Goal: Task Accomplishment & Management: Use online tool/utility

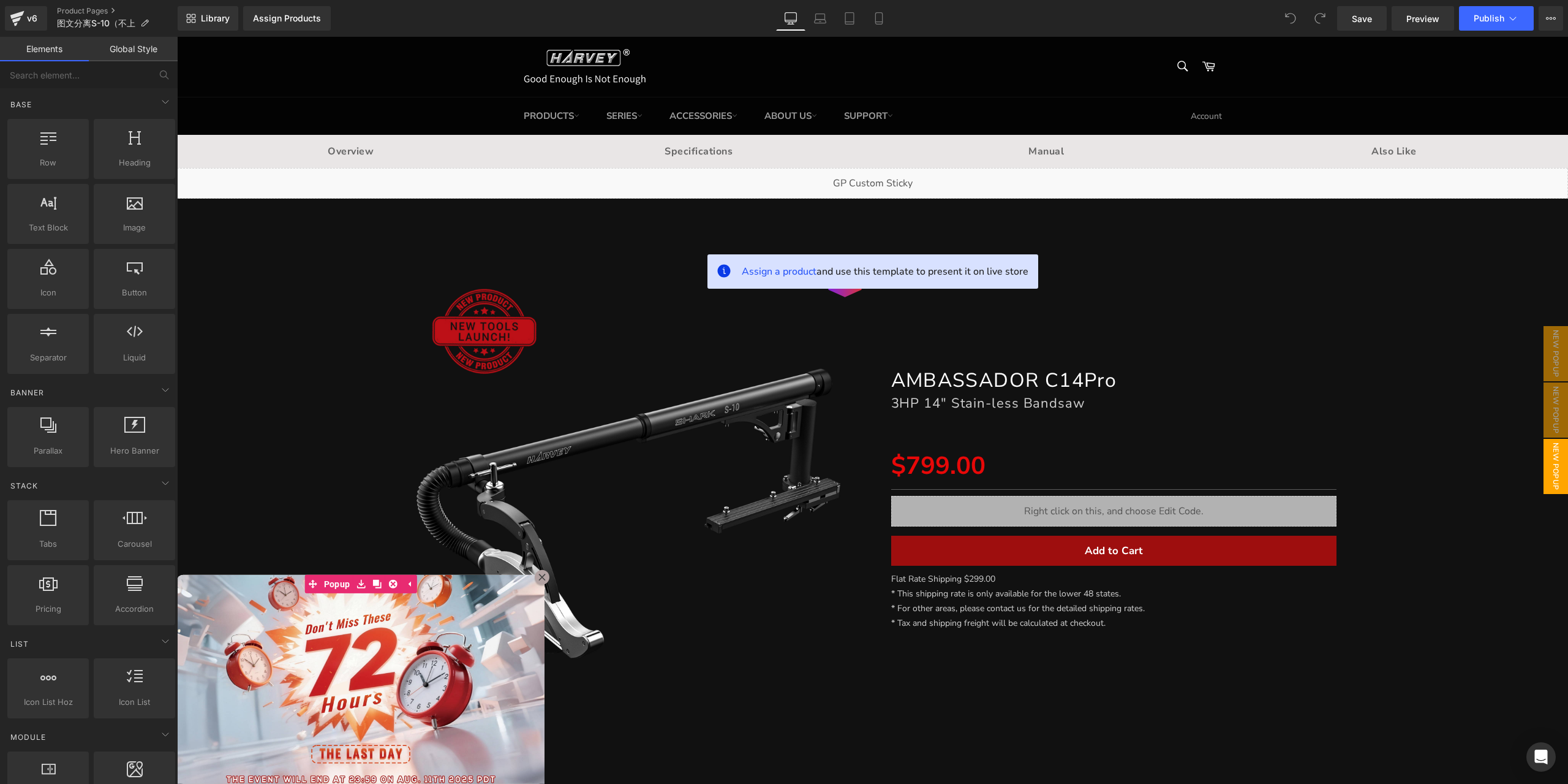
click at [549, 320] on div at bounding box center [873, 410] width 1392 height 747
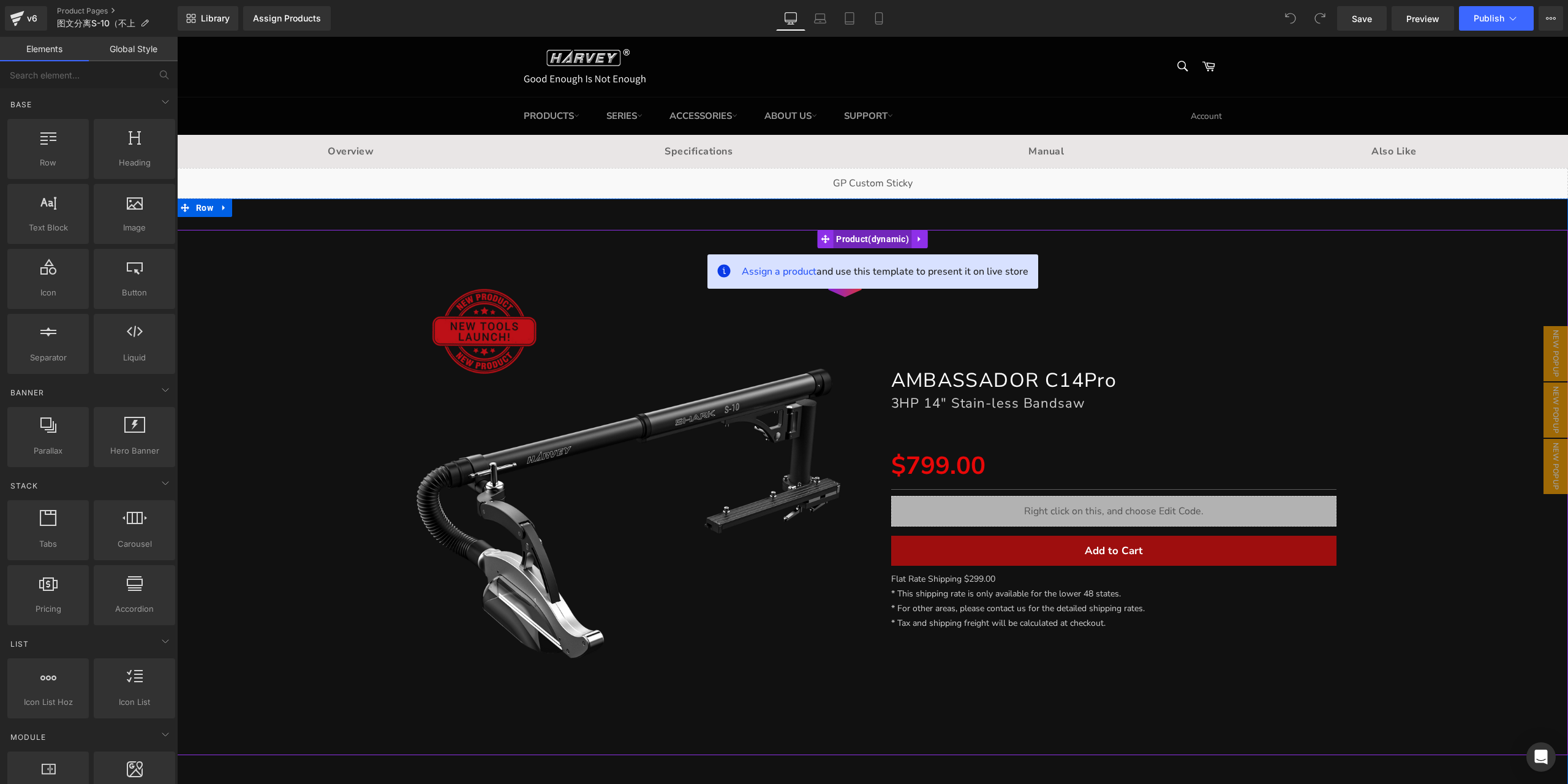
click at [868, 243] on span "Product" at bounding box center [872, 239] width 79 height 18
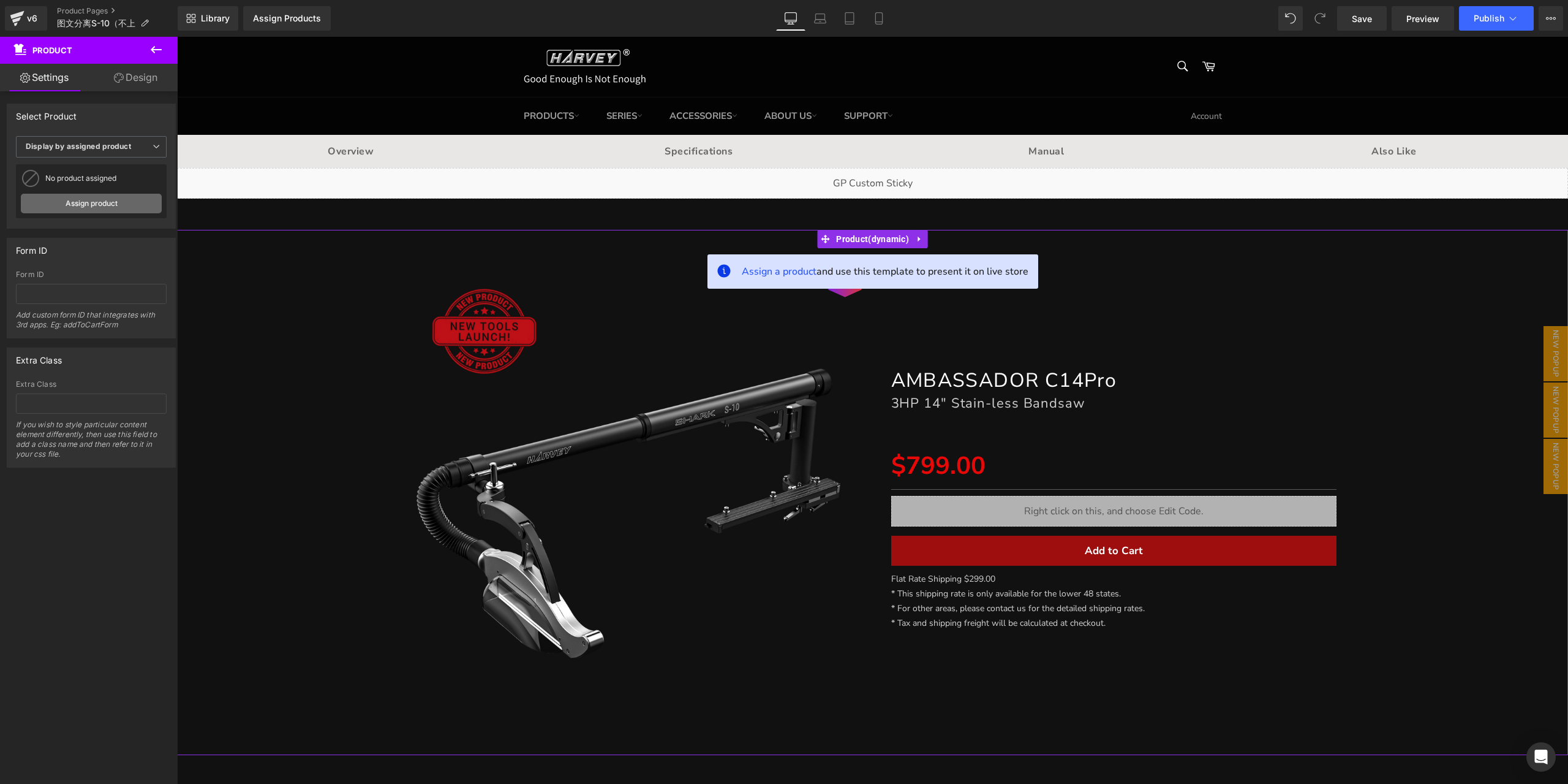
click at [117, 199] on link "Assign product" at bounding box center [91, 203] width 141 height 20
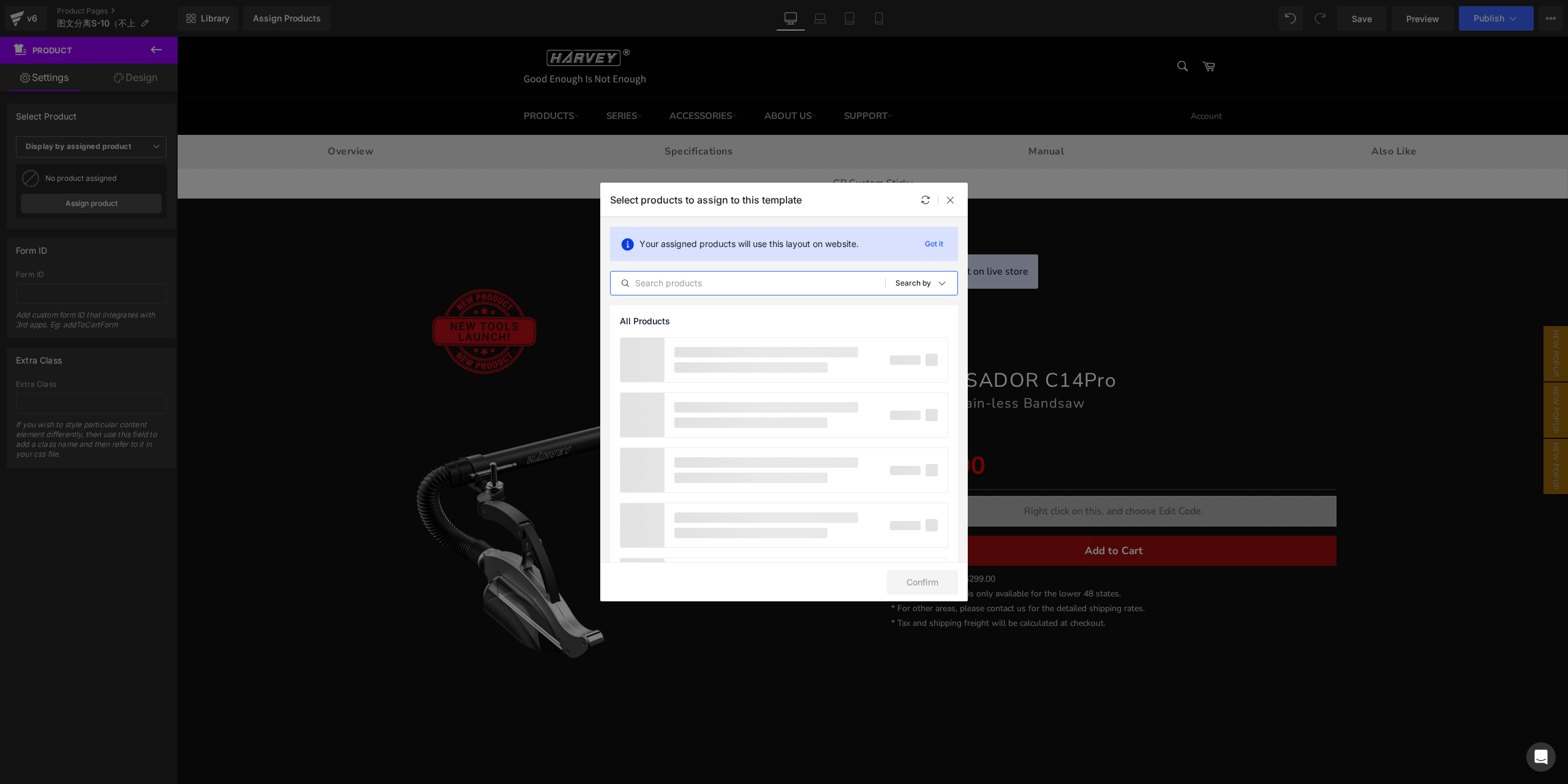
click at [685, 285] on input "text" at bounding box center [748, 283] width 275 height 15
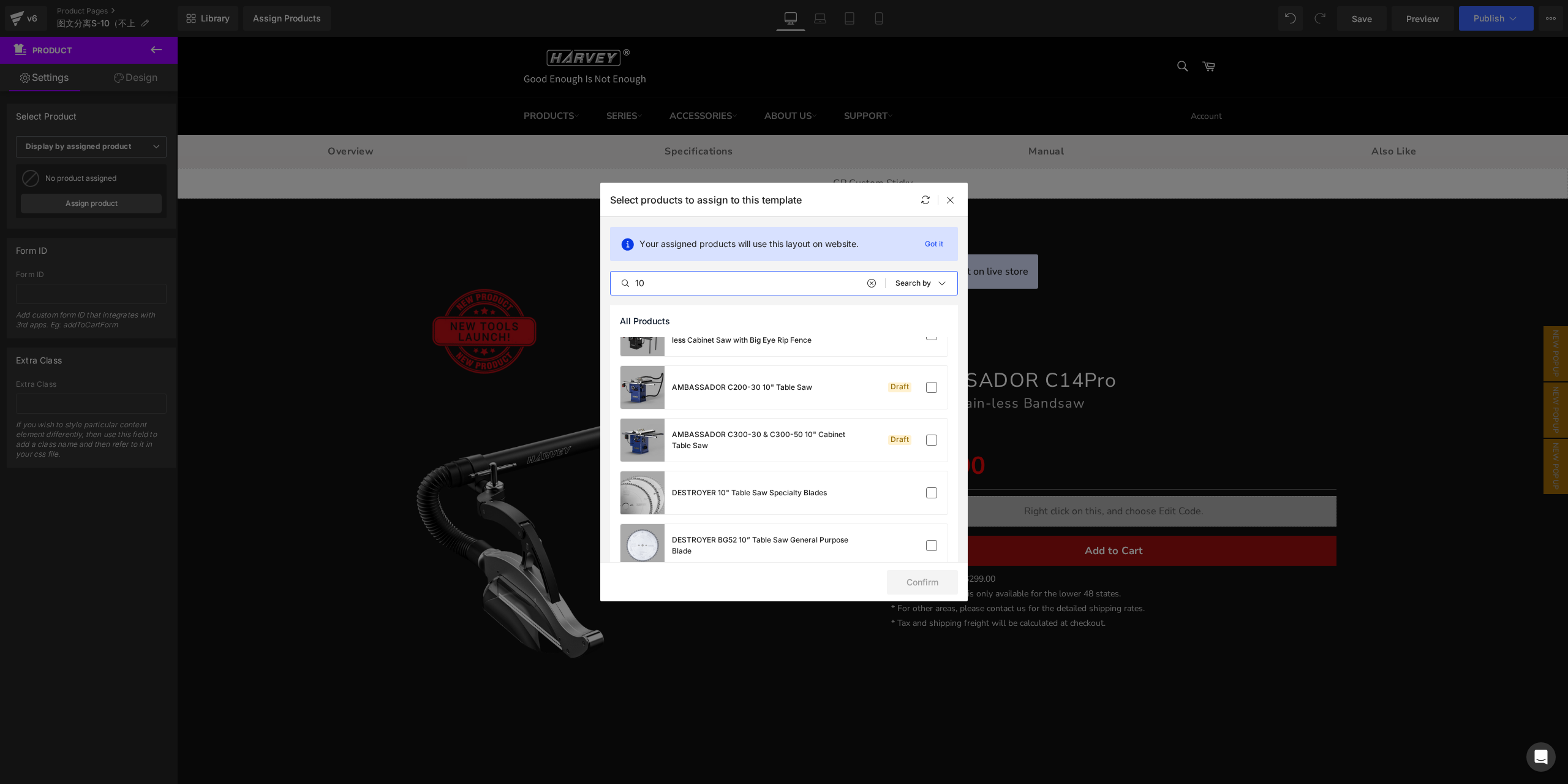
scroll to position [858, 0]
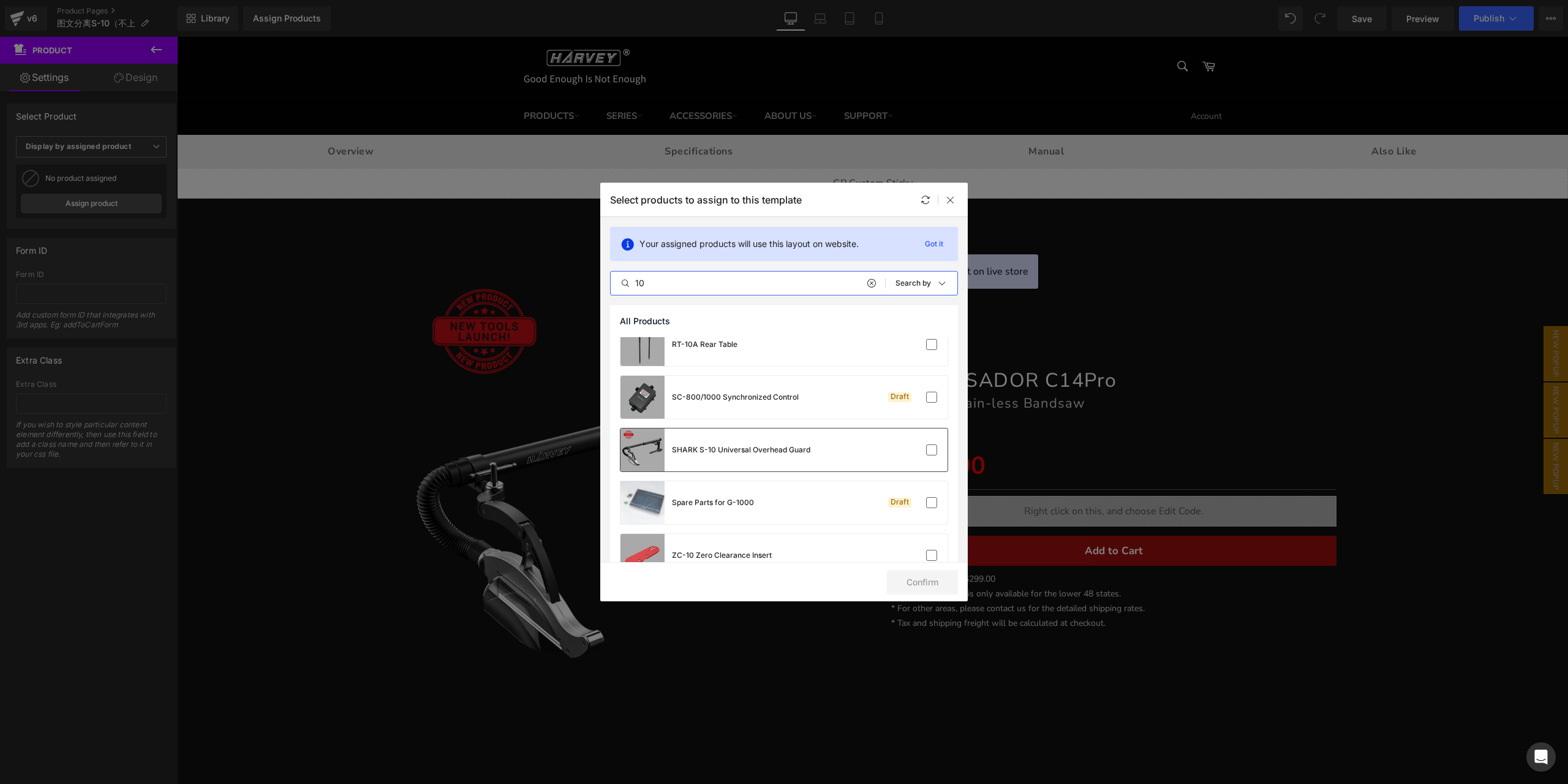
type input "10"
click at [837, 455] on div "SHARK S-10 Universal Overhead Guard" at bounding box center [784, 449] width 327 height 43
click at [913, 585] on button "Confirm" at bounding box center [922, 582] width 71 height 25
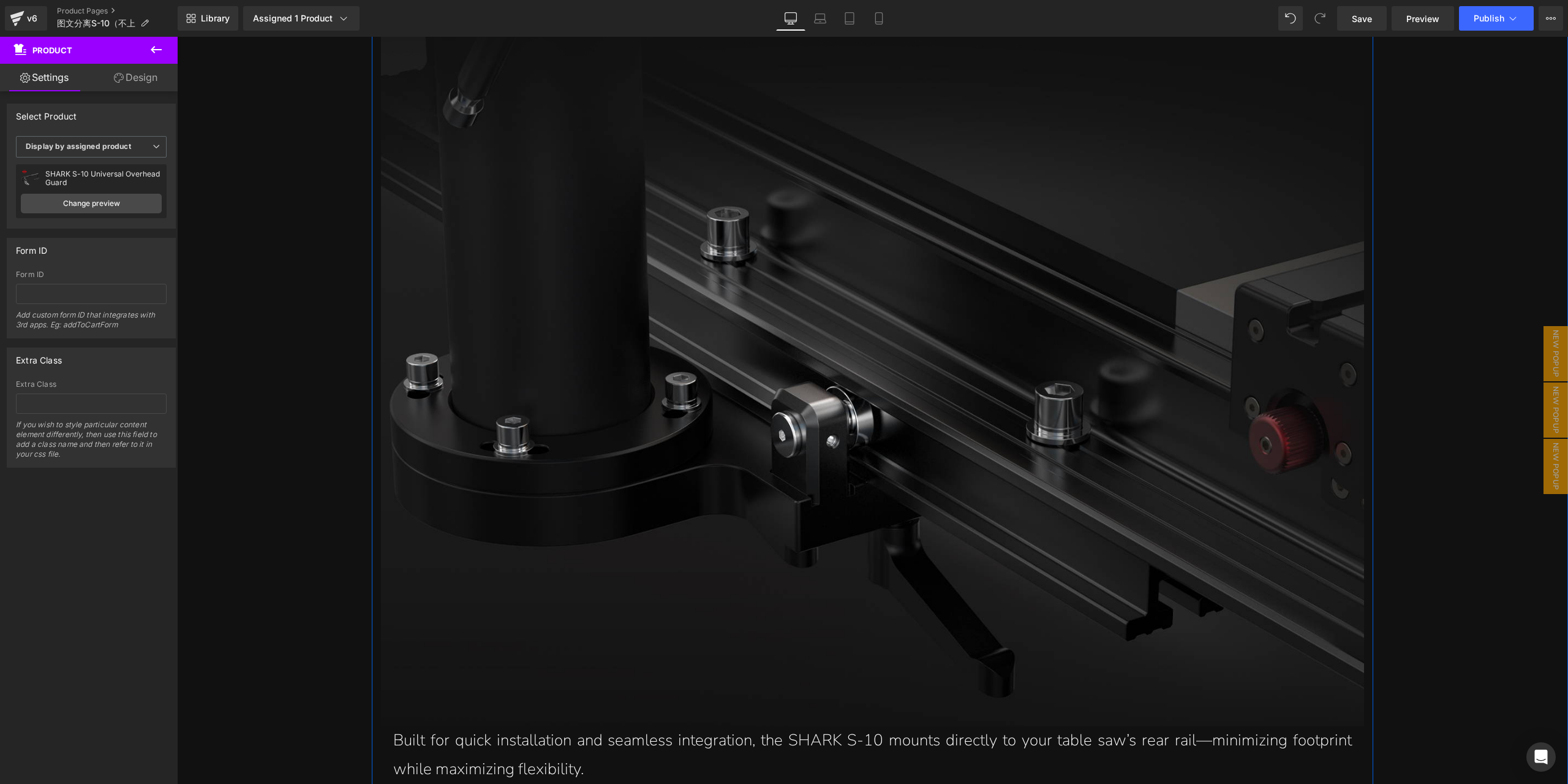
scroll to position [3372, 0]
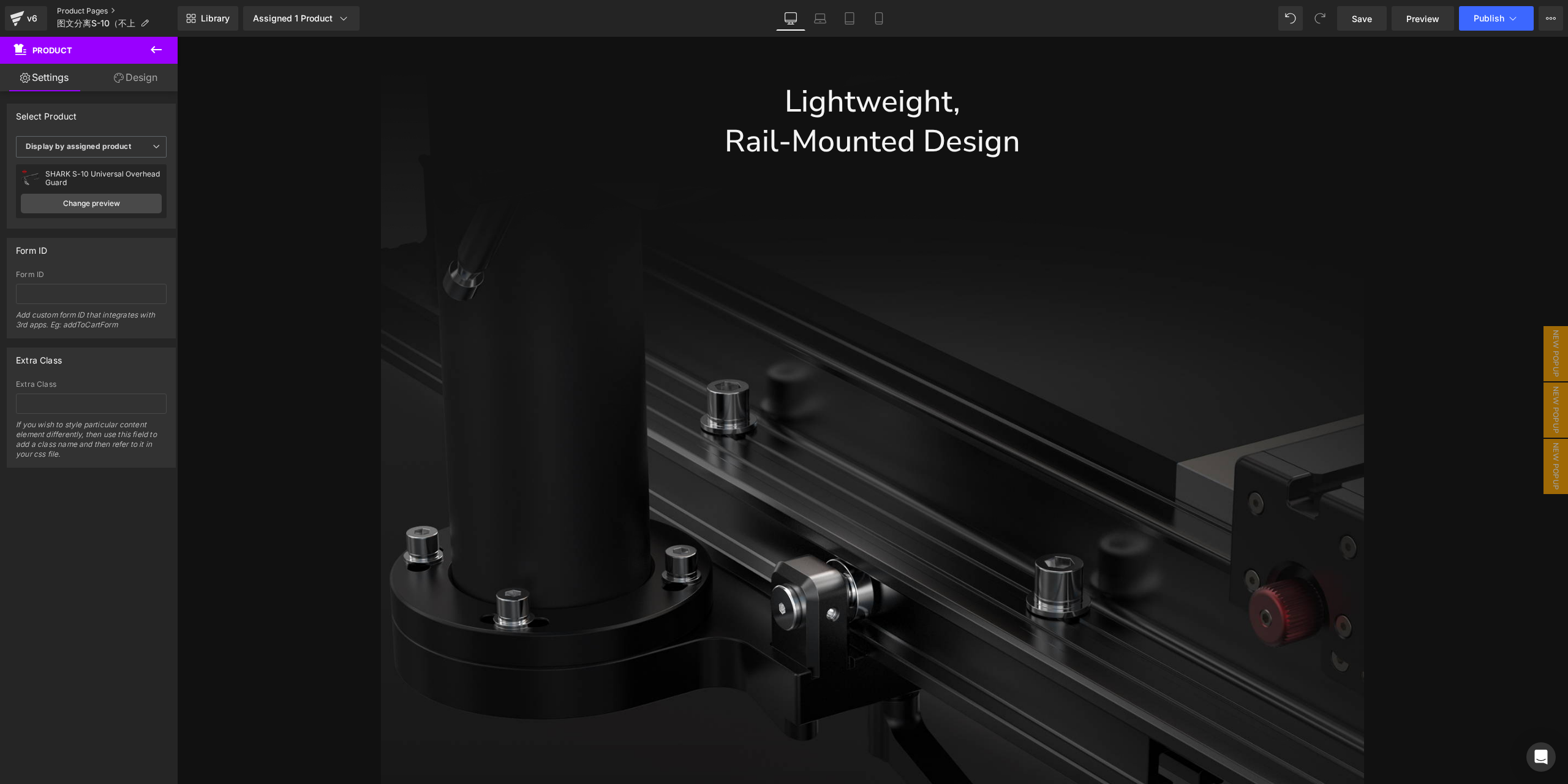
click at [105, 8] on link "Product Pages" at bounding box center [117, 10] width 120 height 9
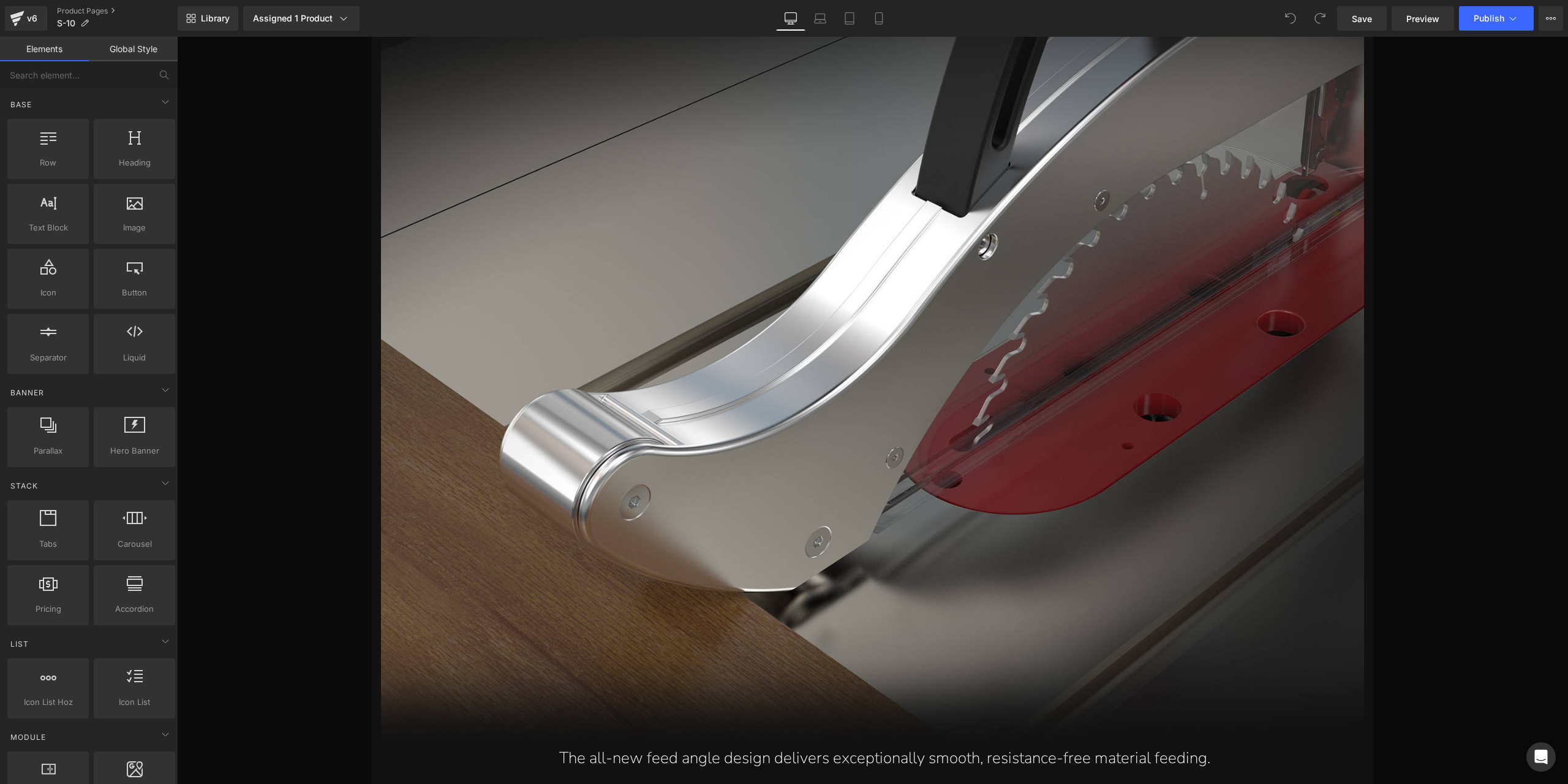
scroll to position [11122, 0]
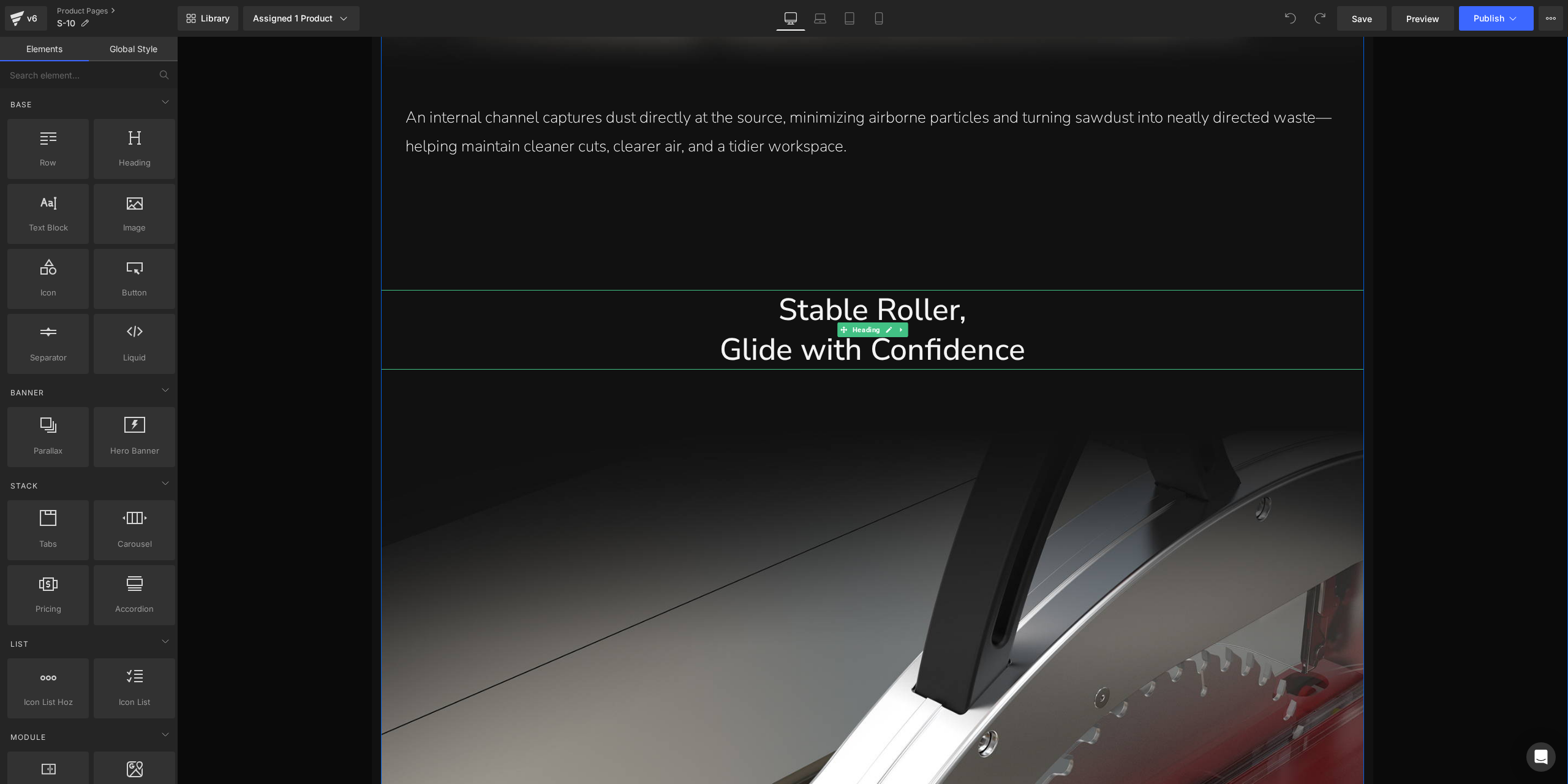
click at [920, 310] on h1 "Stable Roller," at bounding box center [873, 310] width 983 height 40
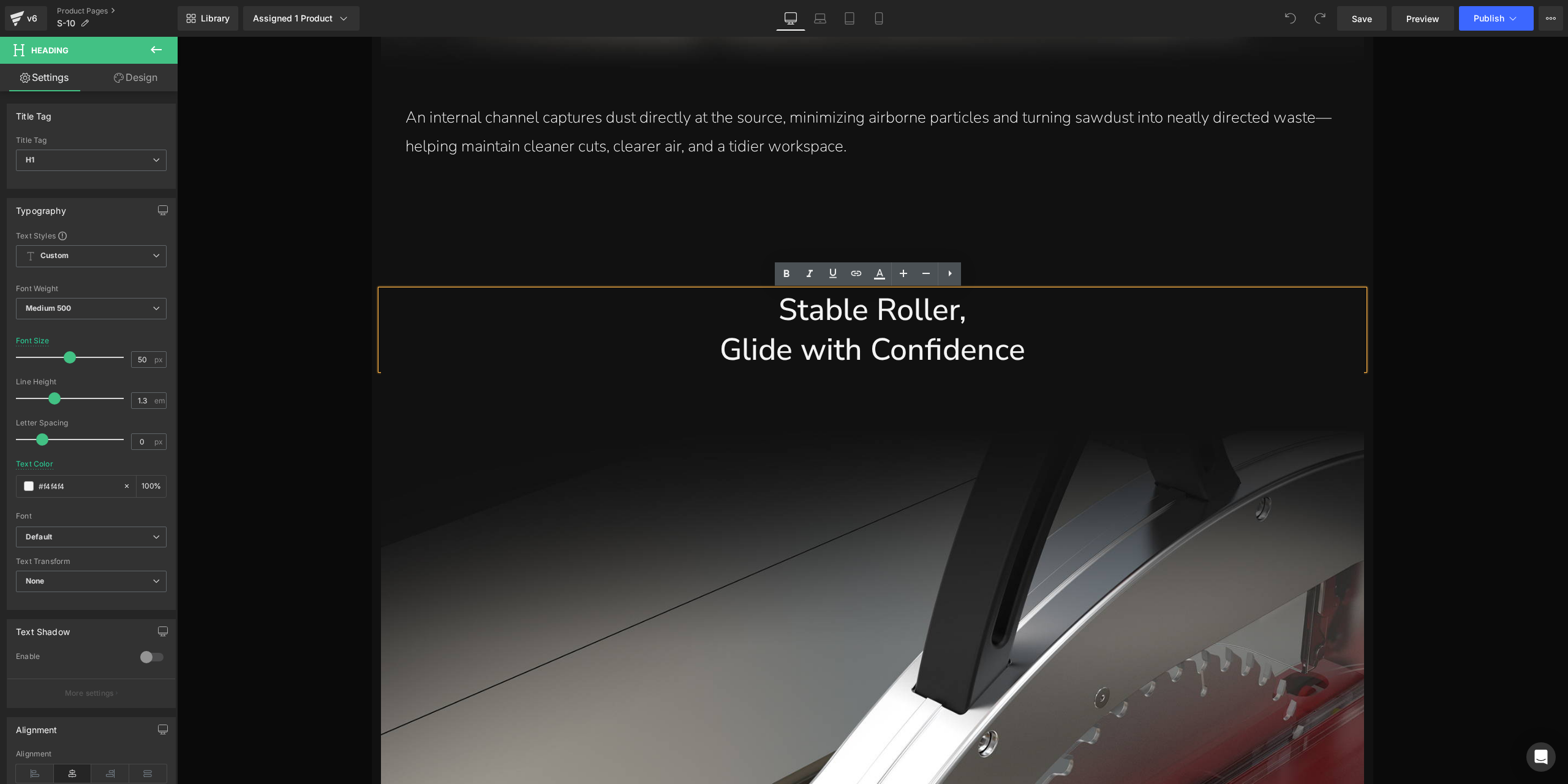
click at [750, 127] on p "An internal channel captures dust directly at the source, minimizing airborne p…" at bounding box center [885, 132] width 959 height 58
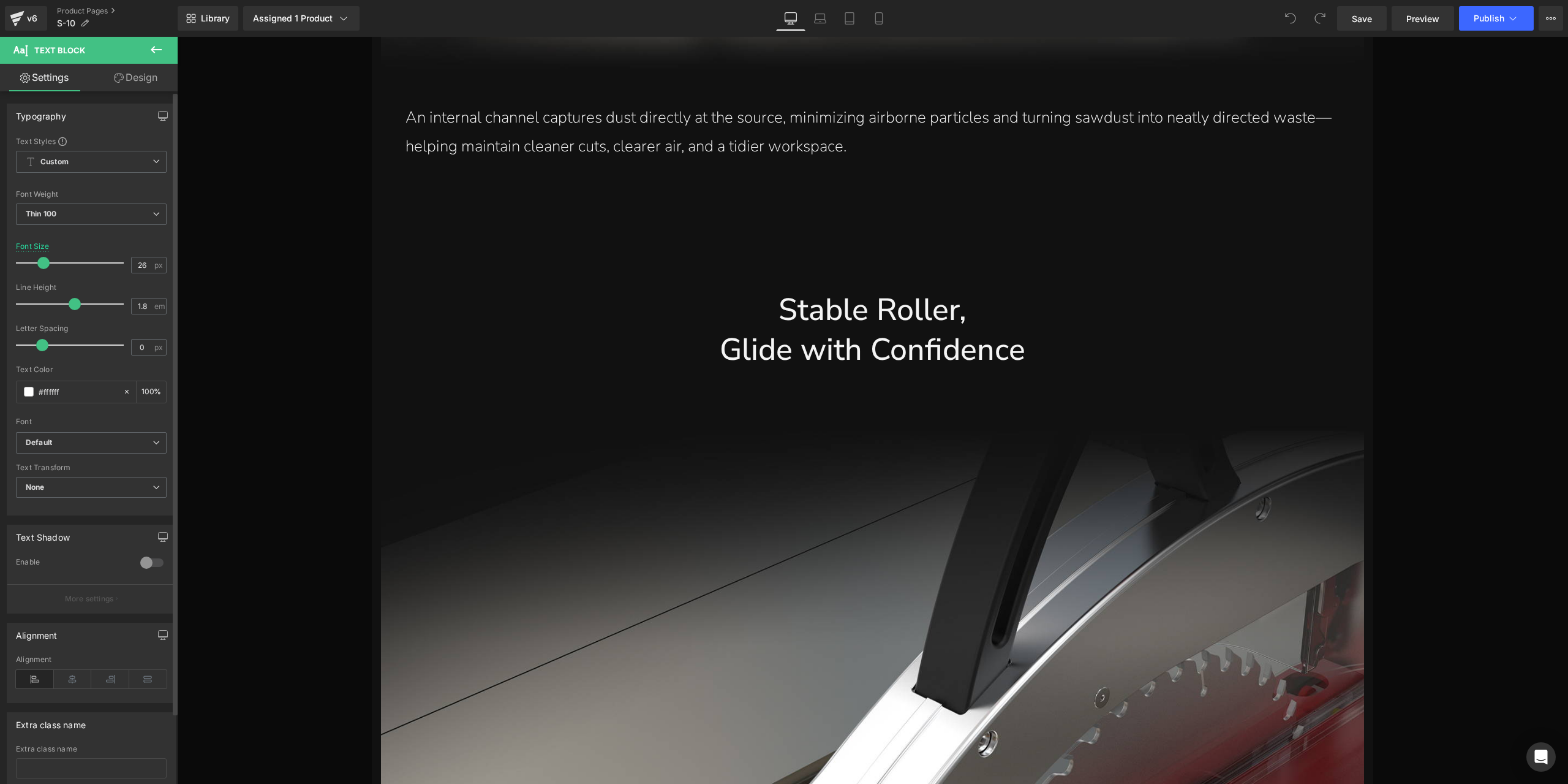
click at [136, 98] on div "Typography Text Styles Custom Custom Setup Global Style Custom Setup Global Sty…" at bounding box center [91, 305] width 183 height 421
click at [127, 76] on link "Design" at bounding box center [135, 77] width 89 height 27
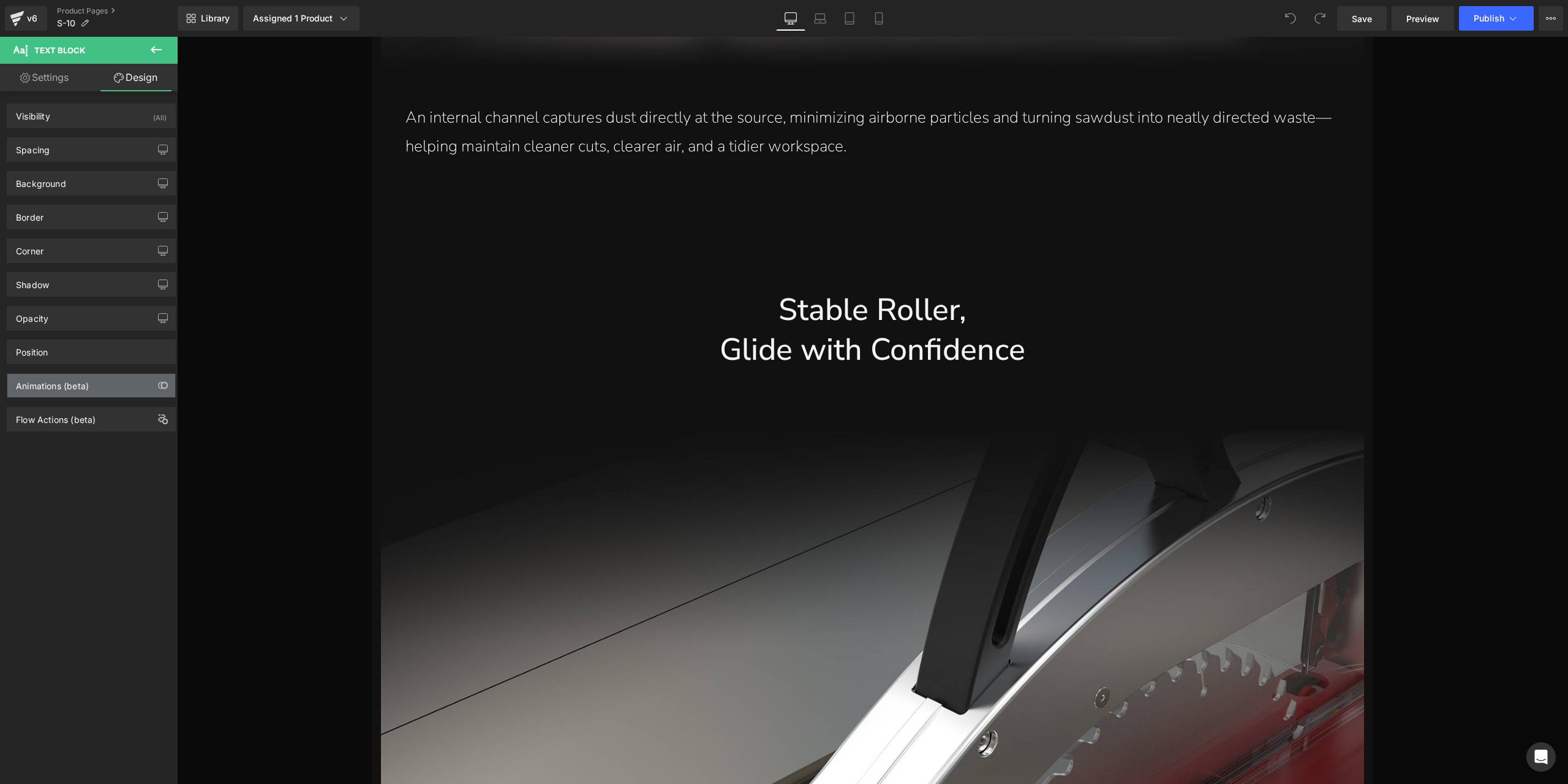
click at [135, 376] on div "Animations (beta)" at bounding box center [91, 385] width 168 height 24
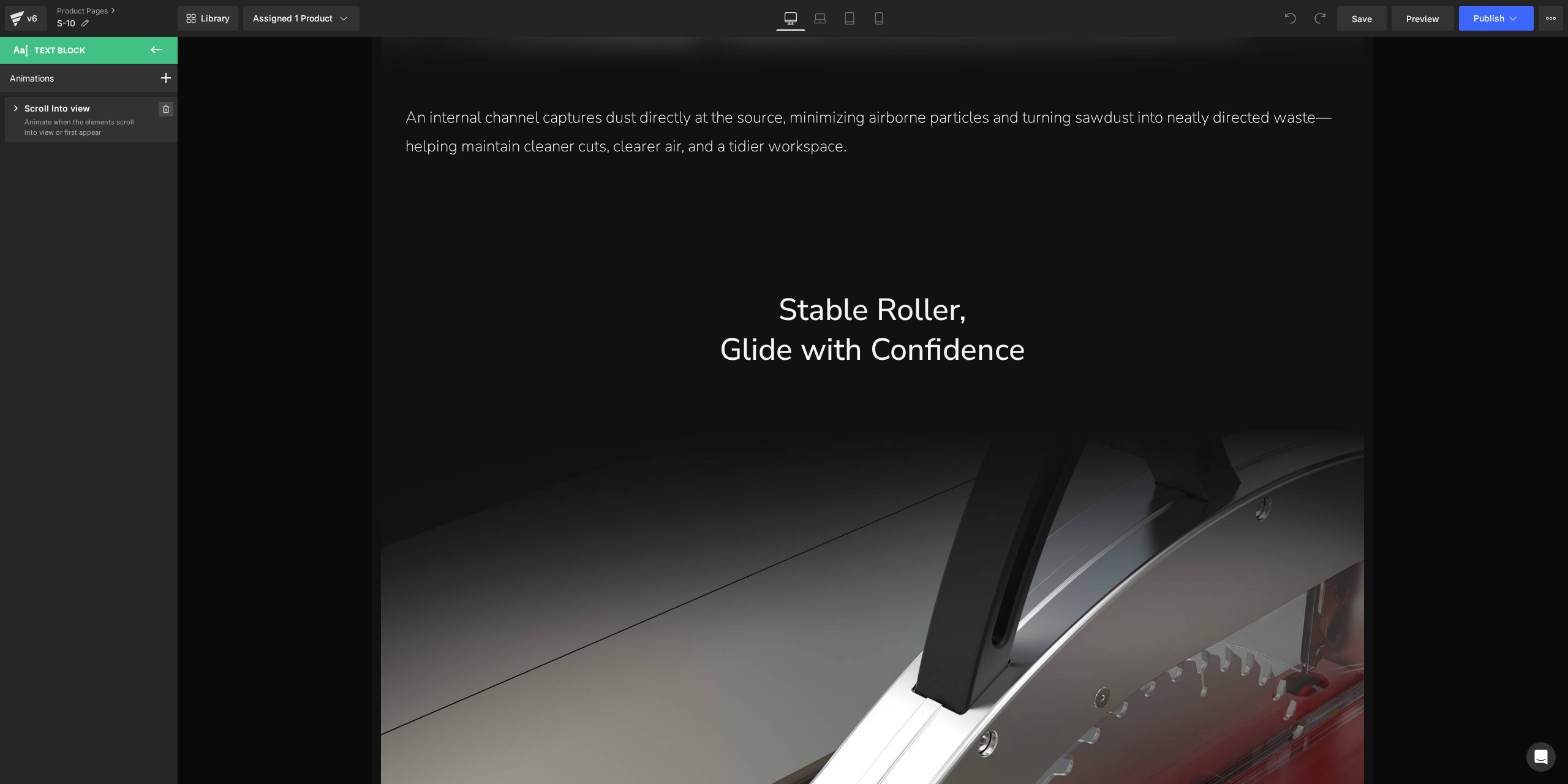
click at [162, 111] on icon at bounding box center [166, 109] width 9 height 8
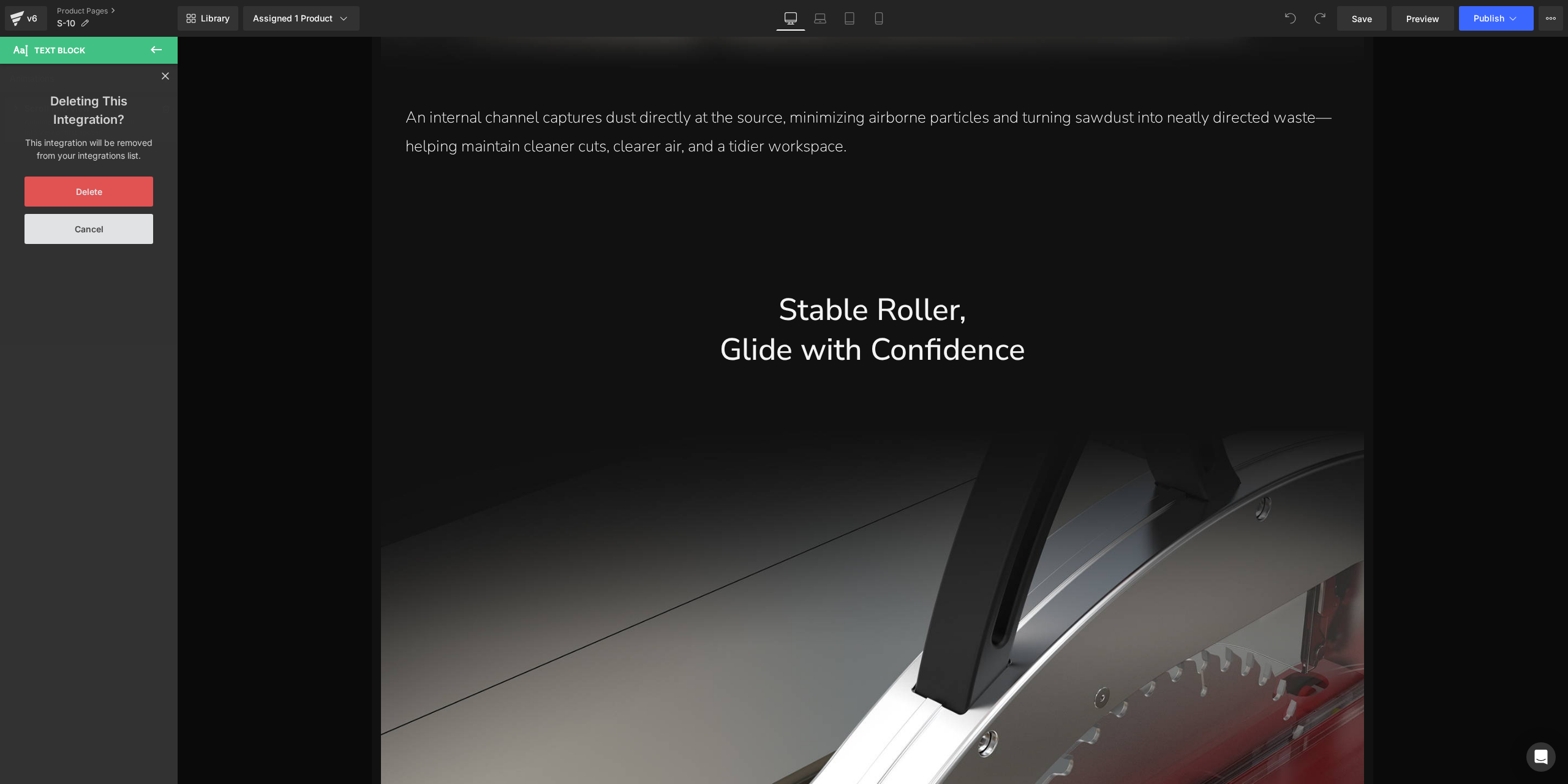
click at [110, 201] on button "Delete" at bounding box center [89, 191] width 129 height 30
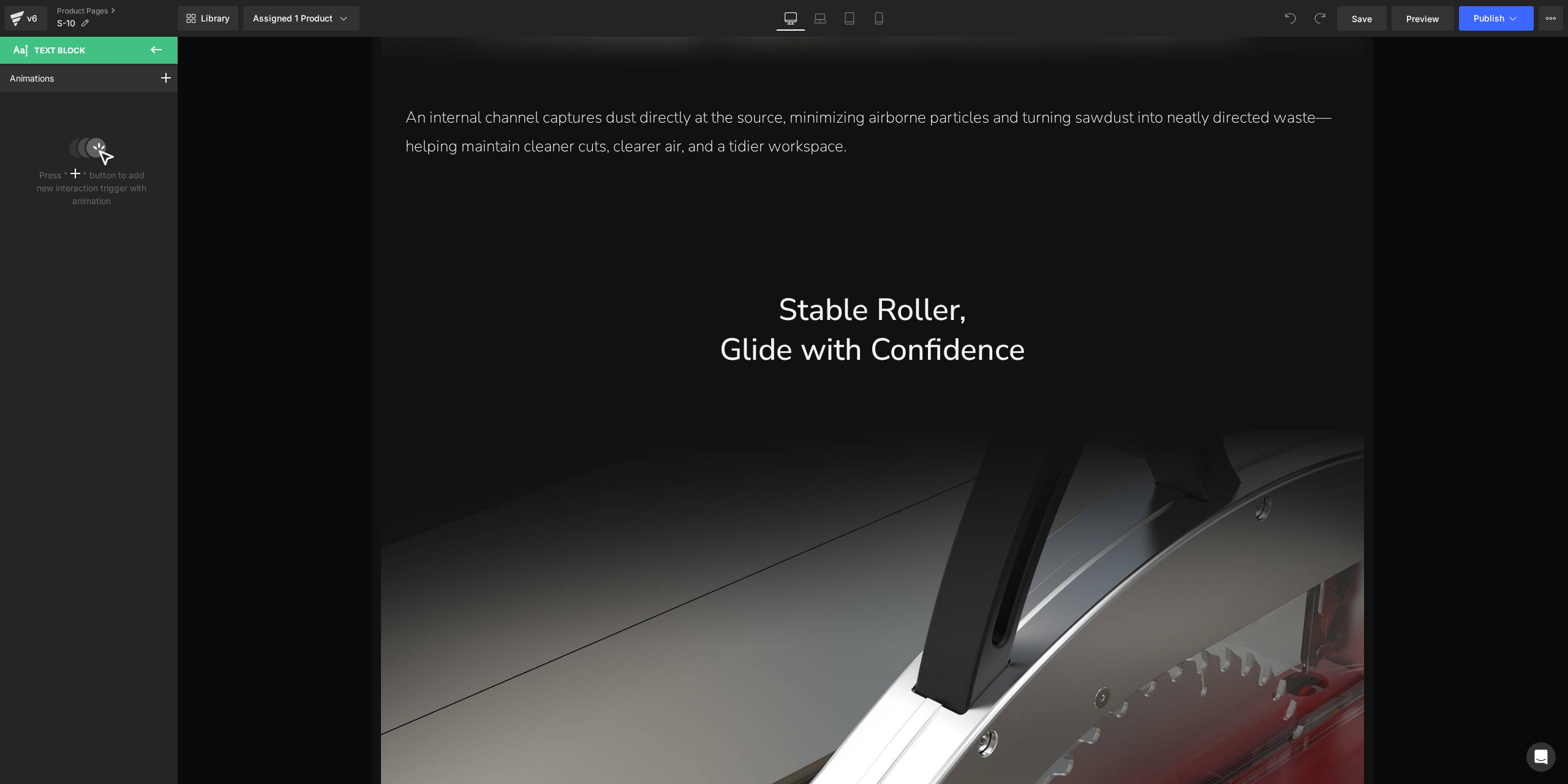
click at [163, 49] on icon at bounding box center [156, 50] width 15 height 15
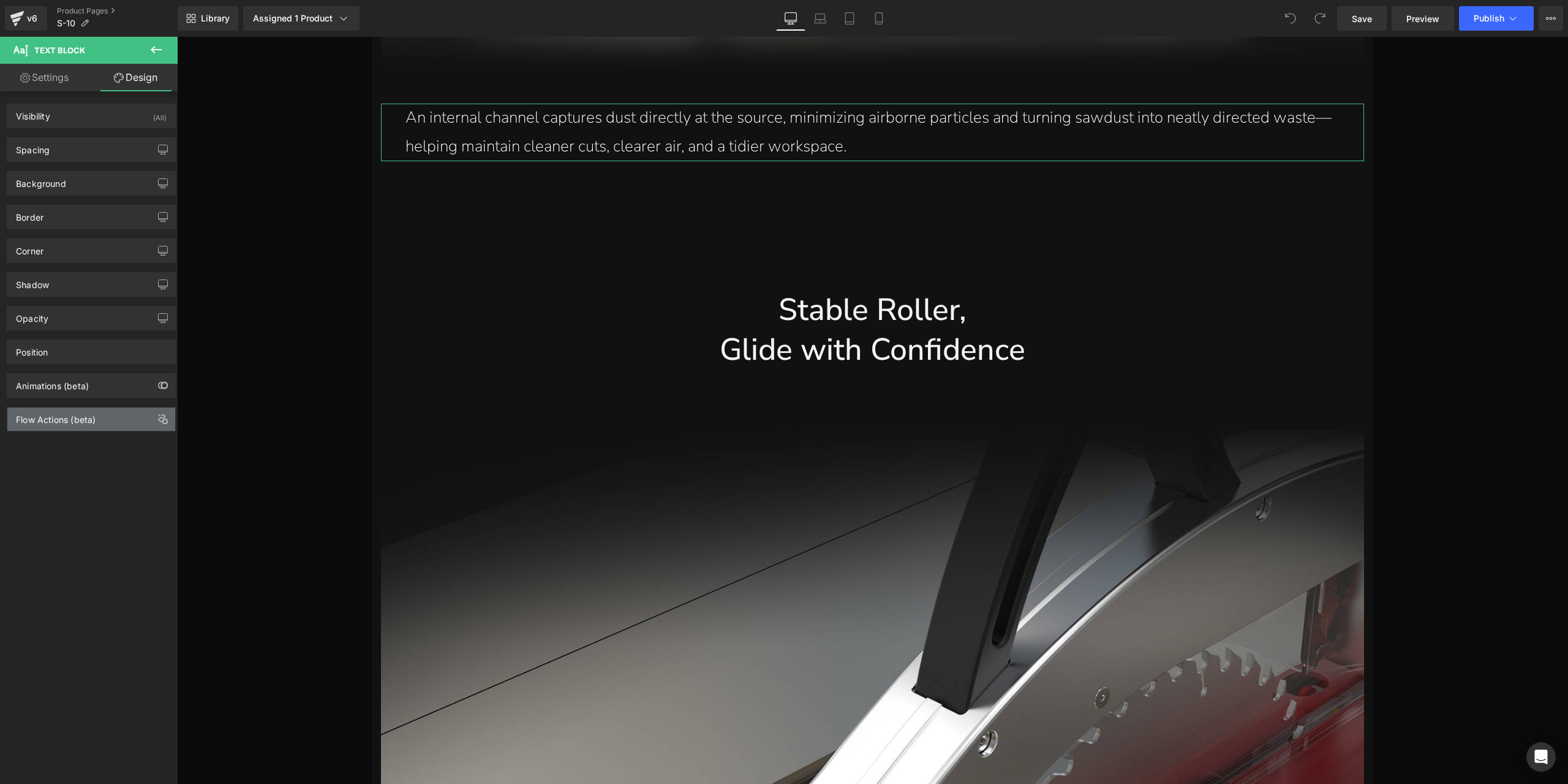
click at [116, 408] on div "Flow Actions (beta)" at bounding box center [91, 419] width 168 height 24
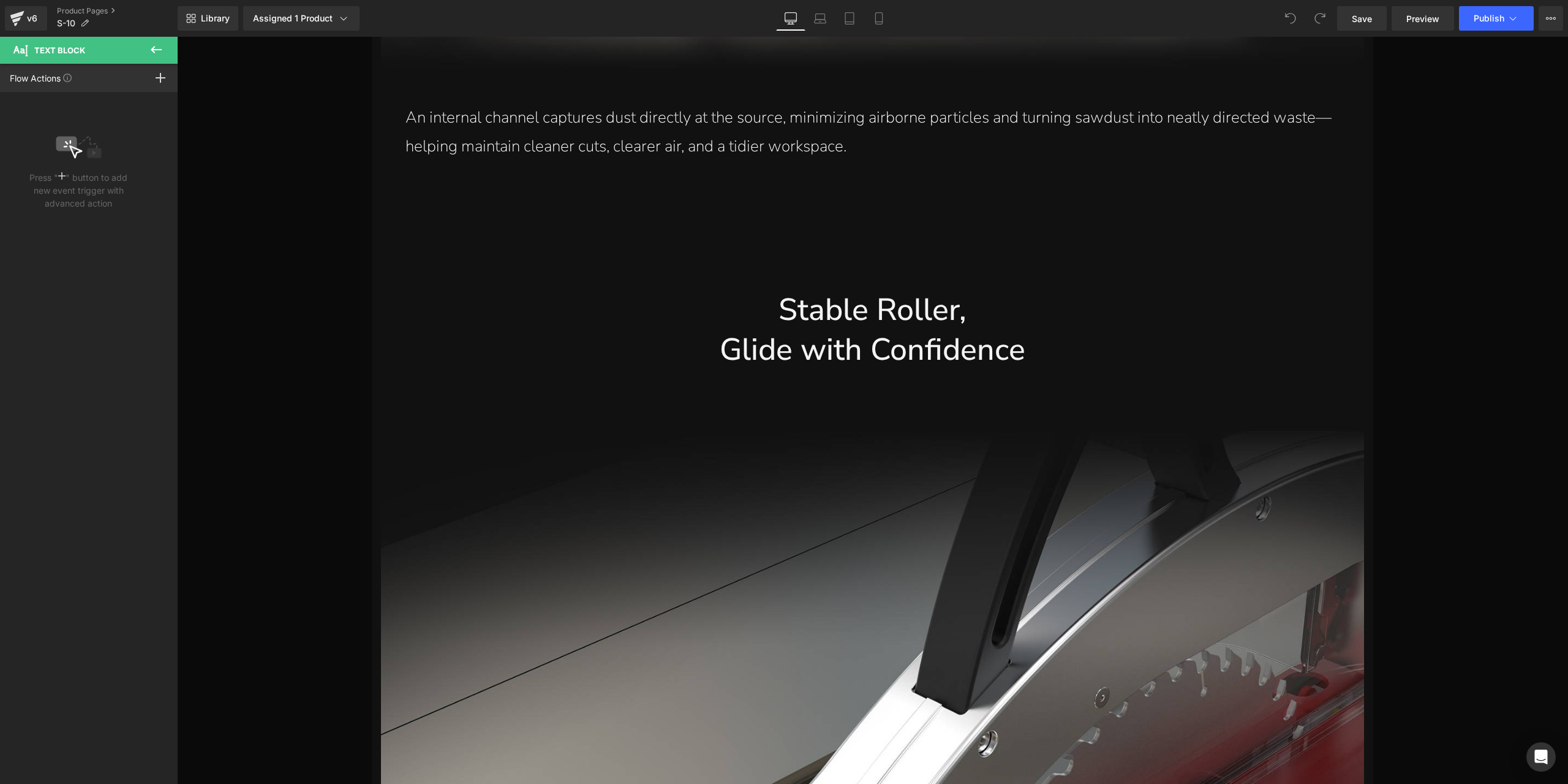
click at [155, 45] on icon at bounding box center [156, 50] width 15 height 15
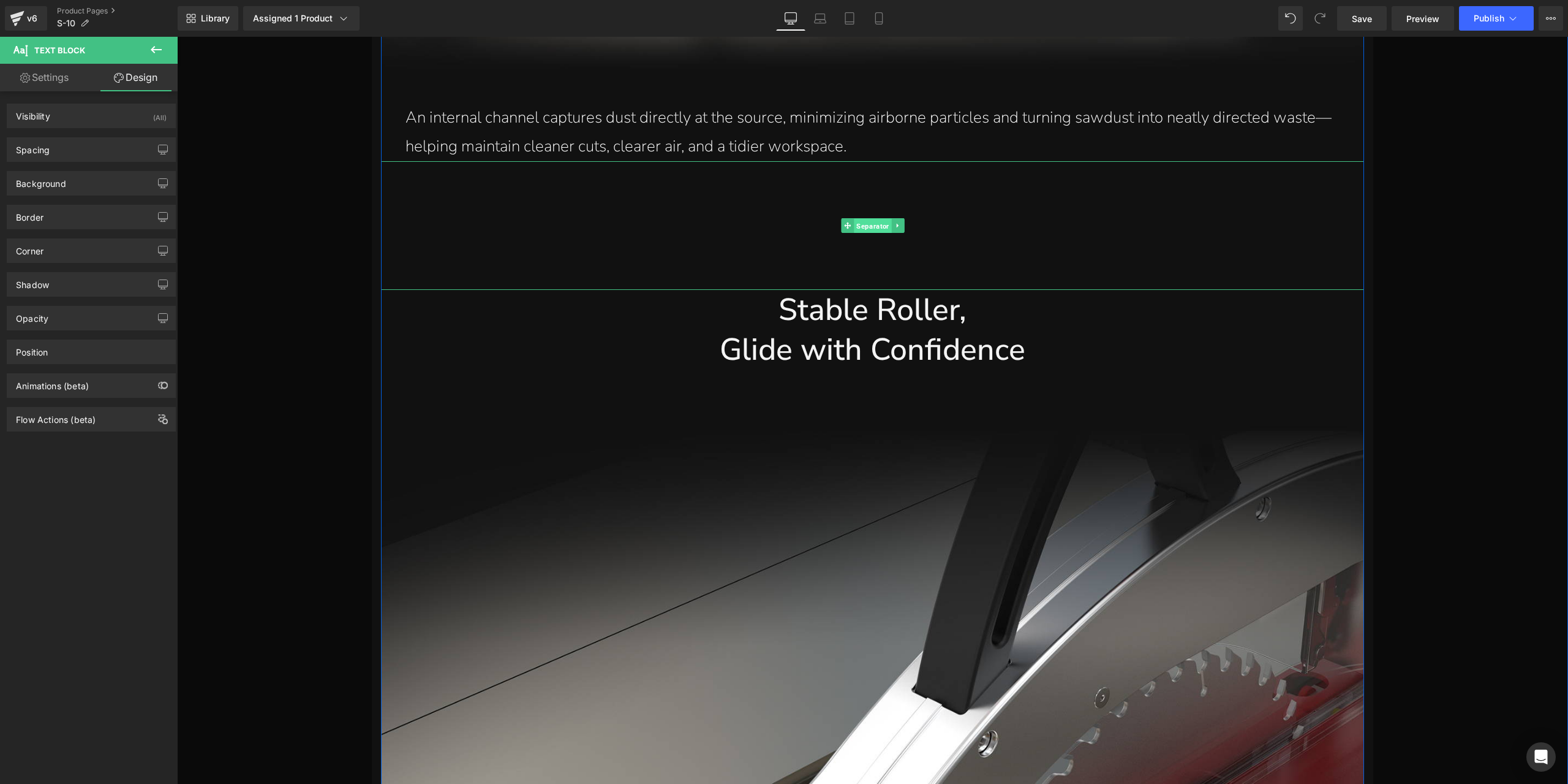
click at [875, 230] on span "Separator" at bounding box center [872, 227] width 37 height 15
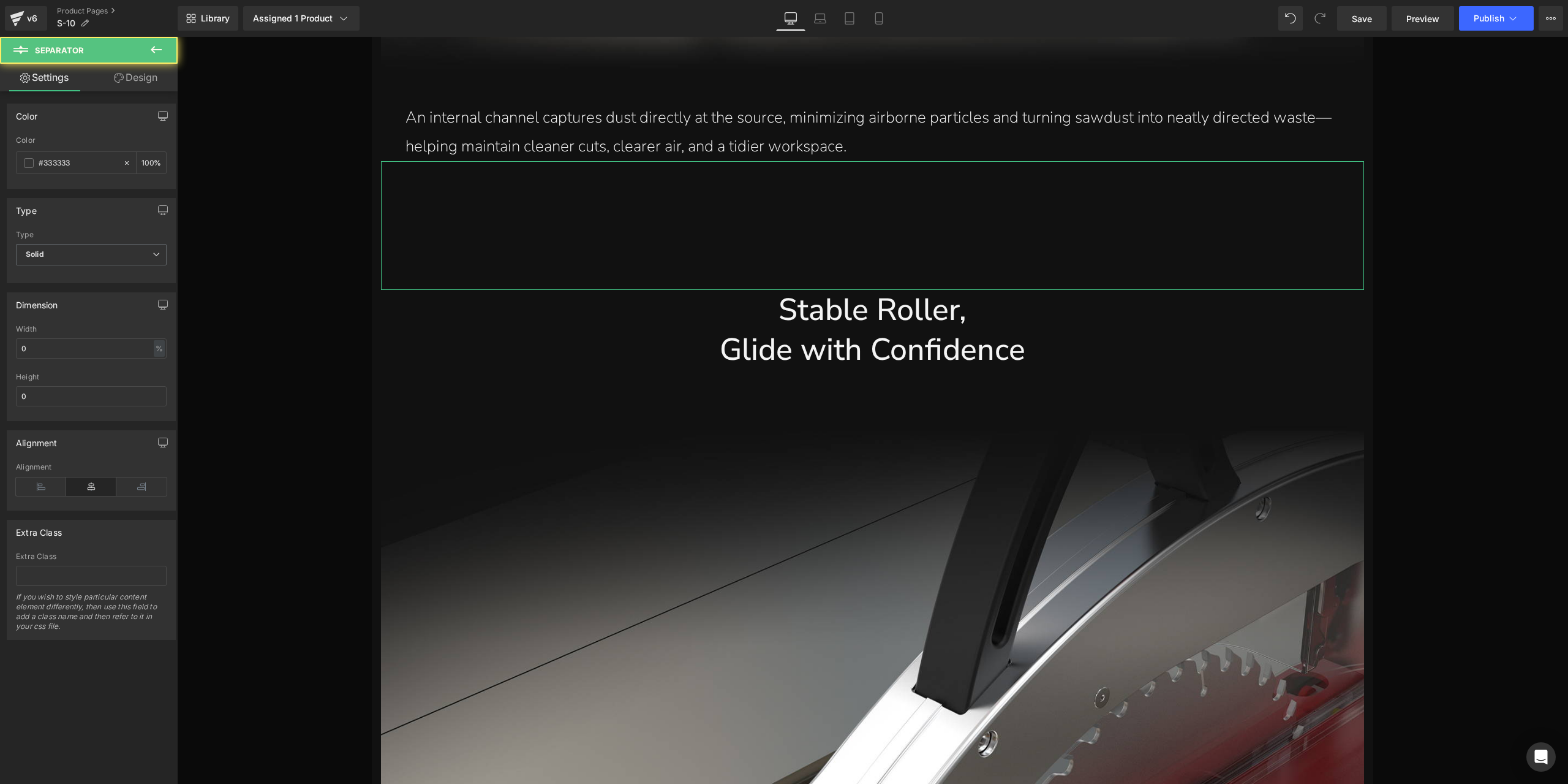
click at [127, 77] on link "Design" at bounding box center [135, 77] width 89 height 27
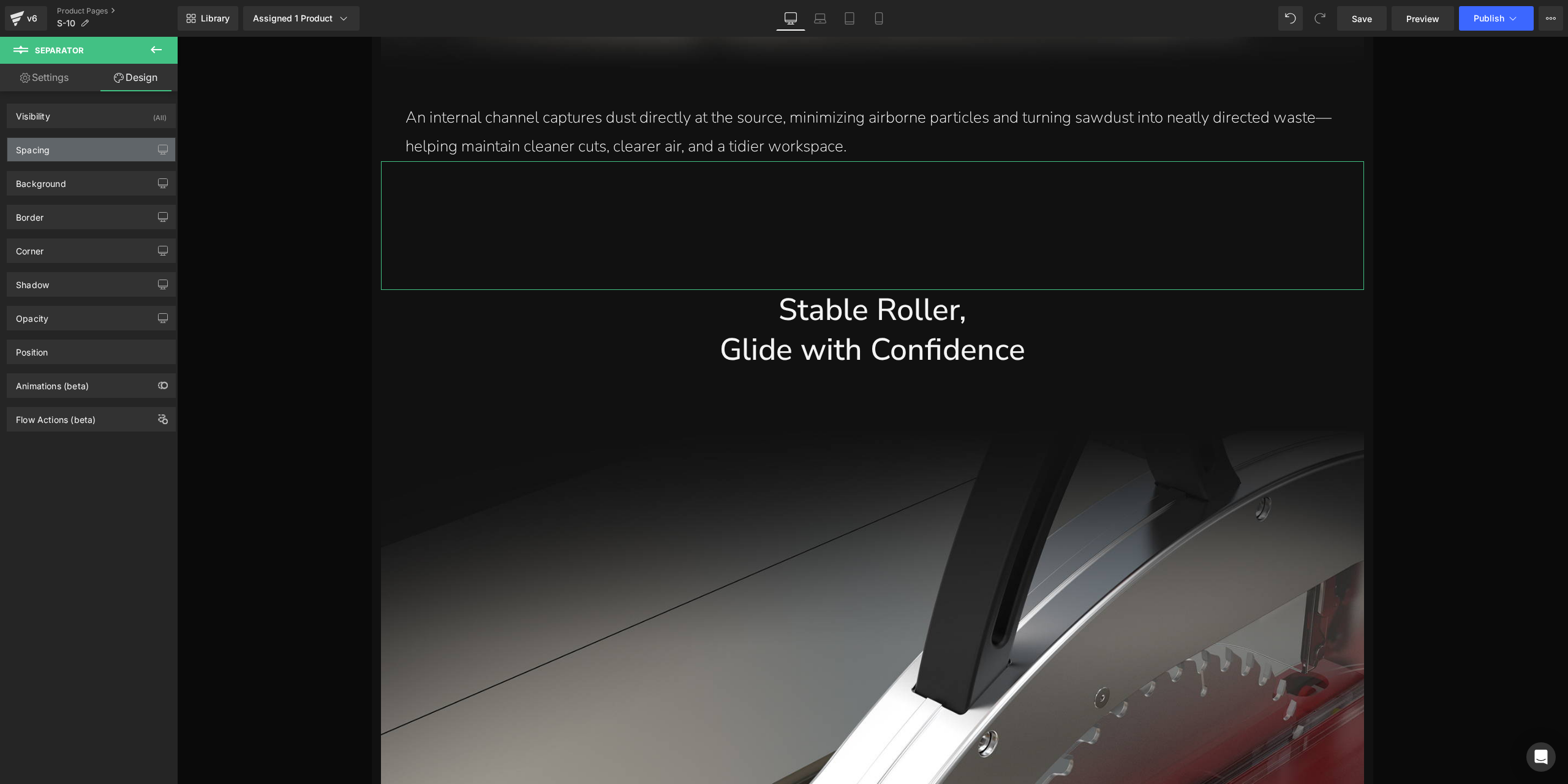
click at [66, 144] on div "Spacing" at bounding box center [91, 150] width 168 height 24
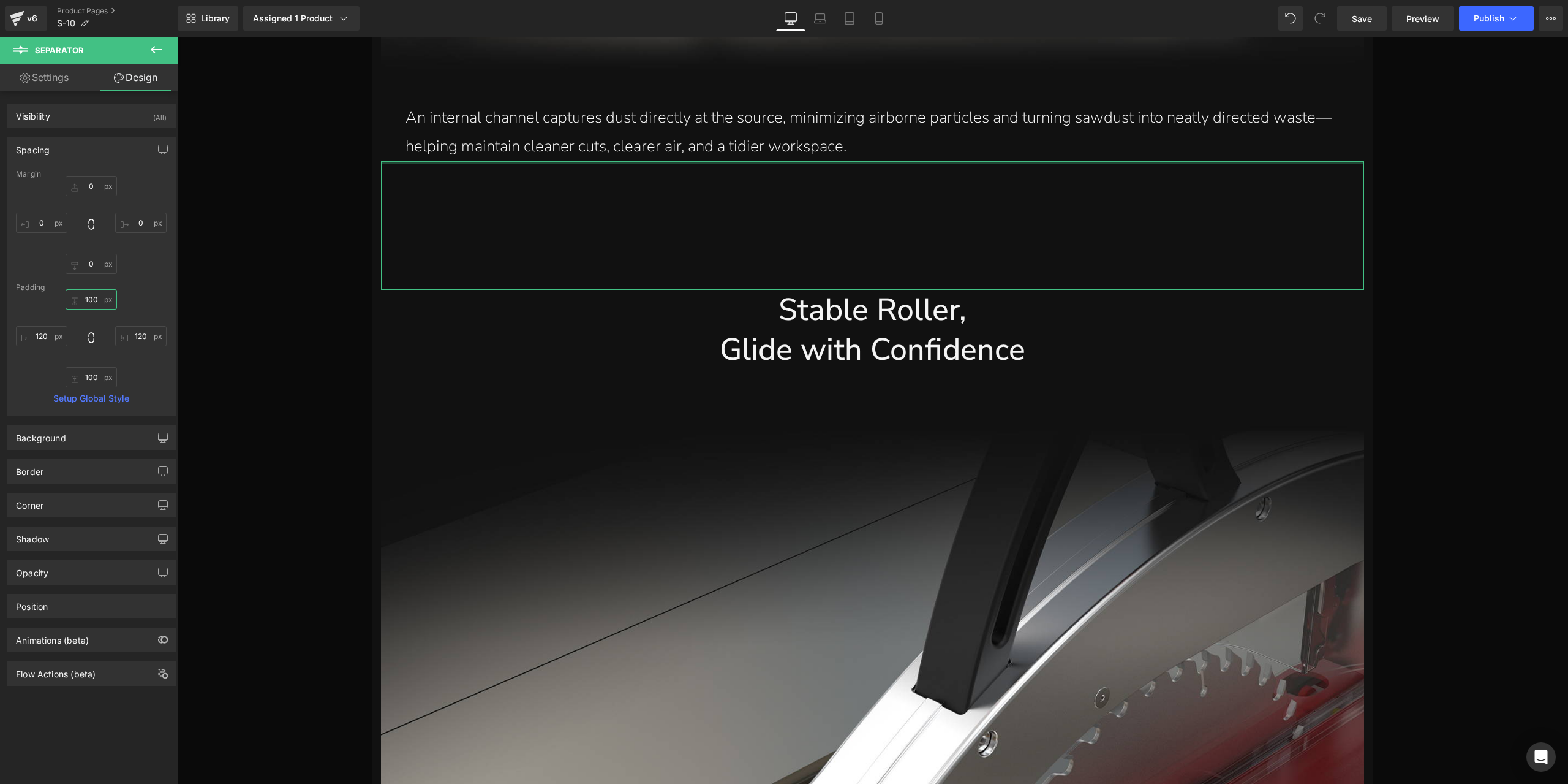
click at [86, 298] on input "100" at bounding box center [91, 299] width 51 height 20
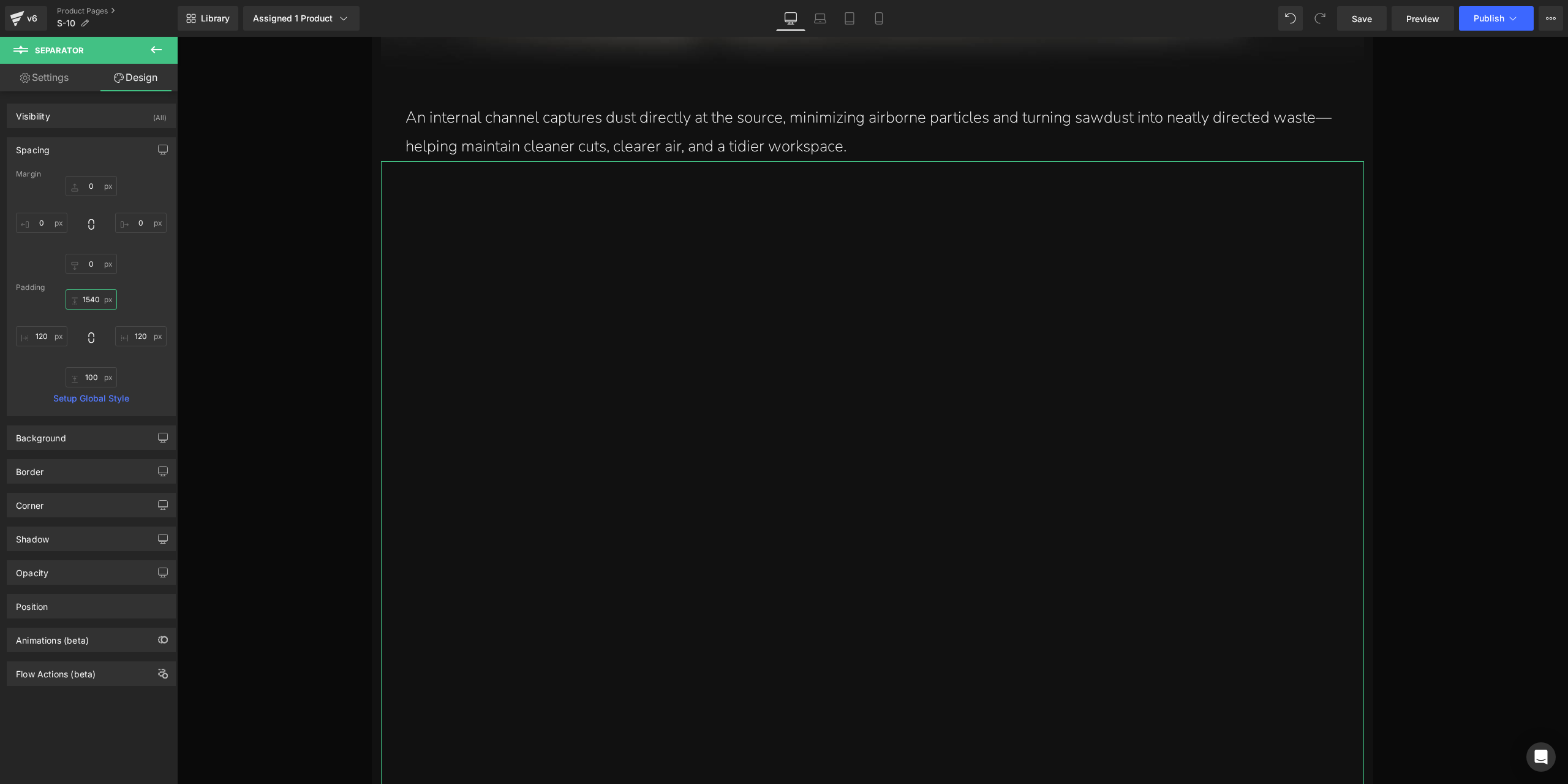
click at [95, 298] on input "1540" at bounding box center [91, 299] width 51 height 20
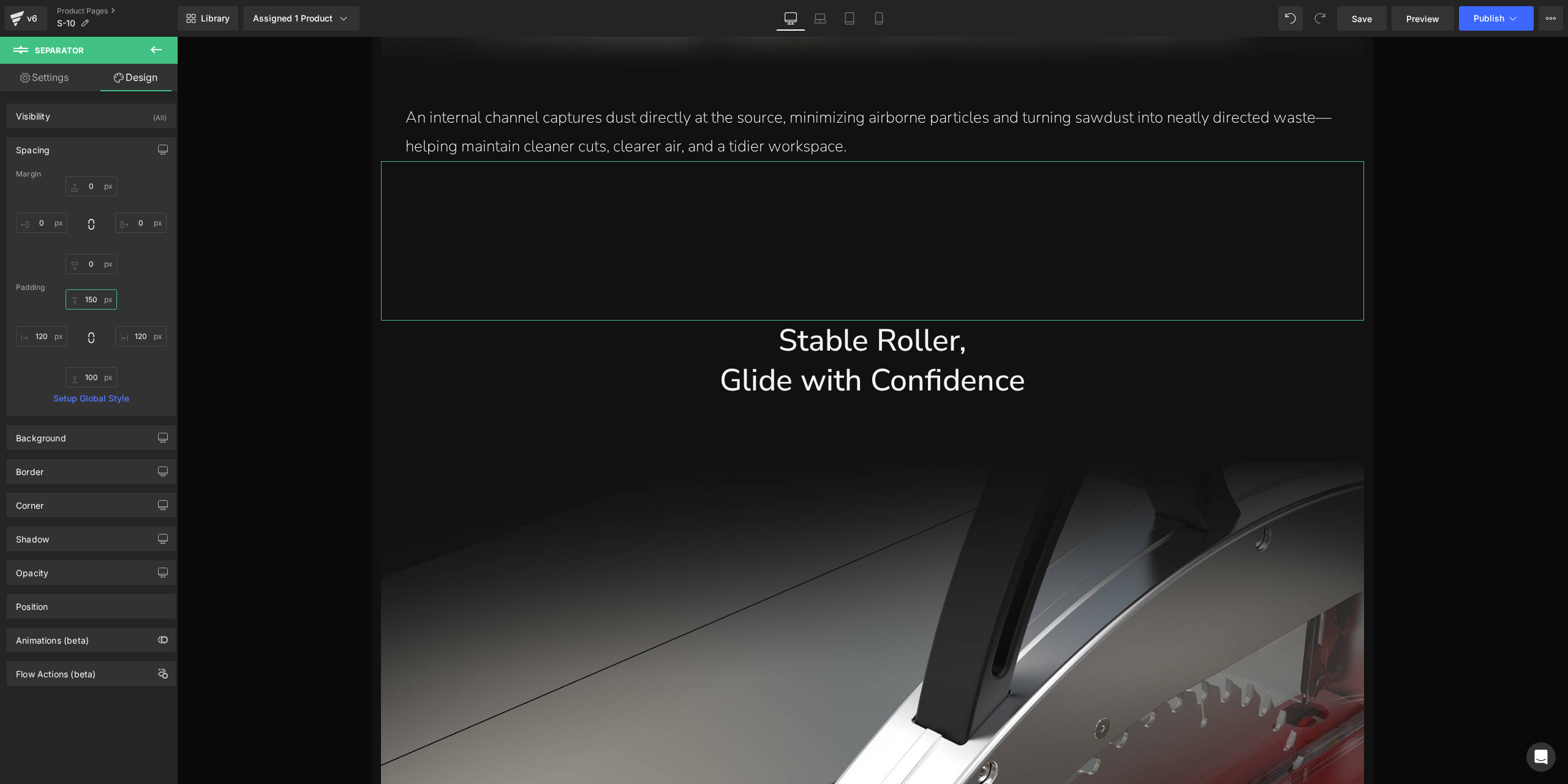
type input "150"
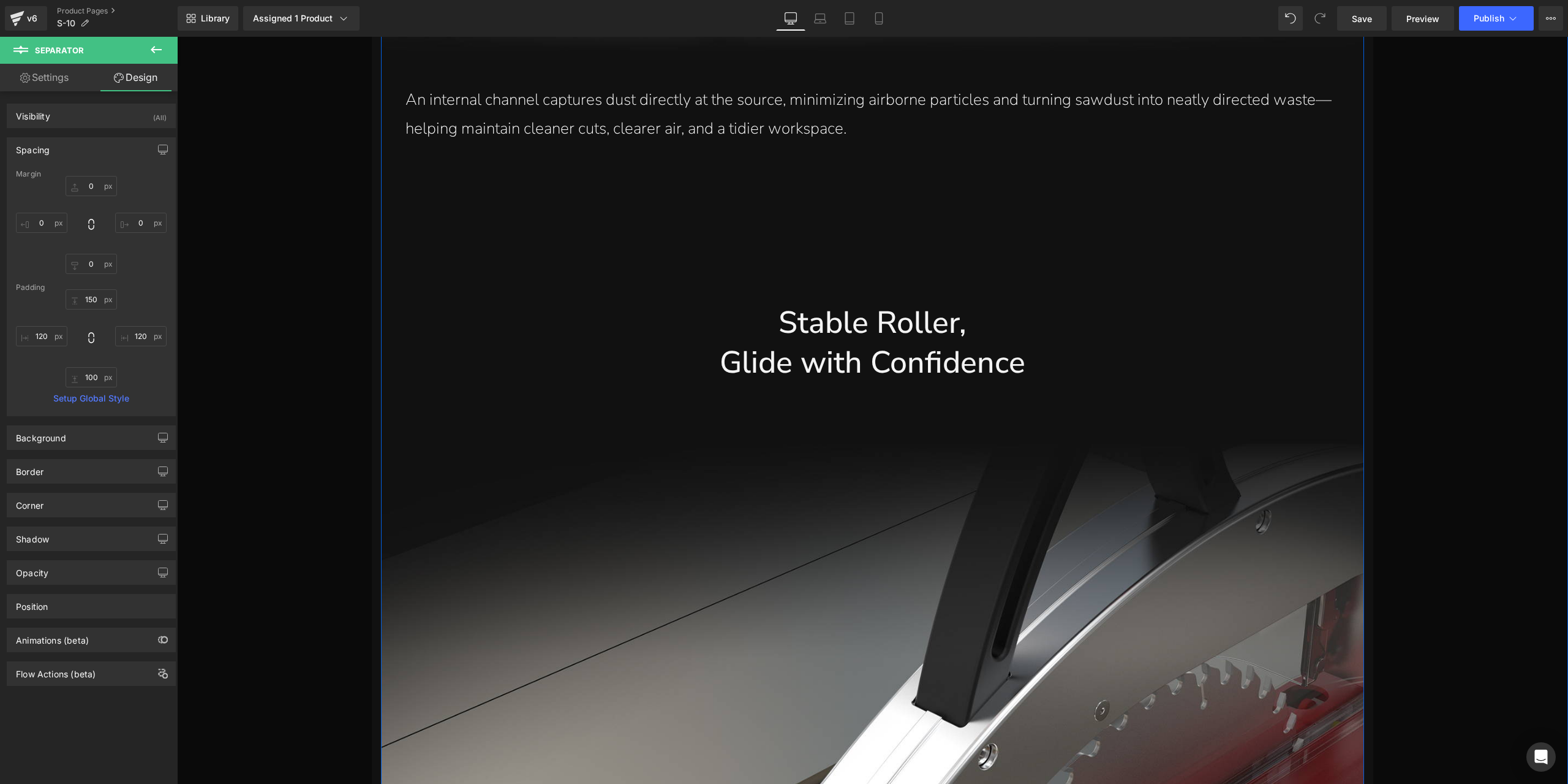
scroll to position [11060, 0]
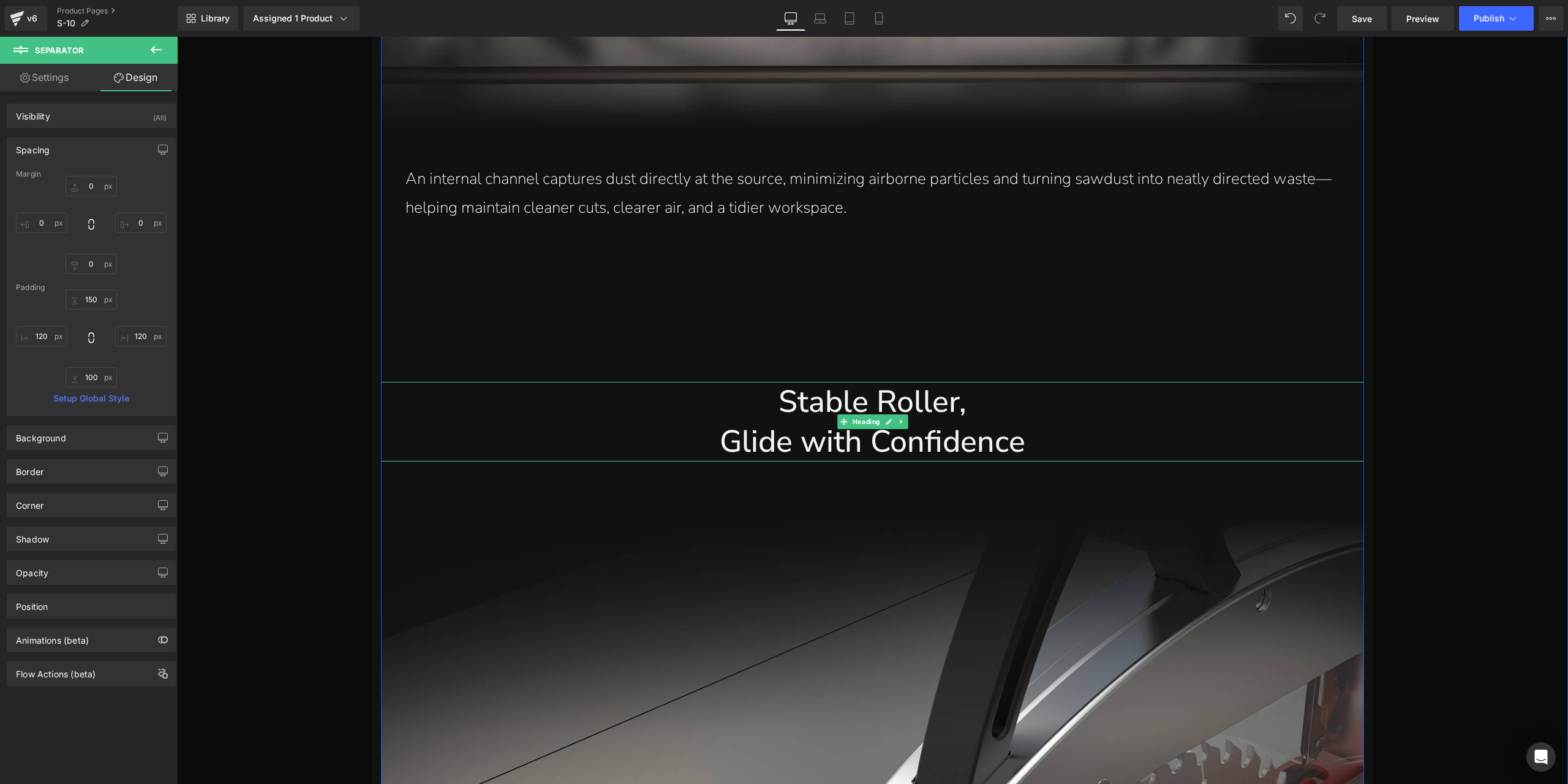
click at [852, 404] on h1 "Stable Roller," at bounding box center [873, 402] width 983 height 40
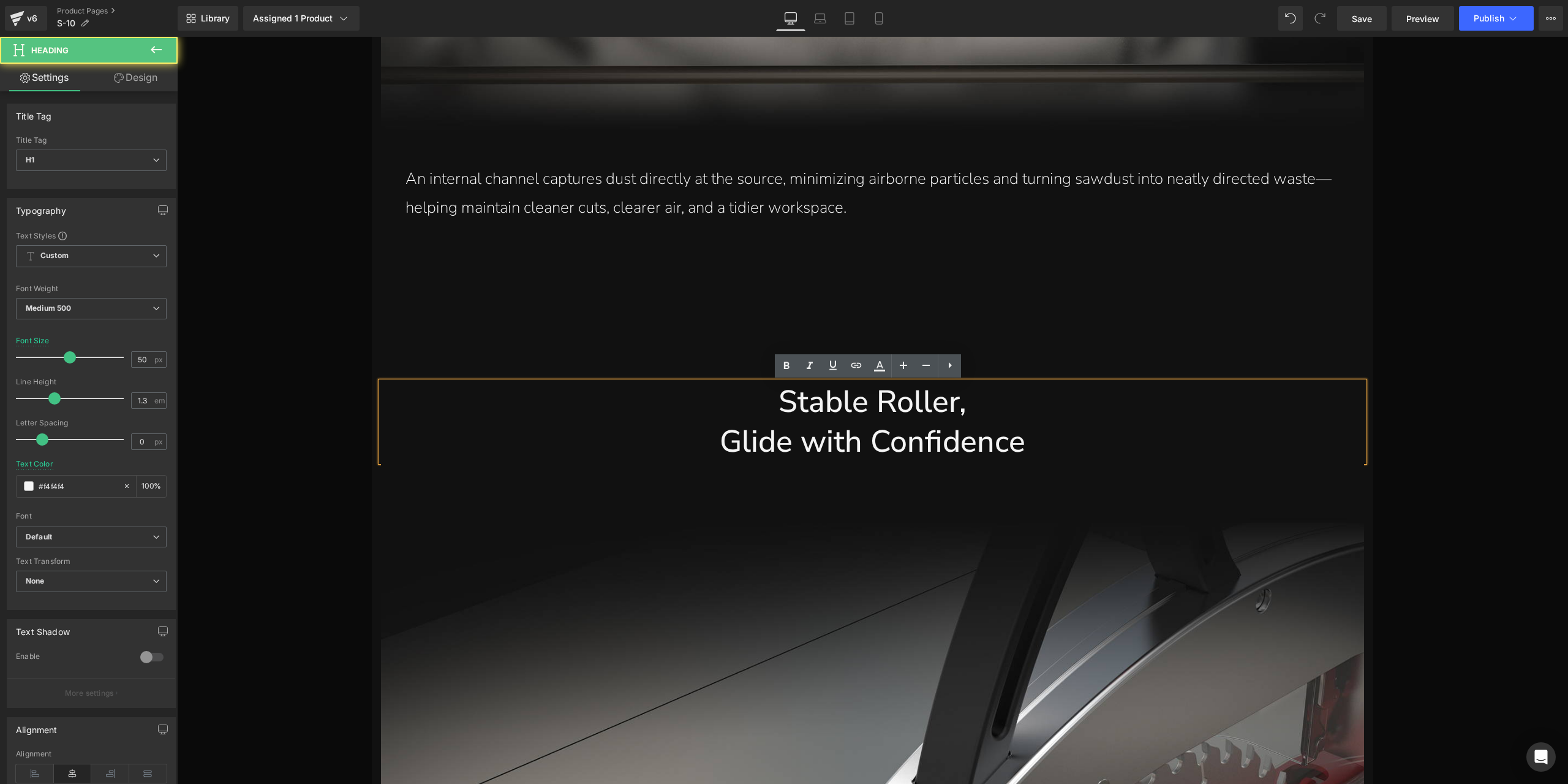
click at [159, 78] on link "Design" at bounding box center [135, 77] width 89 height 27
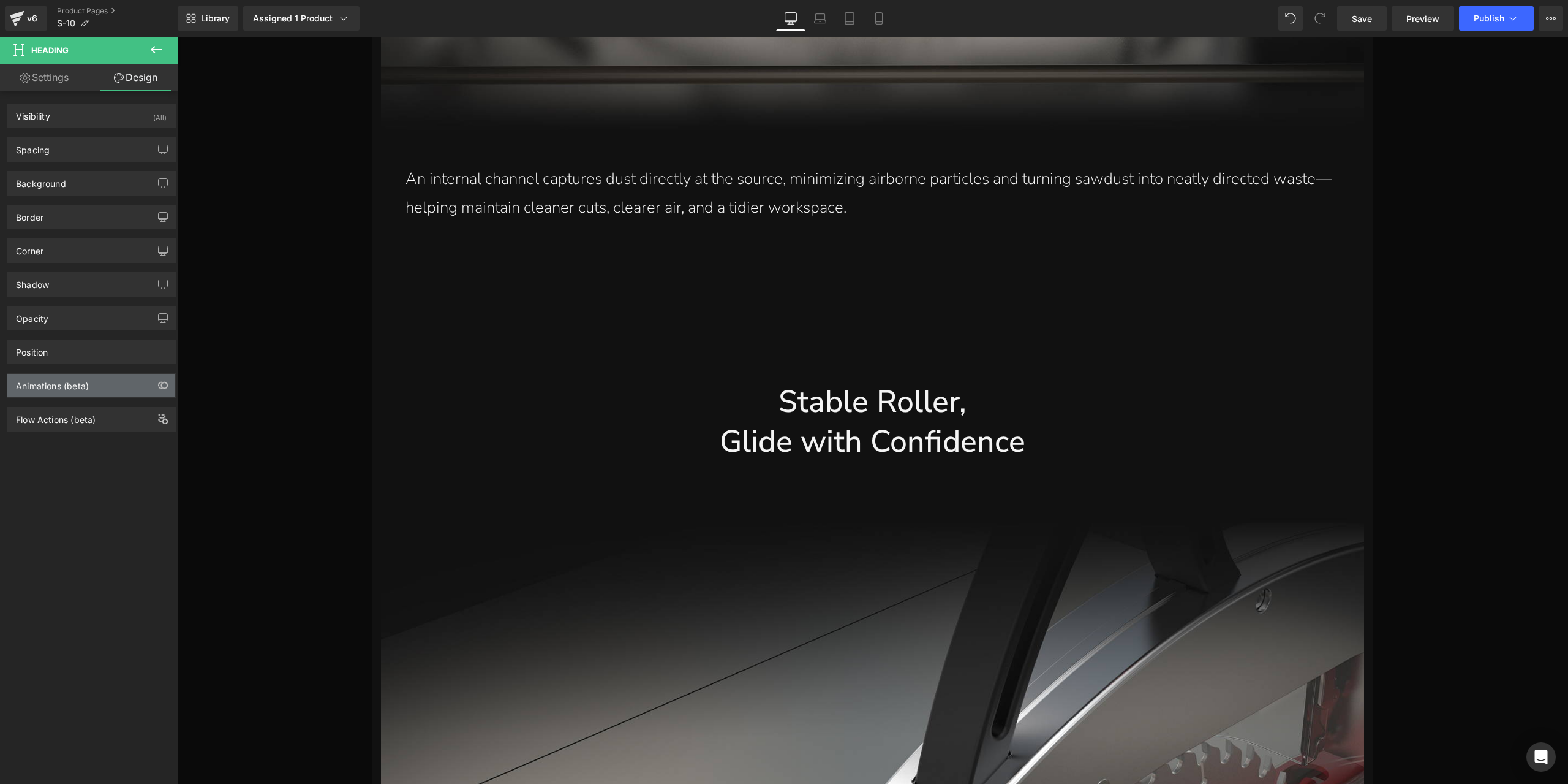
click at [91, 378] on div "Animations (beta)" at bounding box center [91, 385] width 168 height 24
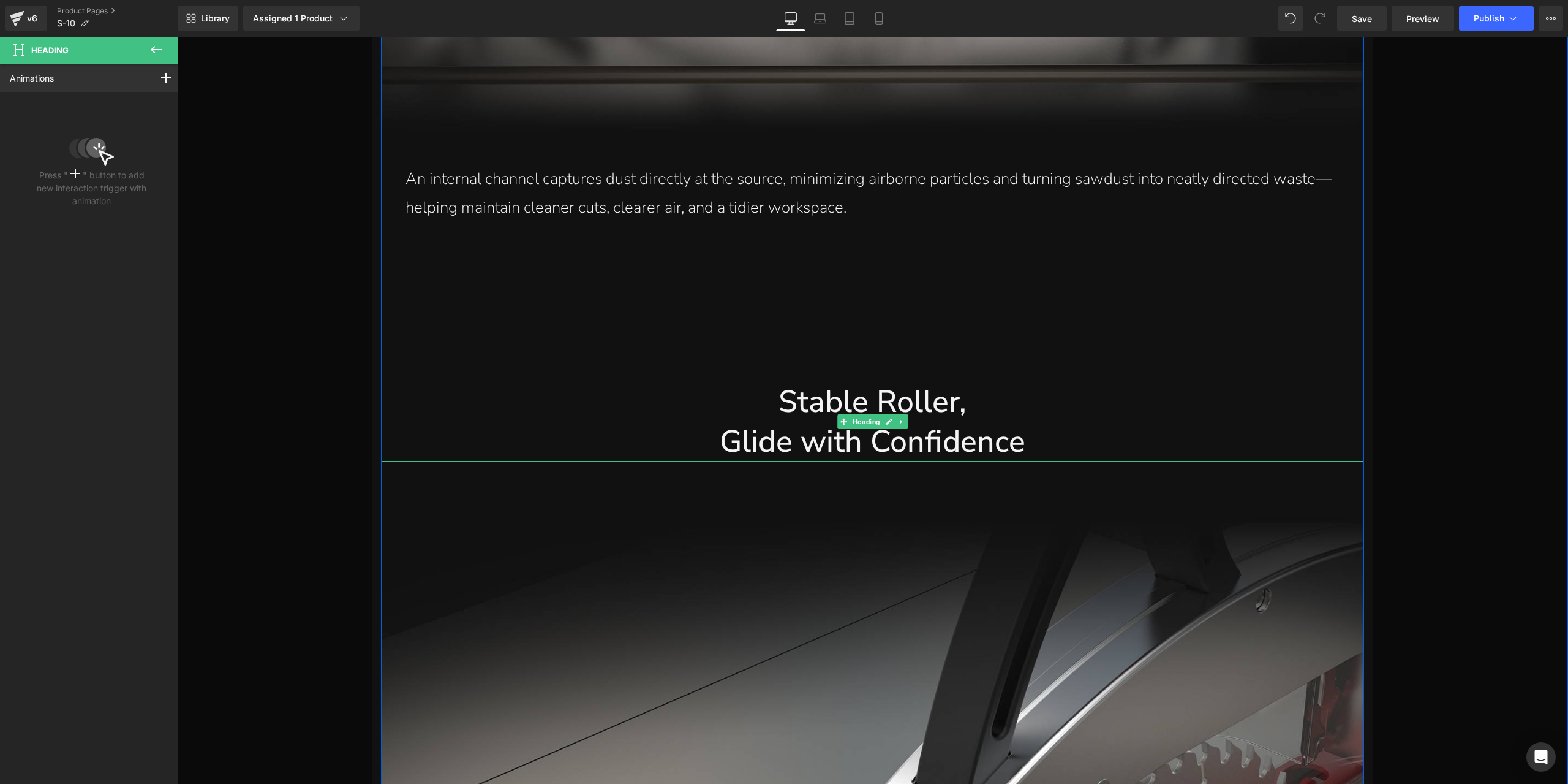
scroll to position [11428, 0]
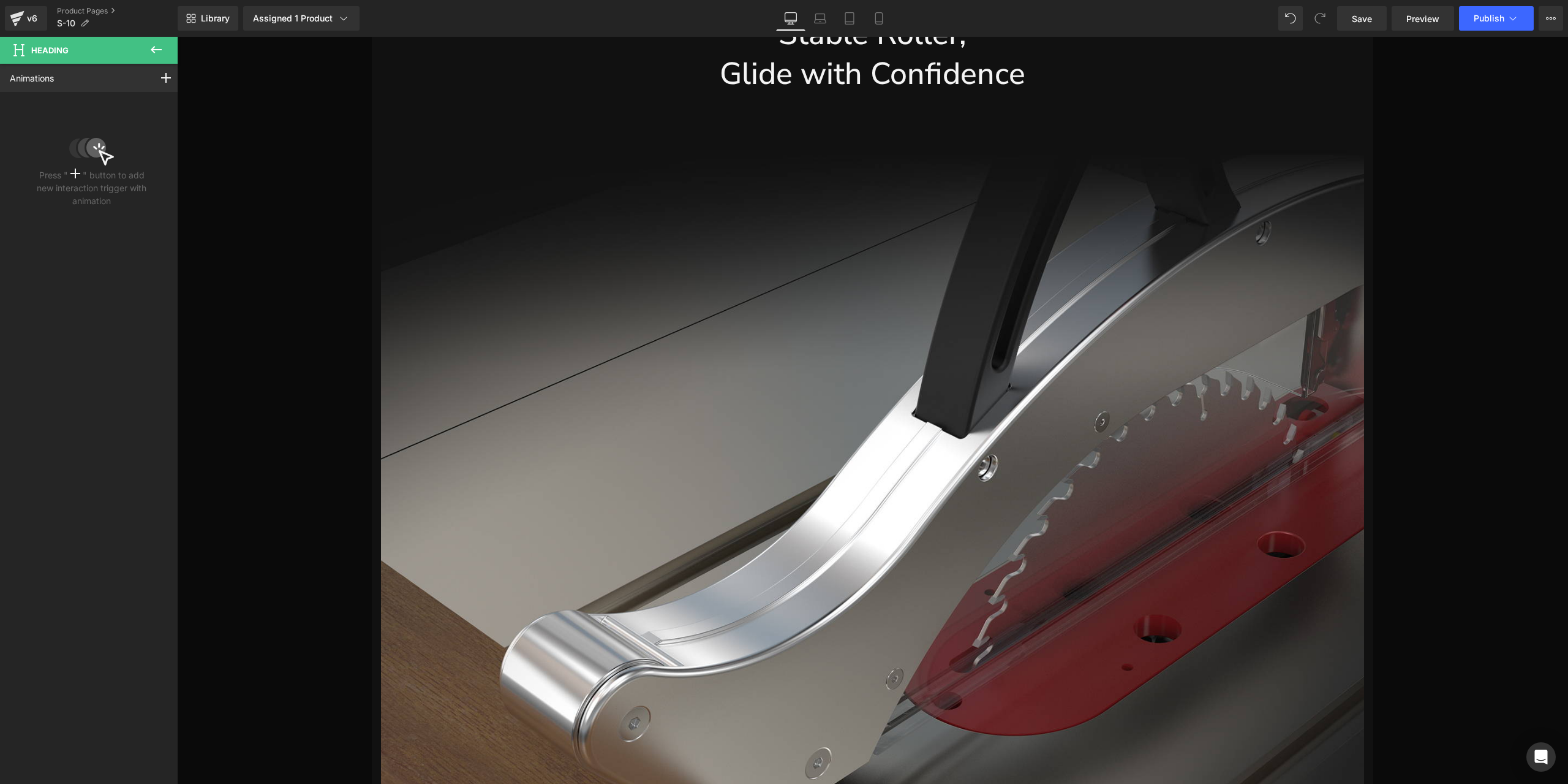
click at [153, 46] on icon at bounding box center [156, 50] width 15 height 15
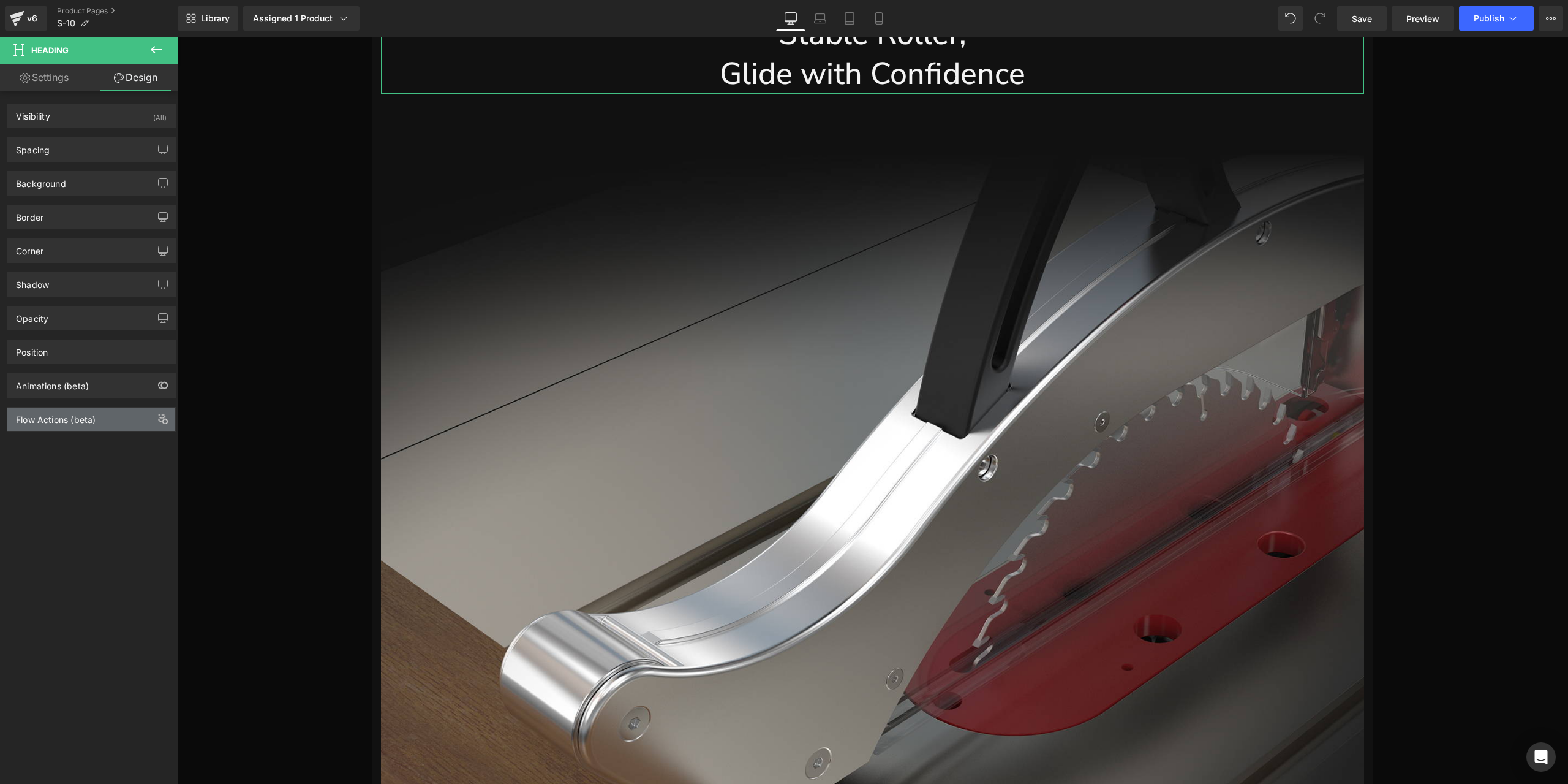
click at [80, 420] on div "Flow Actions (beta)" at bounding box center [56, 416] width 80 height 17
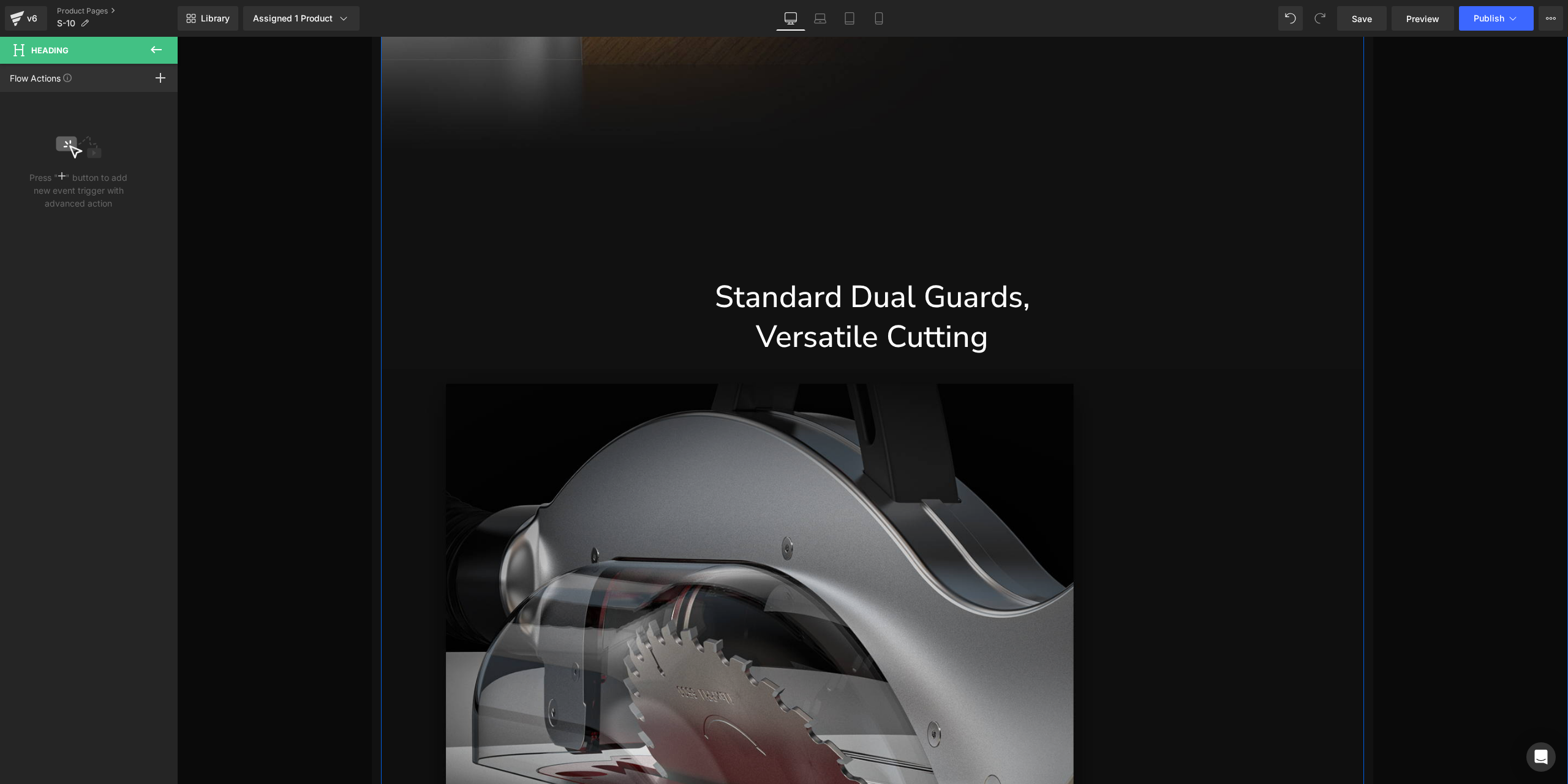
scroll to position [12409, 0]
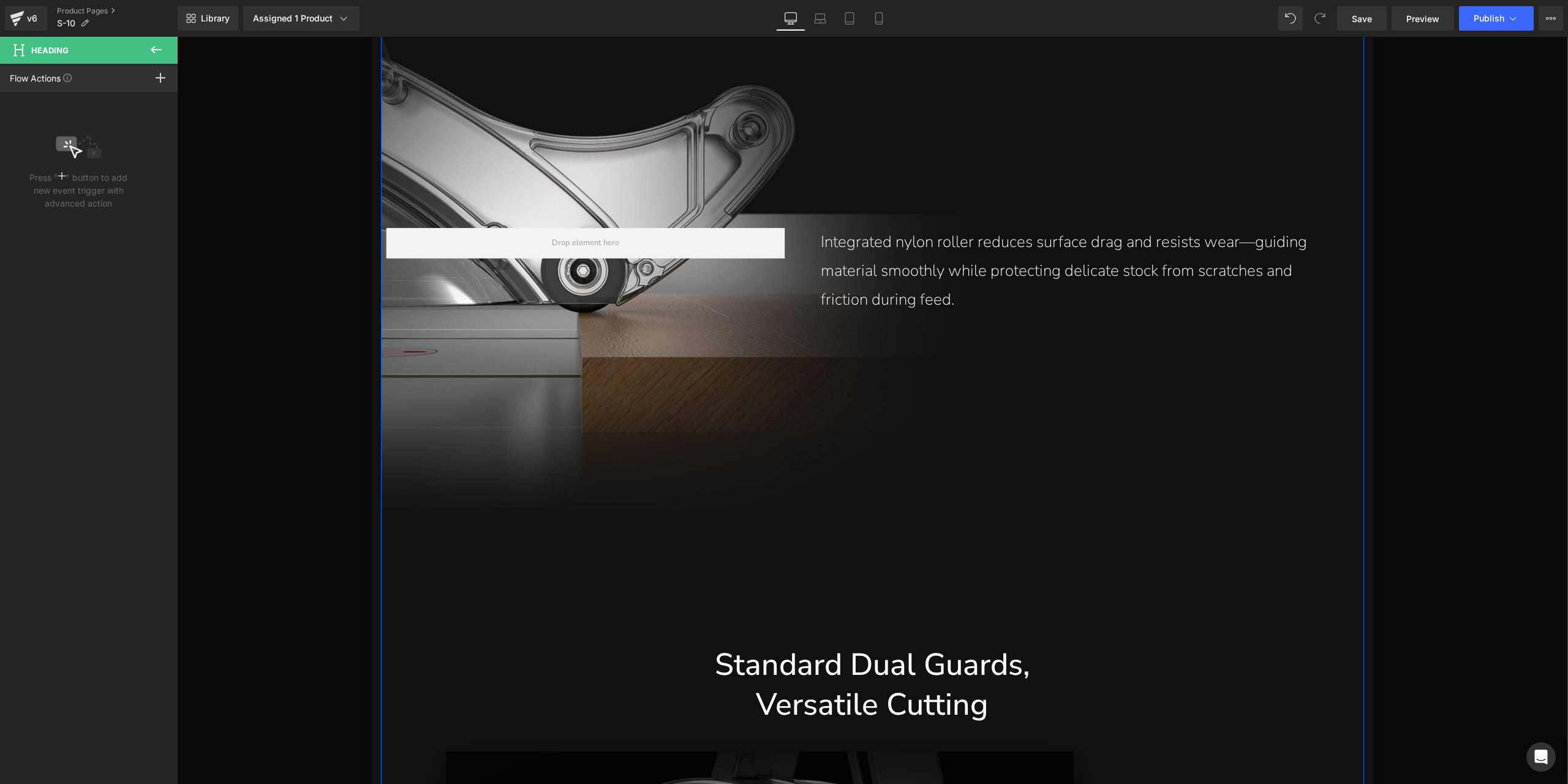
click at [900, 281] on p "Integrated nylon roller reduces surface drag and resists wear—guiding material …" at bounding box center [1081, 271] width 519 height 86
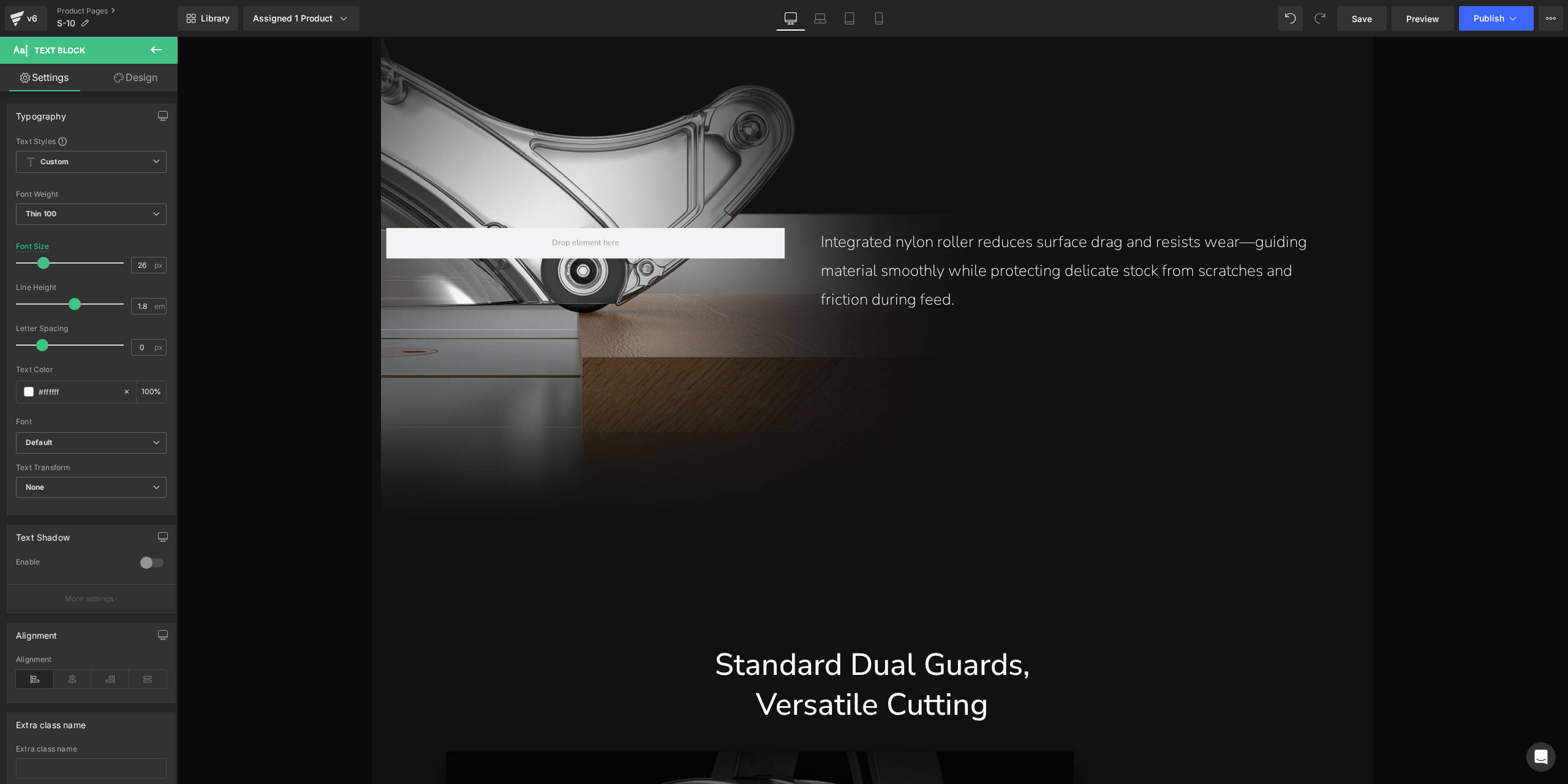
click at [163, 76] on link "Design" at bounding box center [135, 77] width 89 height 27
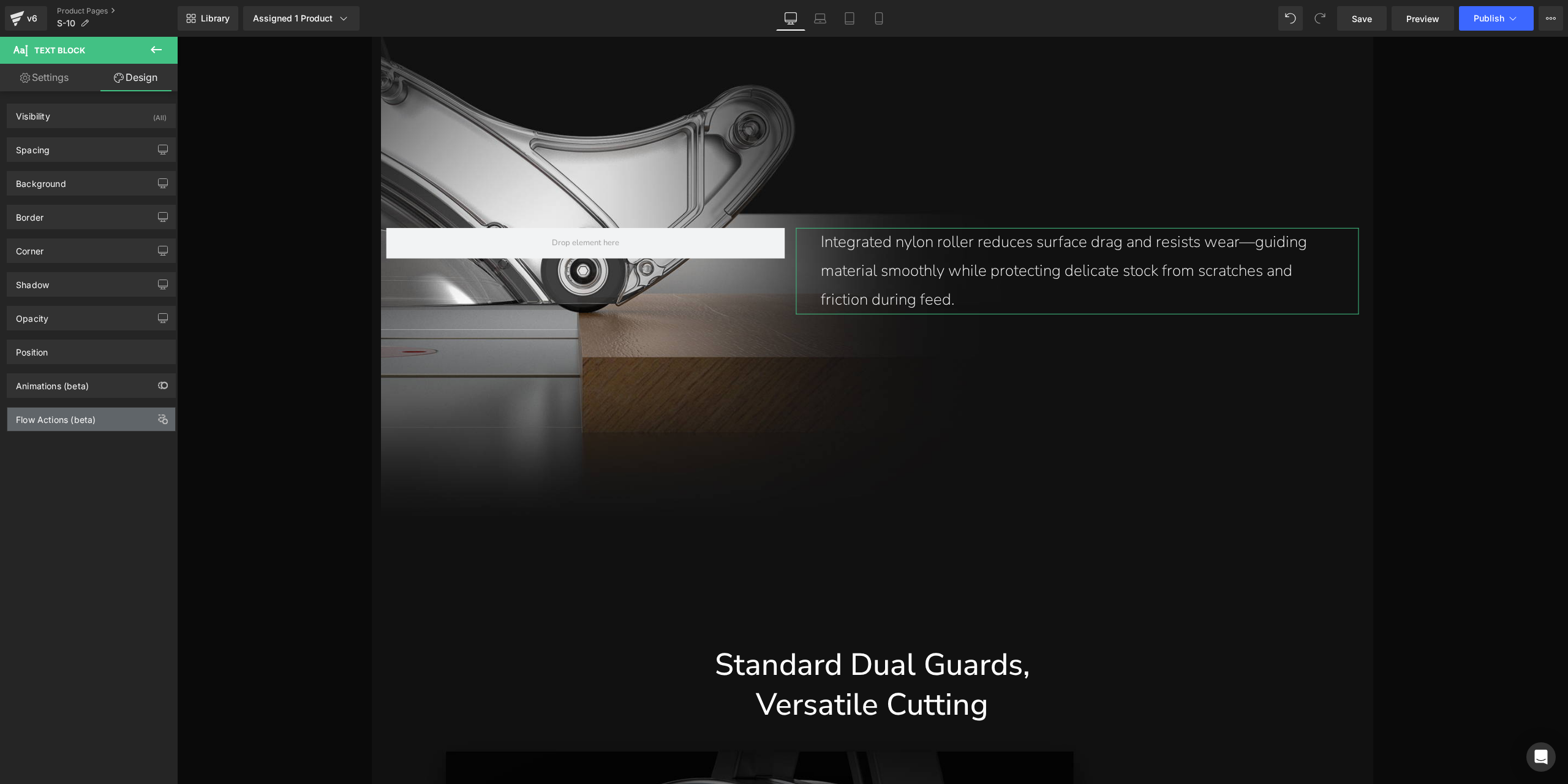
click at [49, 414] on div "Flow Actions (beta)" at bounding box center [56, 416] width 80 height 17
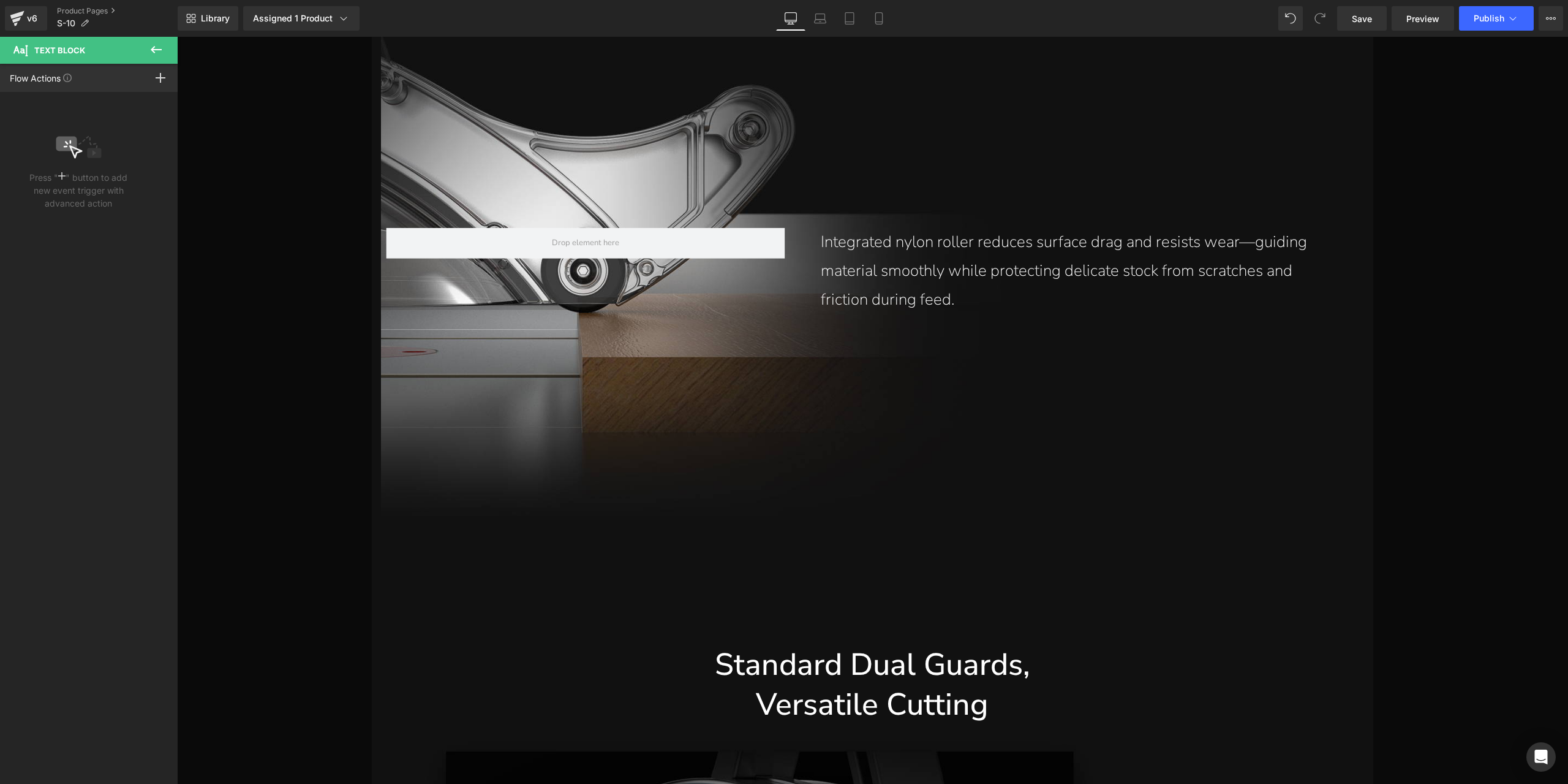
click at [149, 45] on icon at bounding box center [156, 50] width 15 height 15
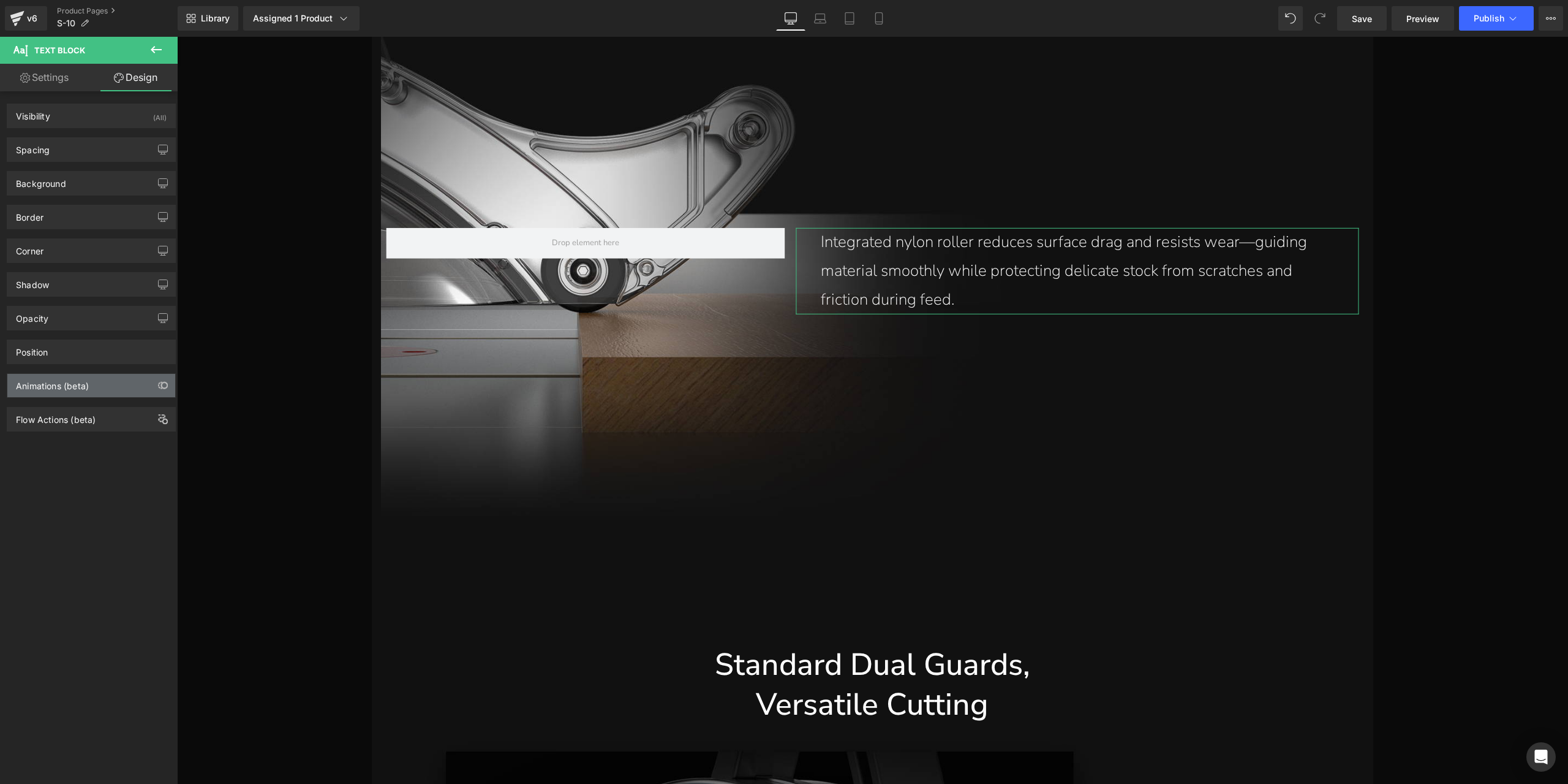
click at [76, 388] on div "Animations (beta)" at bounding box center [91, 385] width 168 height 24
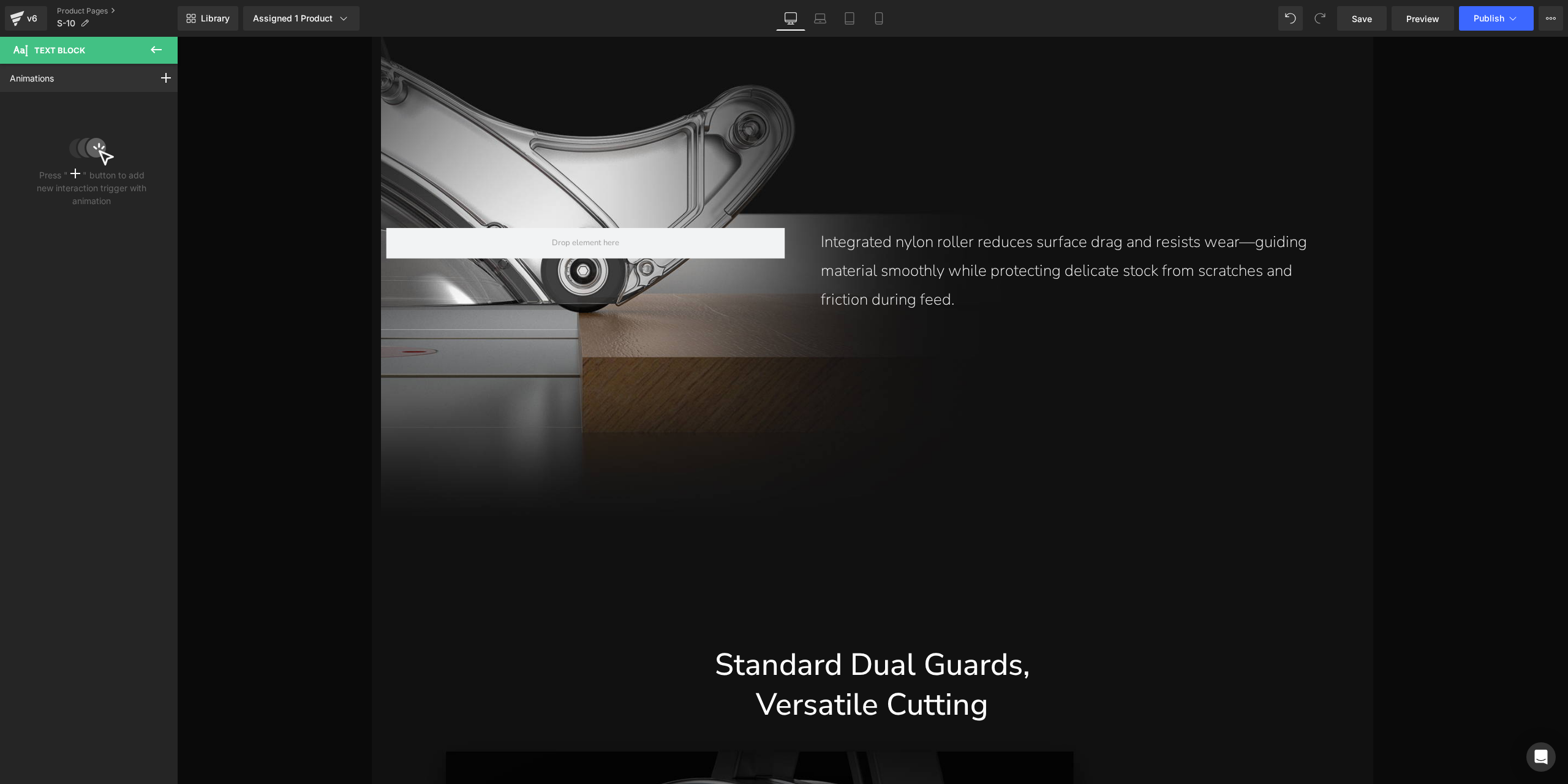
click at [160, 53] on icon at bounding box center [156, 50] width 15 height 15
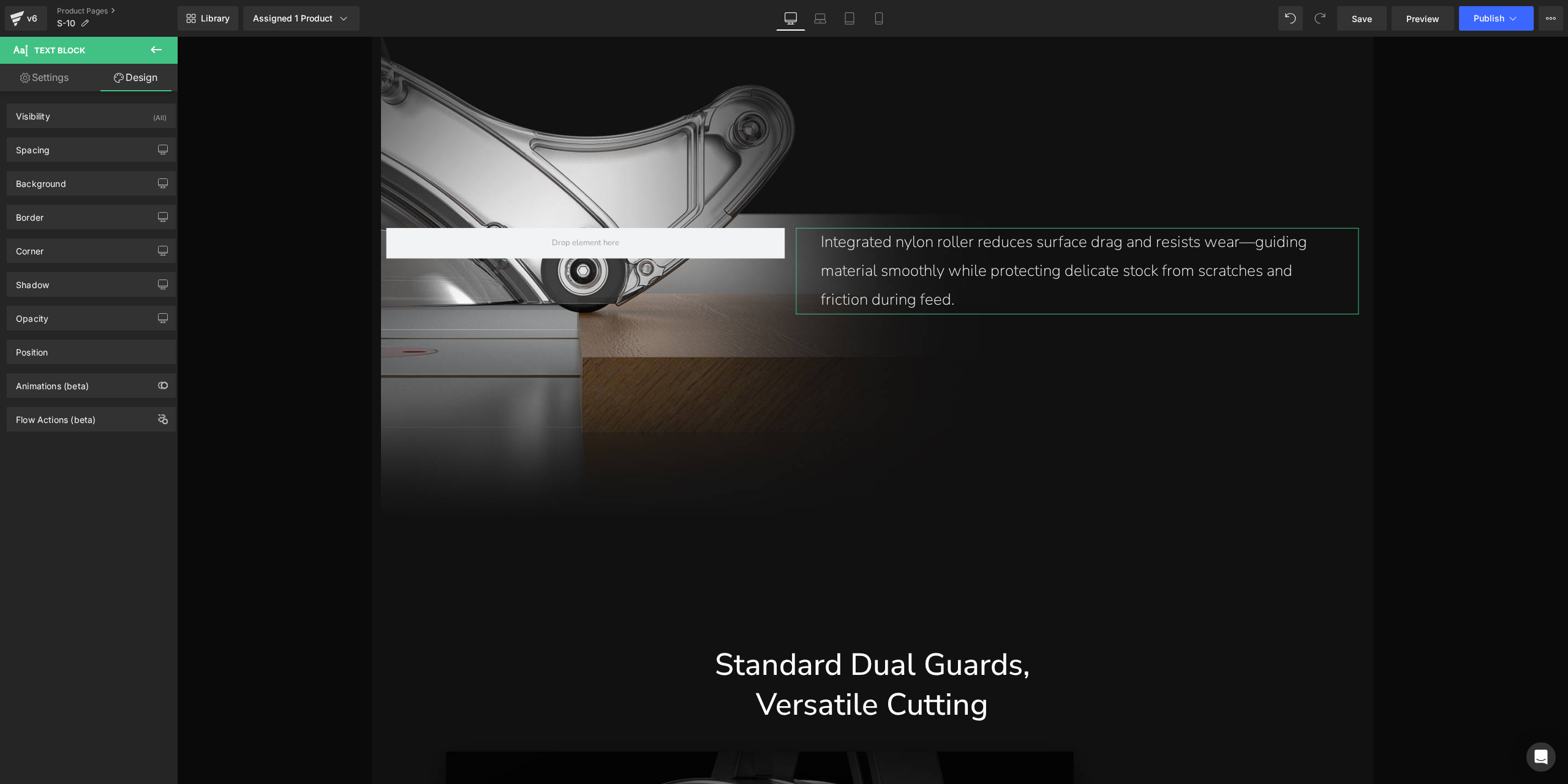
click at [81, 380] on div "Animations (beta)" at bounding box center [52, 382] width 73 height 17
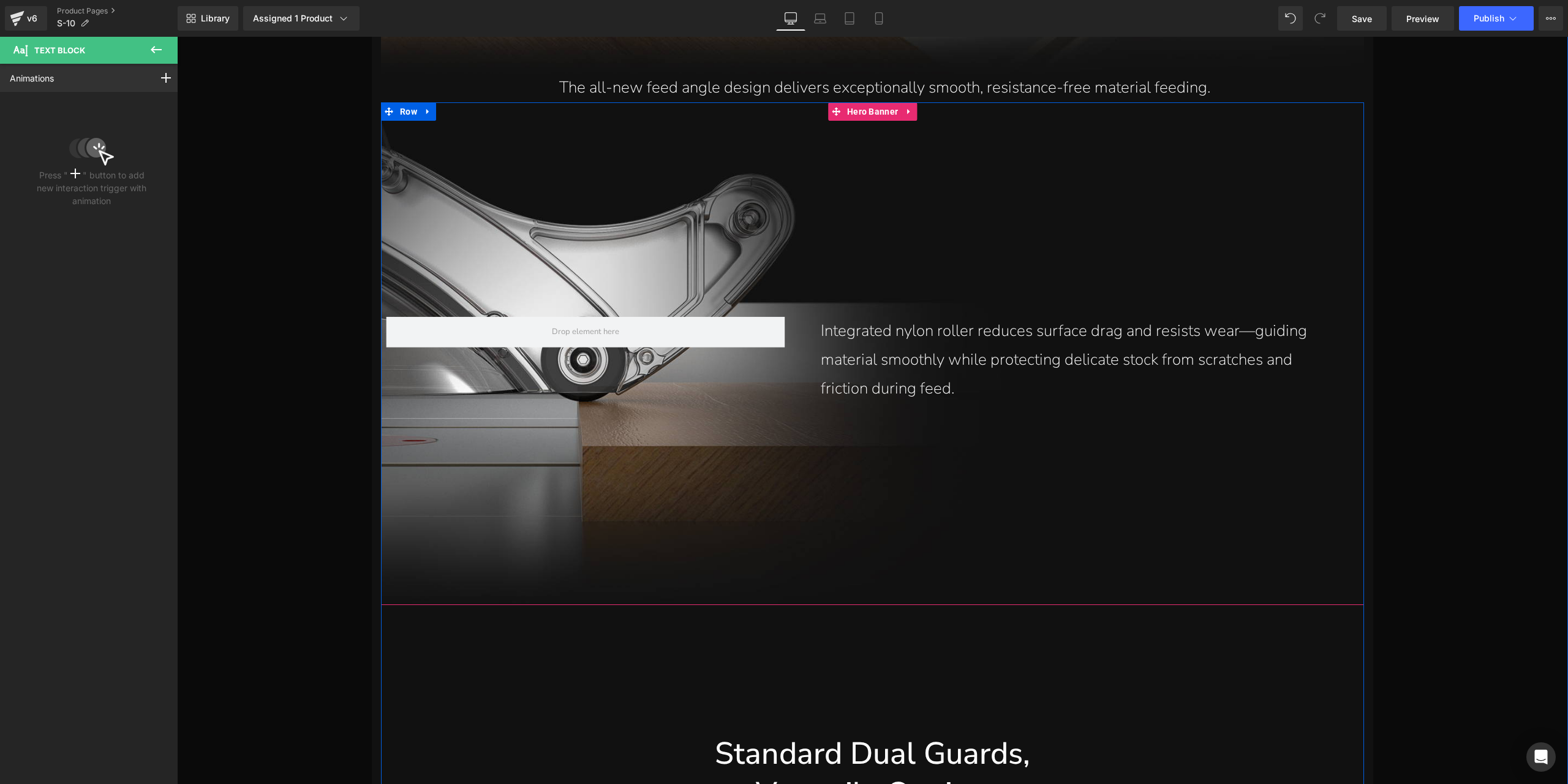
scroll to position [12164, 0]
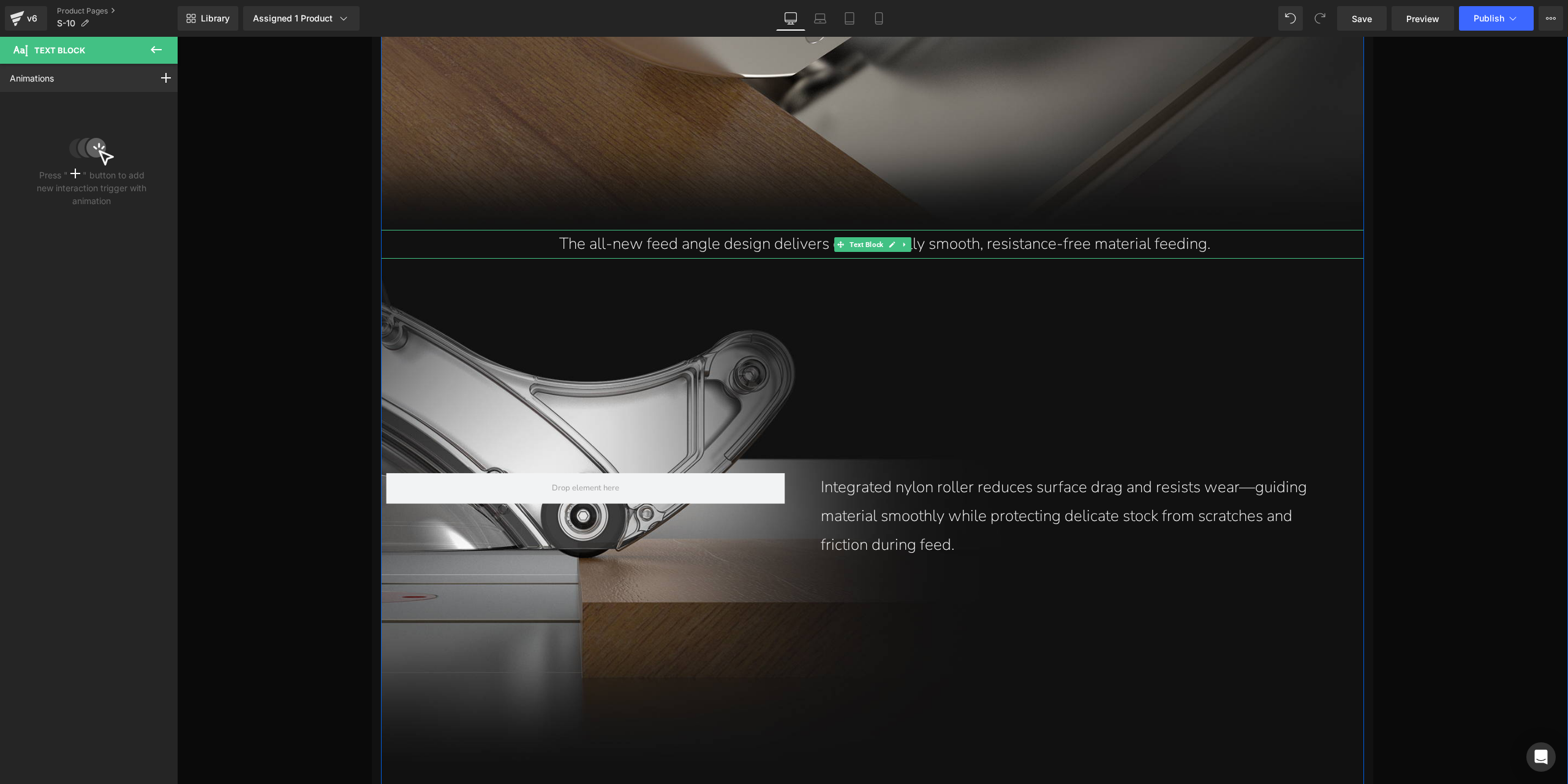
click at [941, 240] on p "The all-new feed angle design delivers exceptionally smooth, resistance-free ma…" at bounding box center [885, 245] width 959 height 28
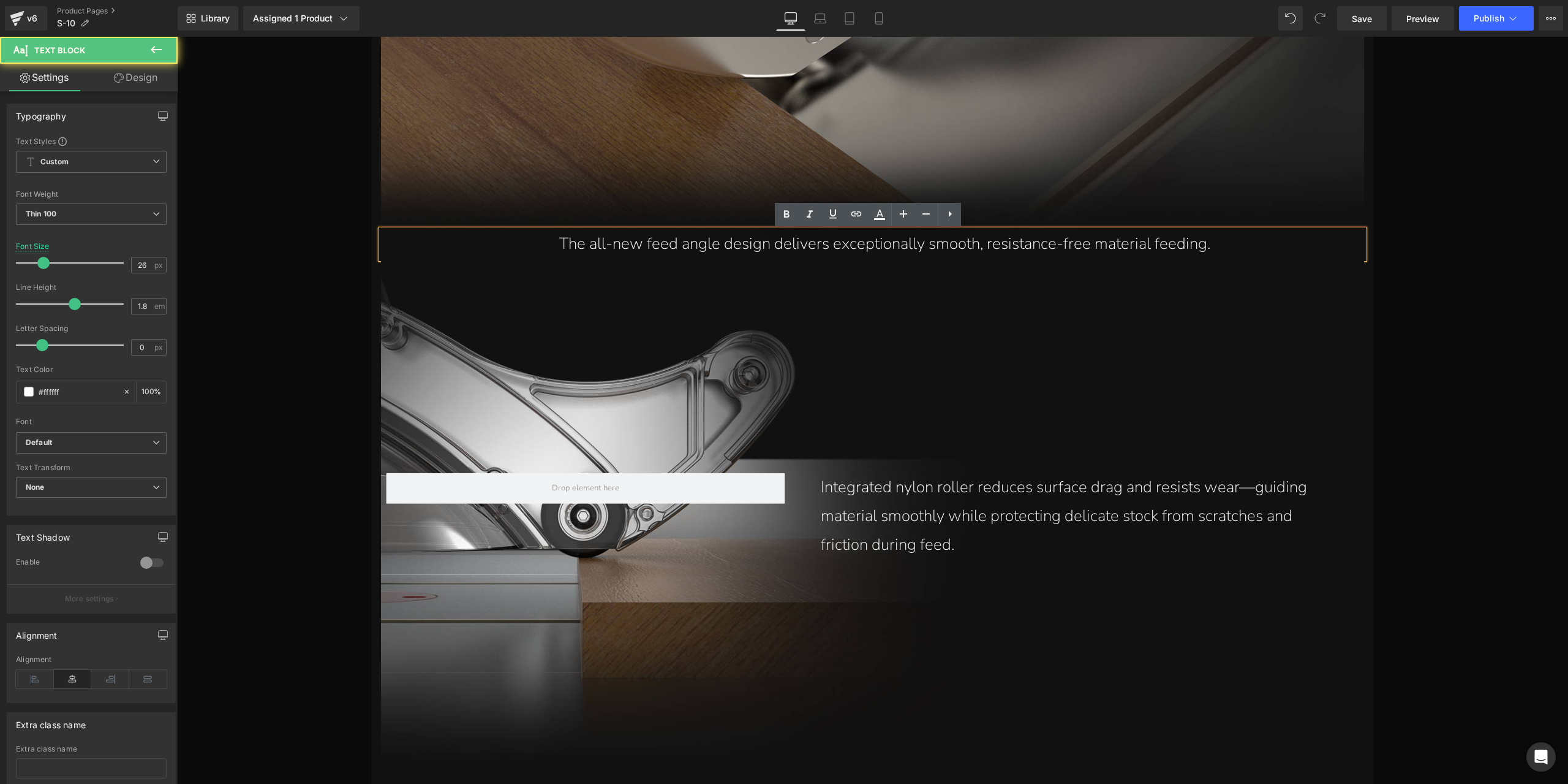
click at [965, 247] on p "The all-new feed angle design delivers exceptionally smooth, resistance-free ma…" at bounding box center [885, 245] width 959 height 28
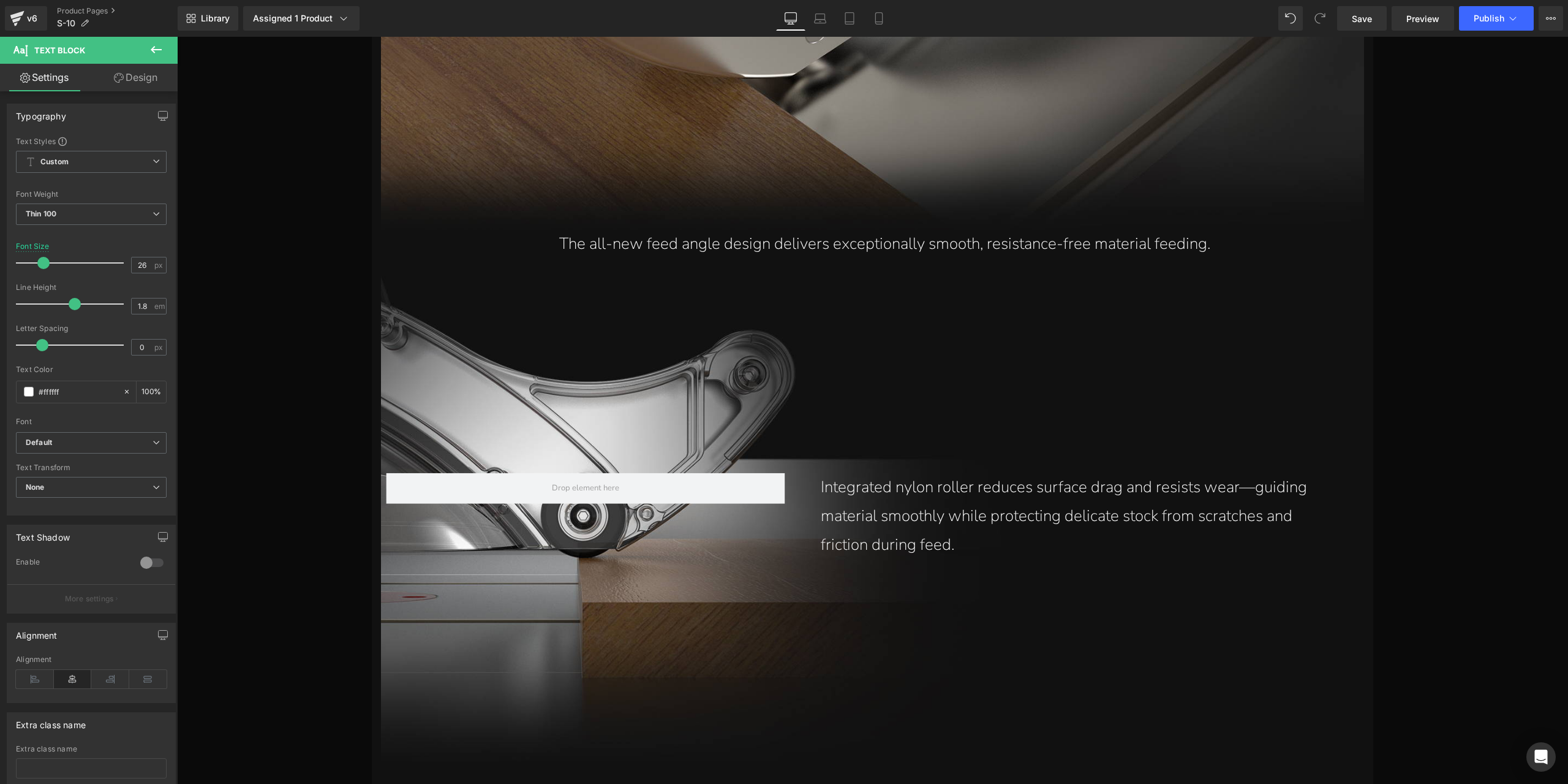
click at [120, 78] on icon at bounding box center [118, 78] width 9 height 9
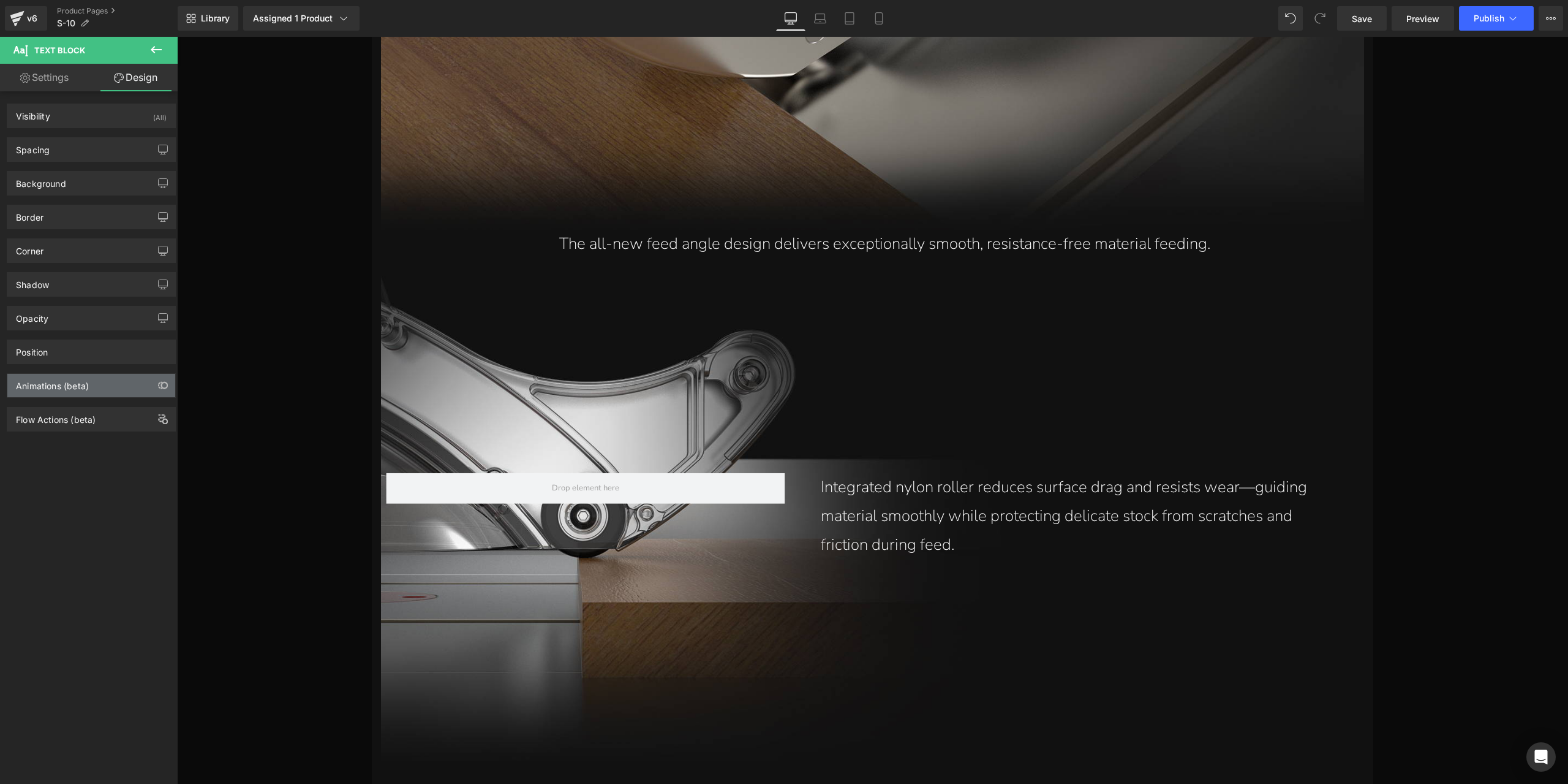
click at [43, 377] on div "Animations (beta)" at bounding box center [52, 382] width 73 height 17
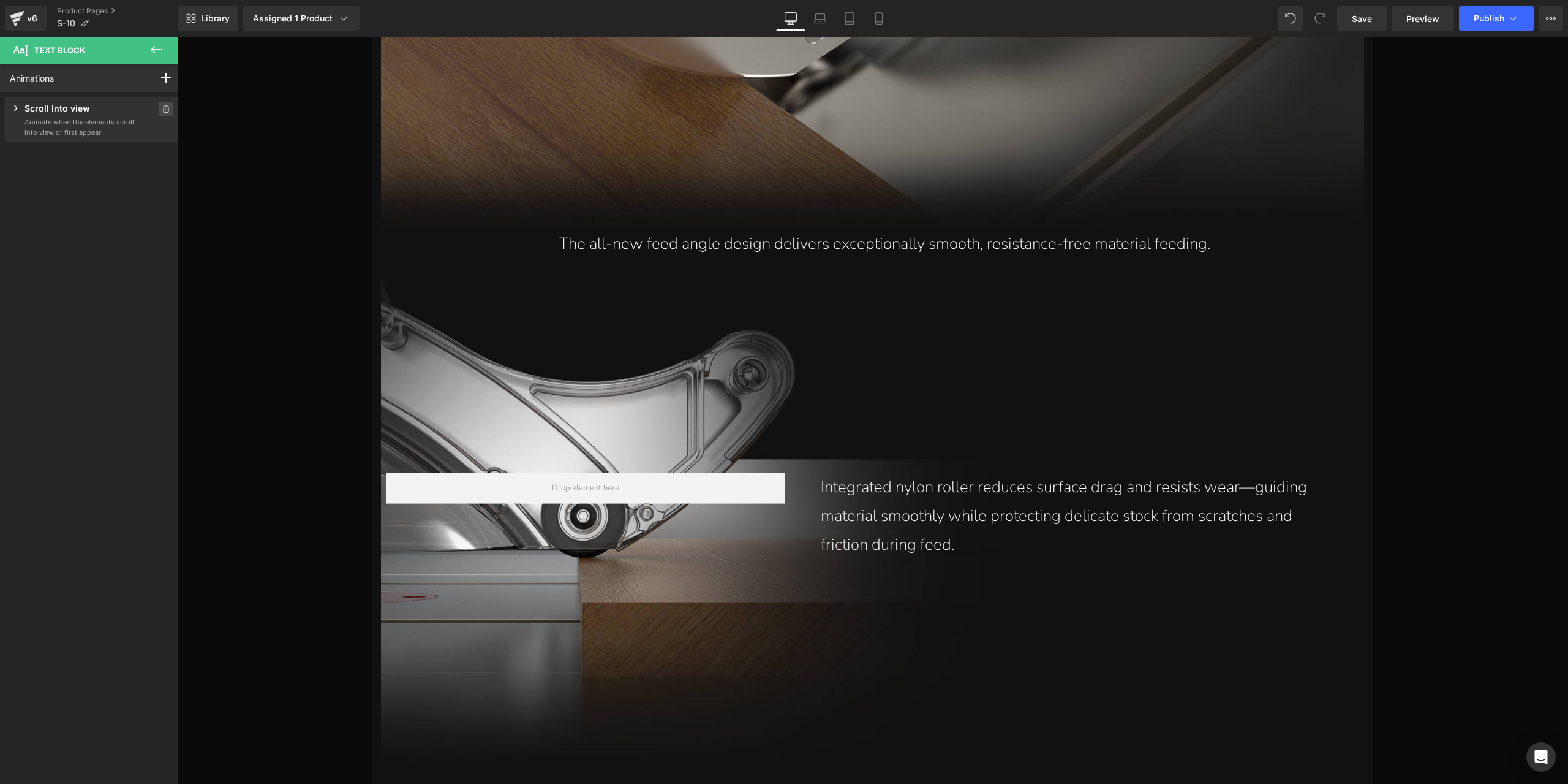
click at [158, 109] on span at bounding box center [166, 109] width 15 height 15
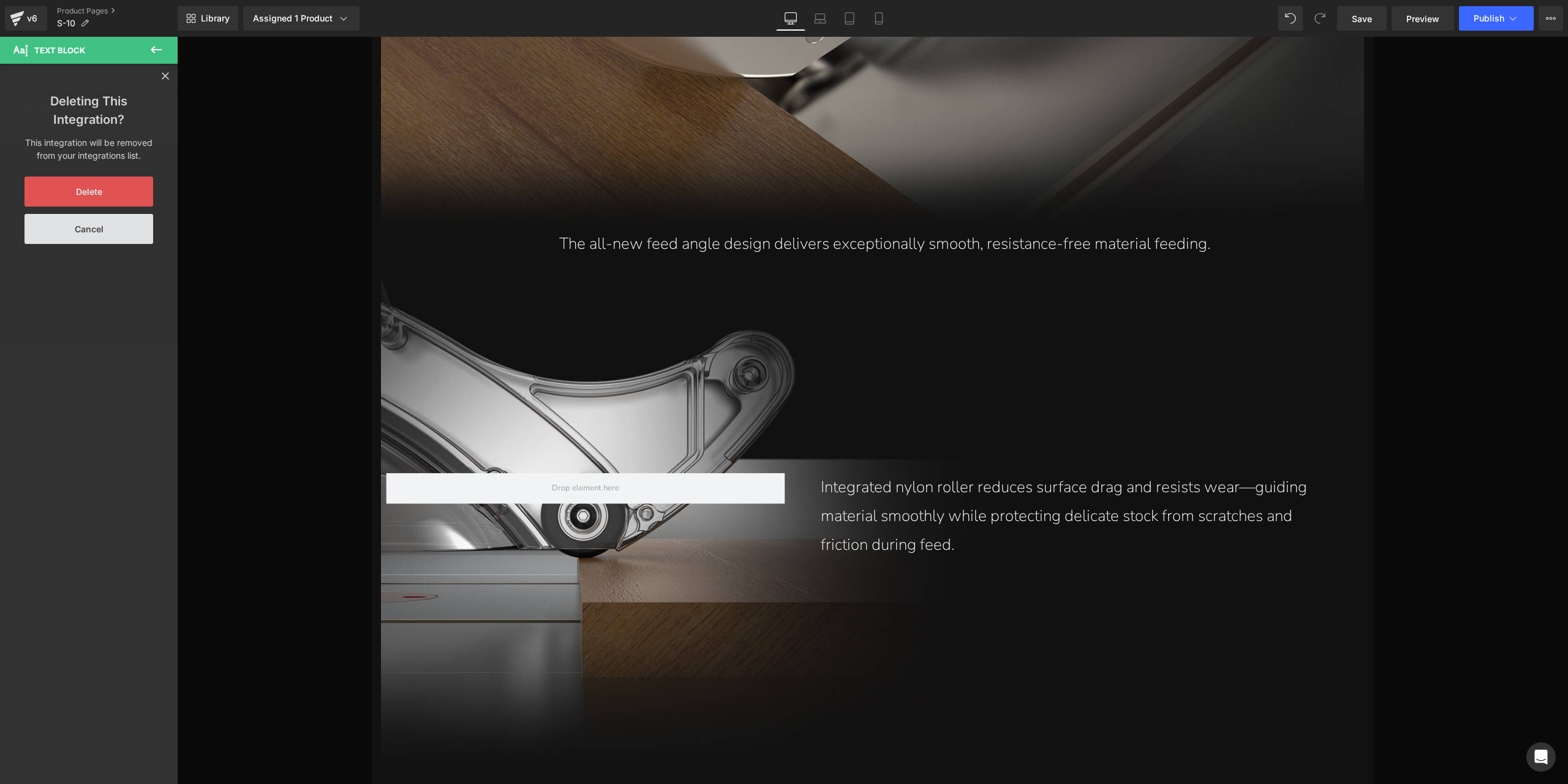
click at [117, 190] on button "Delete" at bounding box center [89, 191] width 129 height 30
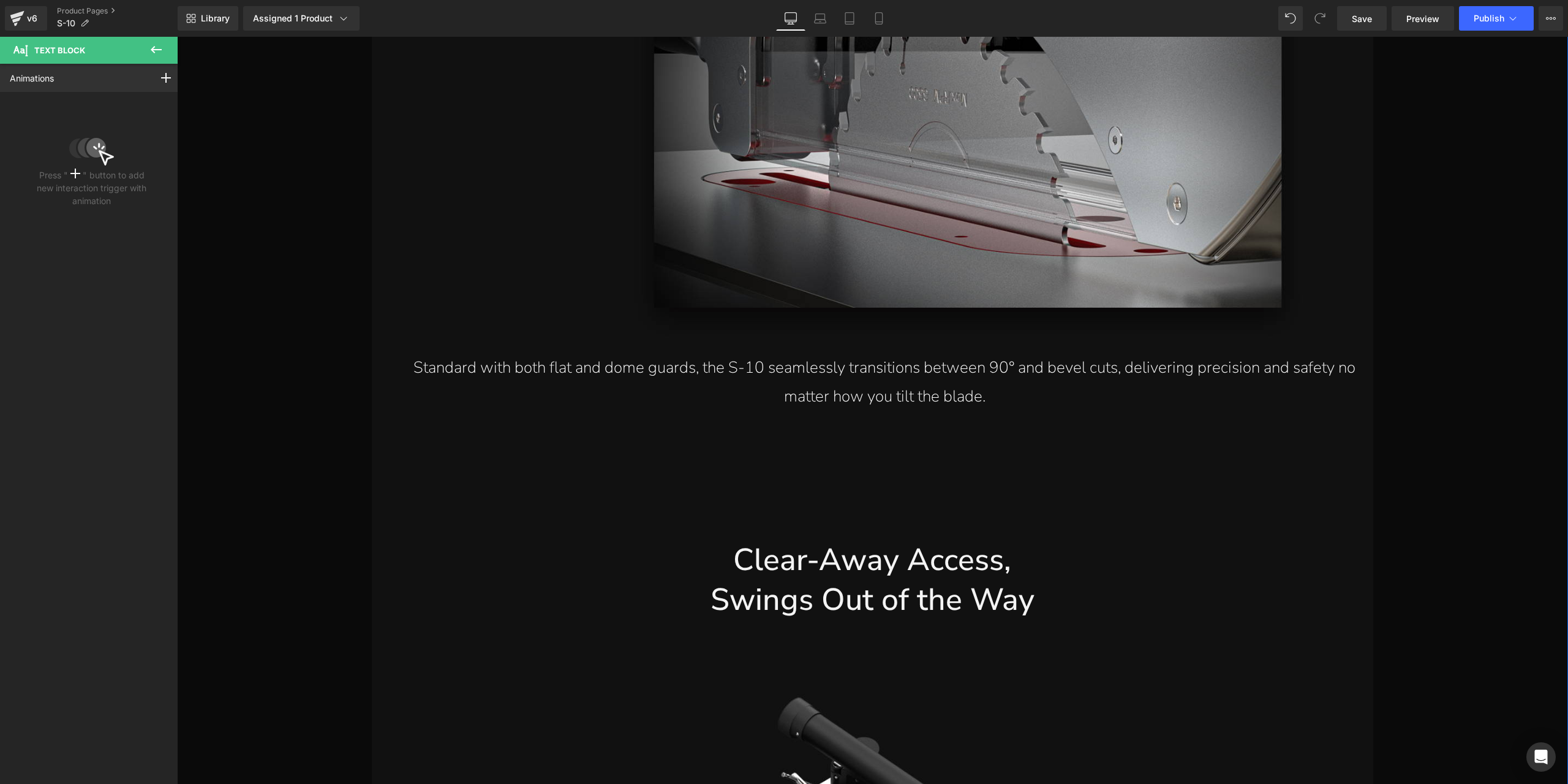
scroll to position [14065, 0]
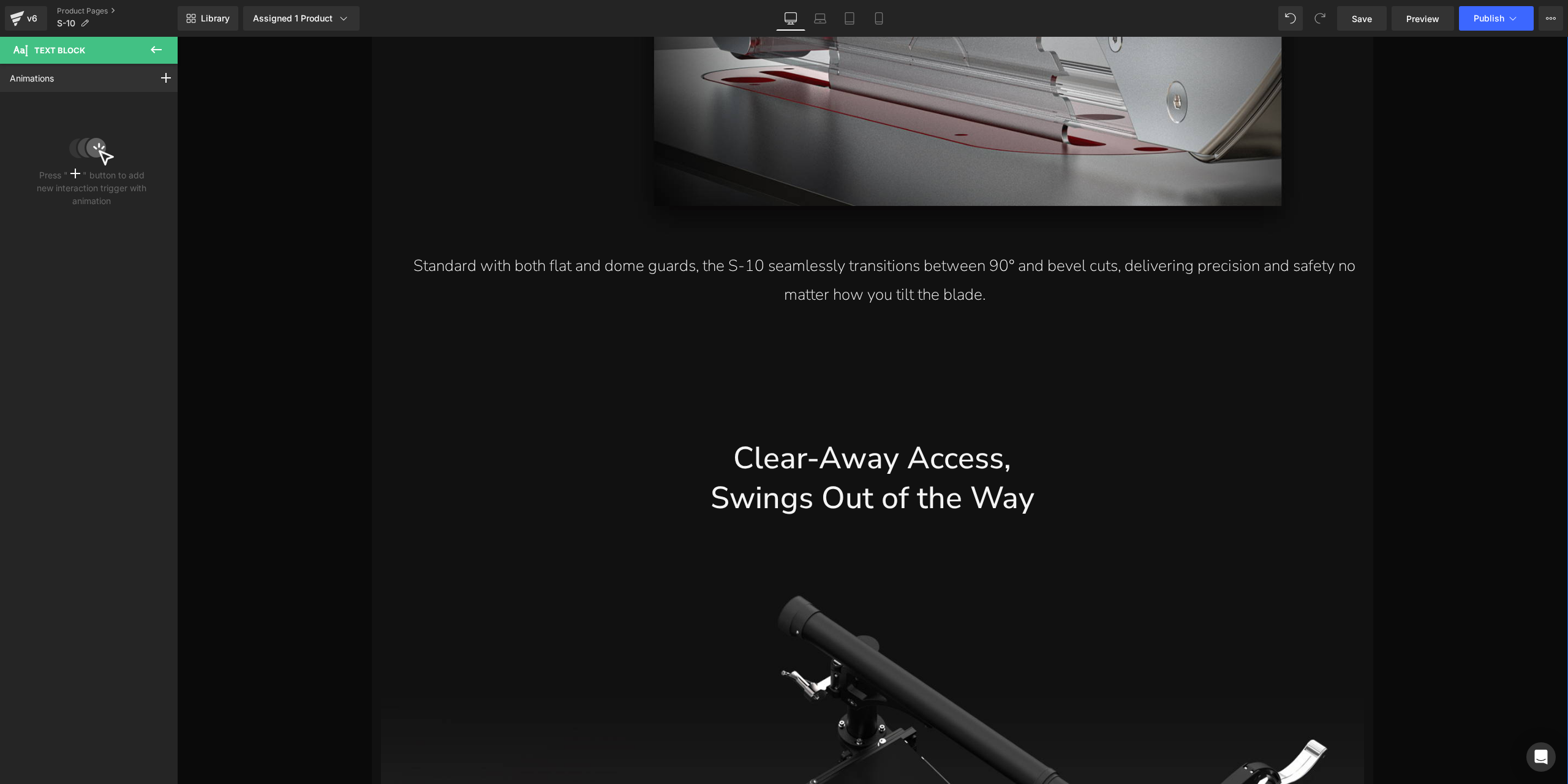
click at [874, 288] on span "Text Block" at bounding box center [866, 281] width 39 height 15
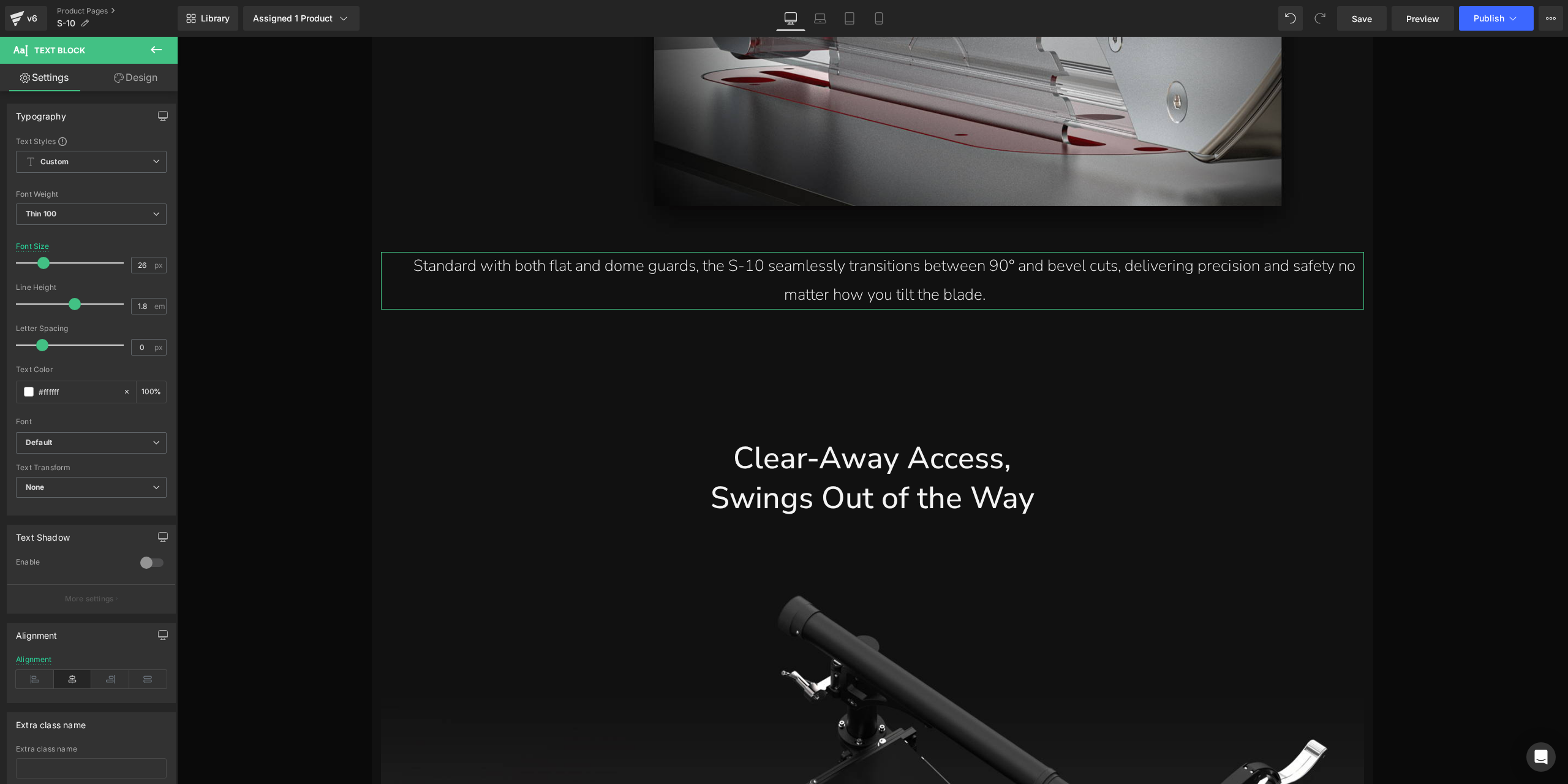
click at [155, 76] on link "Design" at bounding box center [135, 77] width 89 height 27
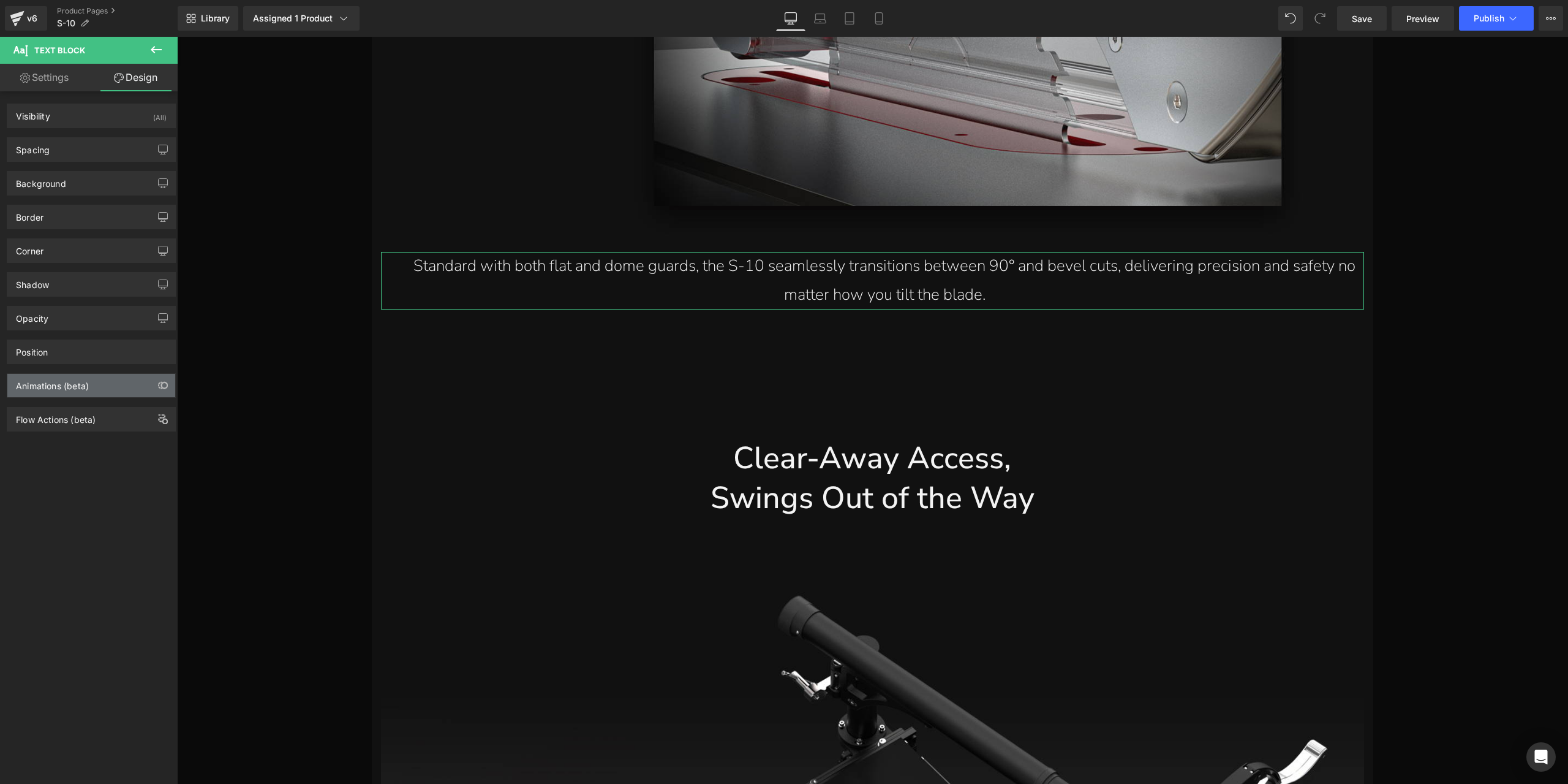
click at [81, 375] on div "Animations (beta)" at bounding box center [52, 382] width 73 height 17
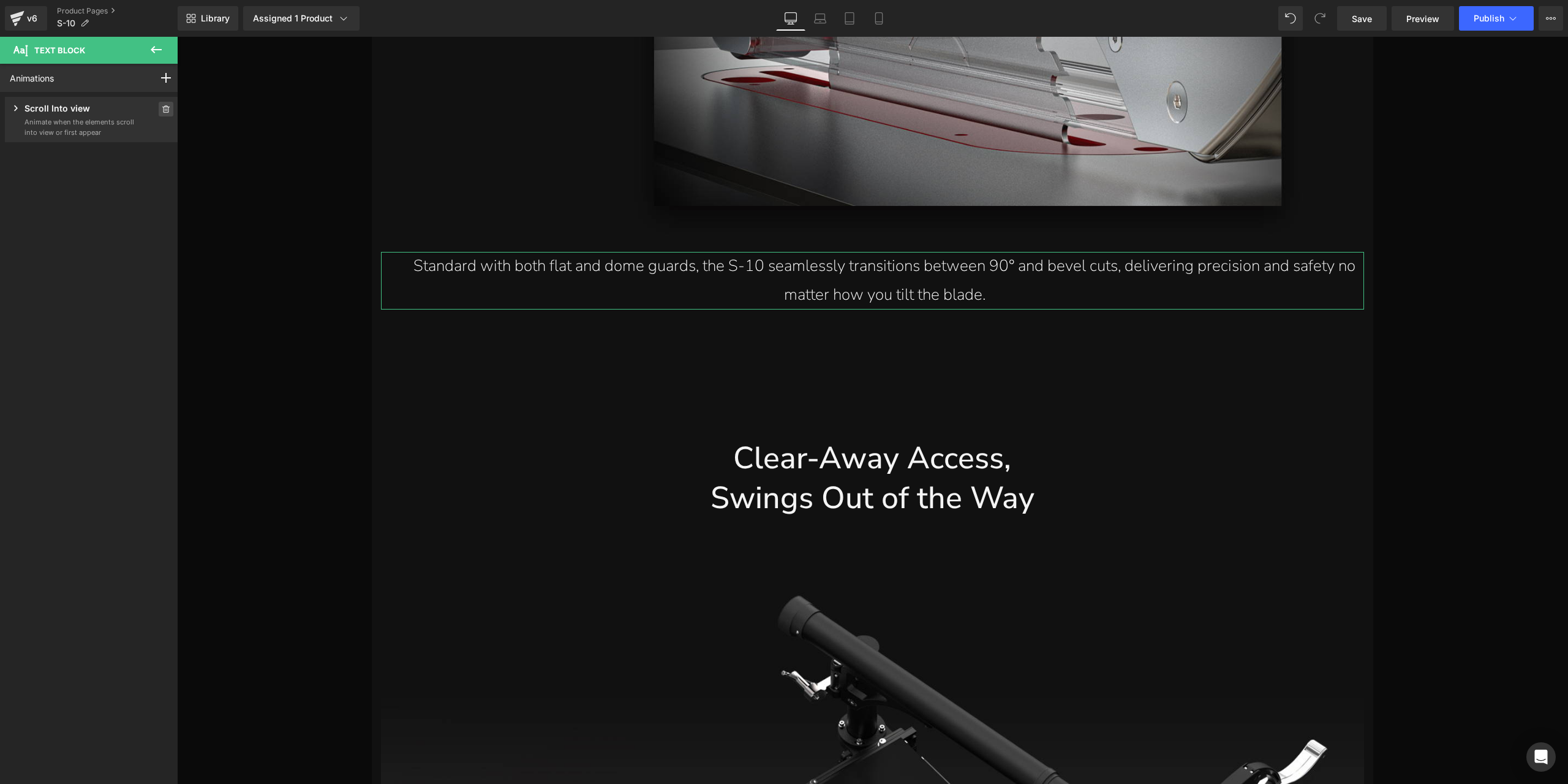
click at [164, 107] on icon at bounding box center [166, 109] width 8 height 8
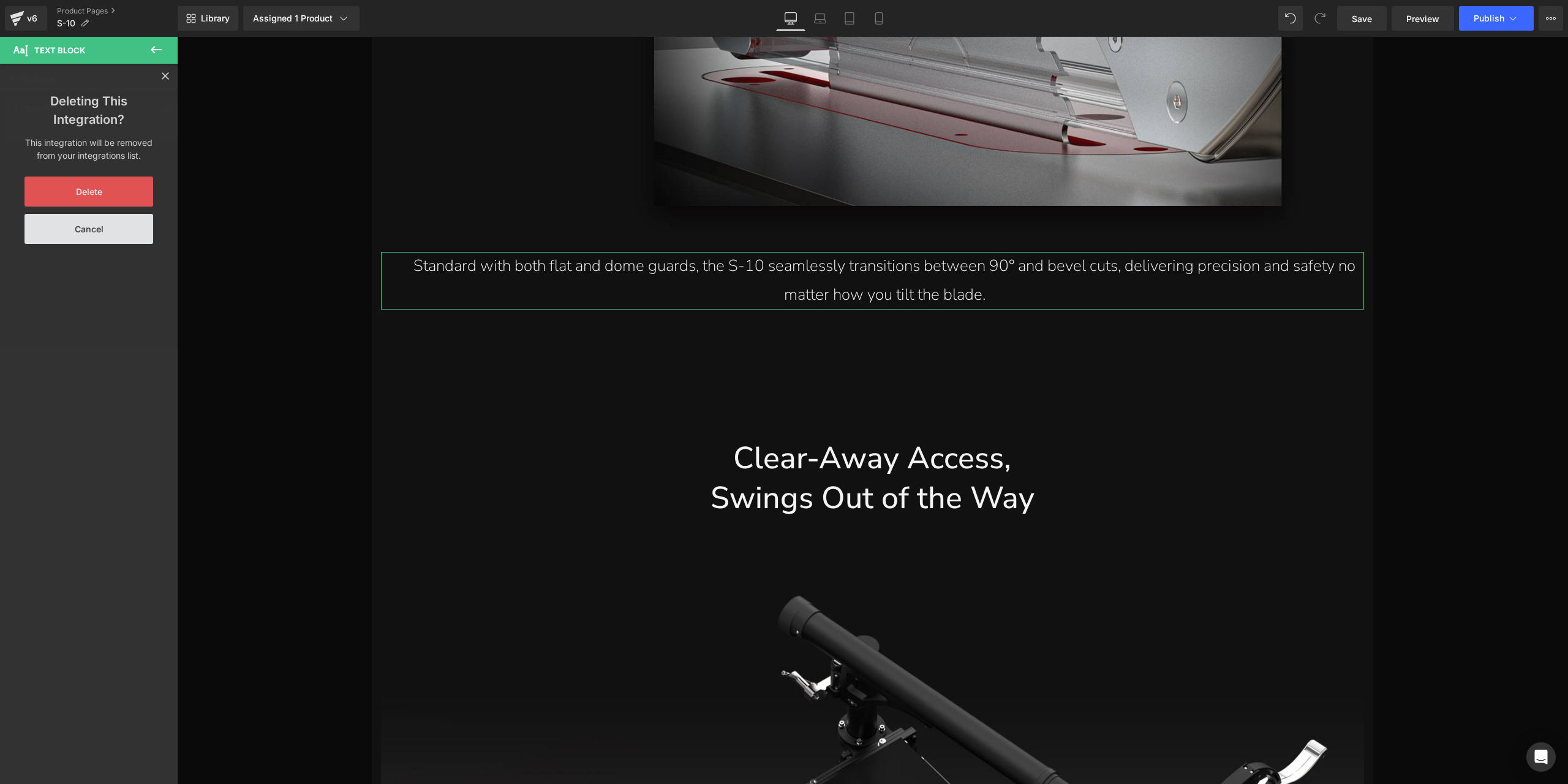
click at [107, 193] on button "Delete" at bounding box center [89, 191] width 129 height 30
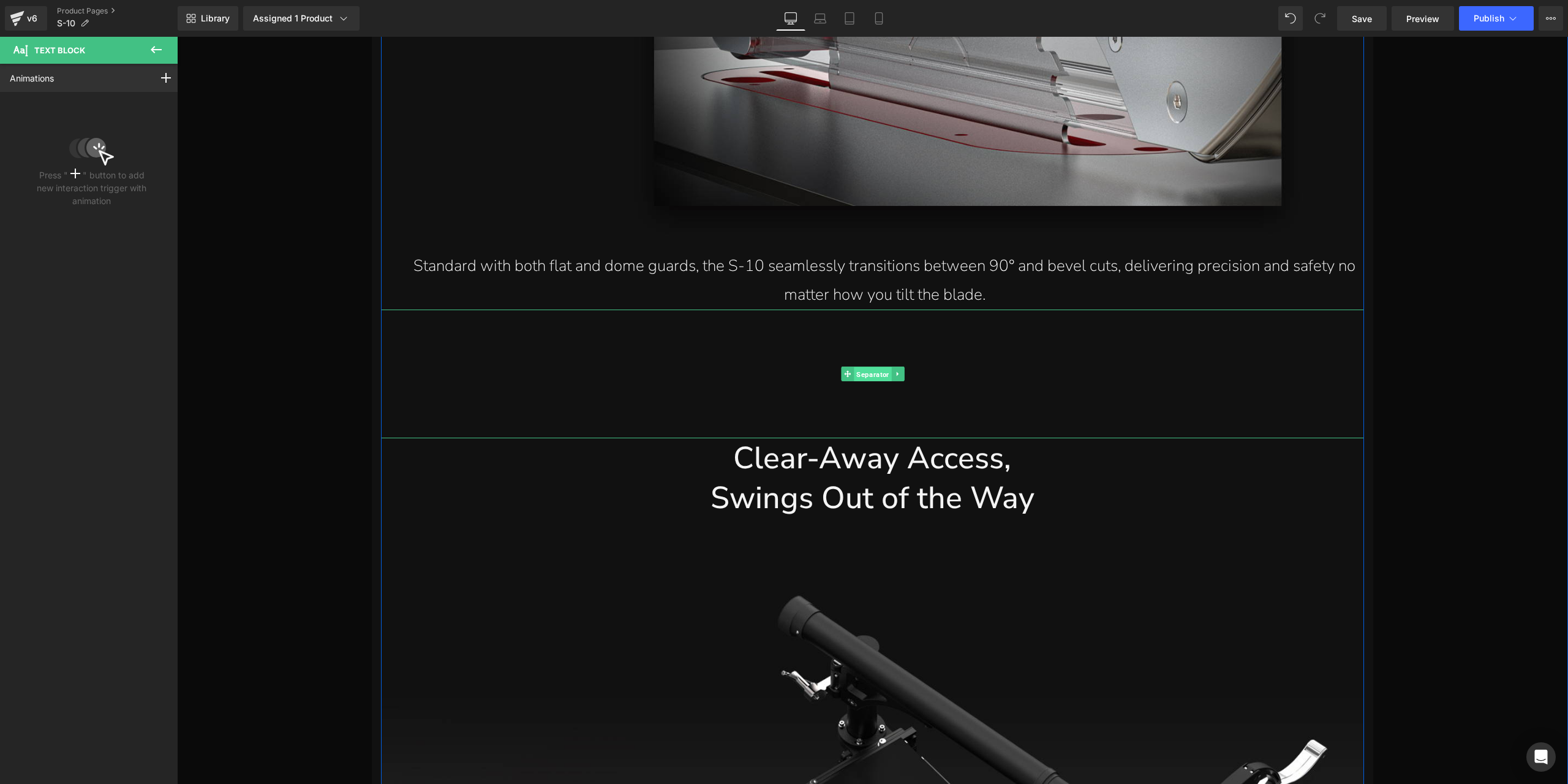
click at [868, 378] on span "Separator" at bounding box center [872, 374] width 37 height 15
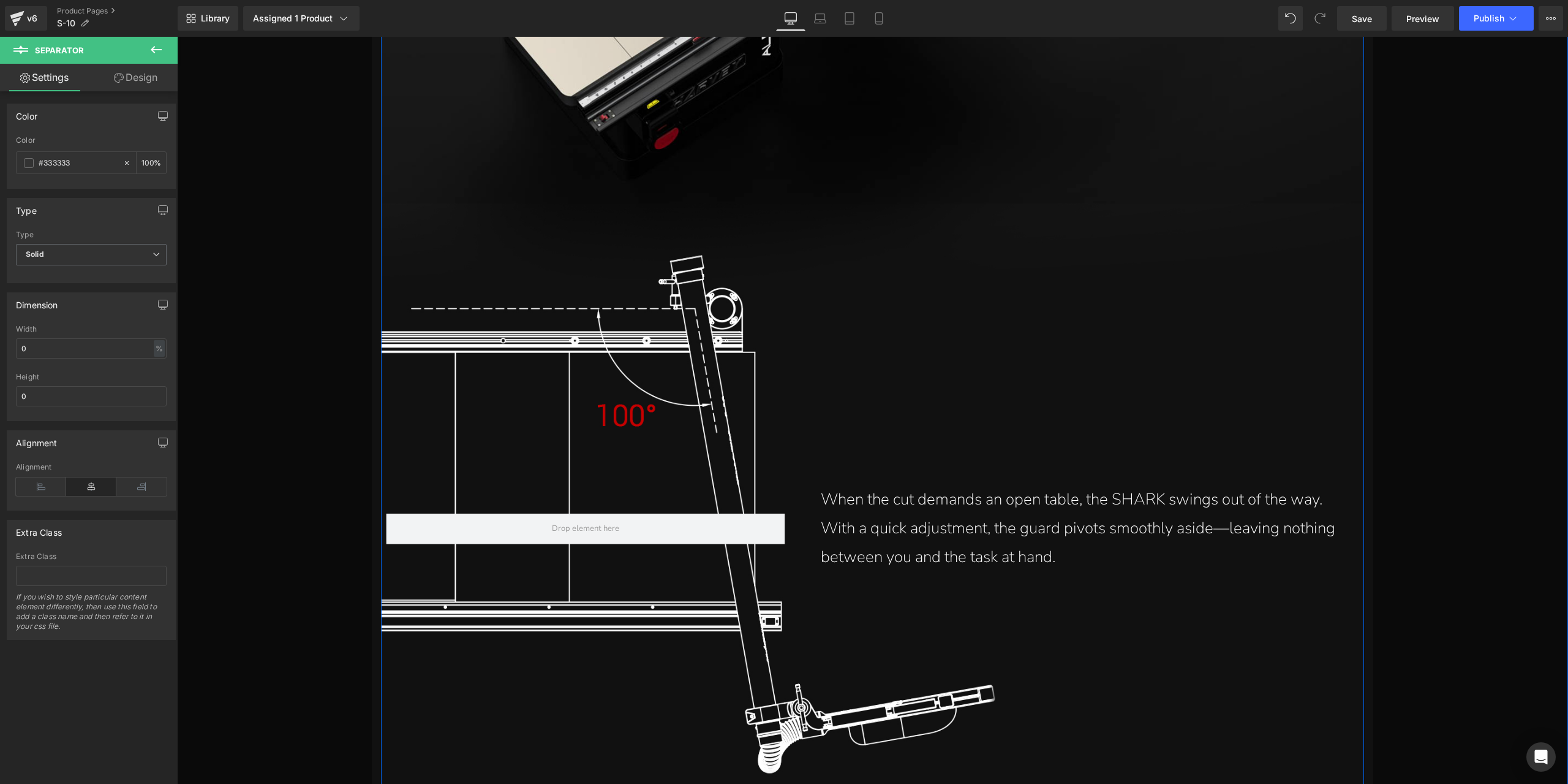
scroll to position [15474, 0]
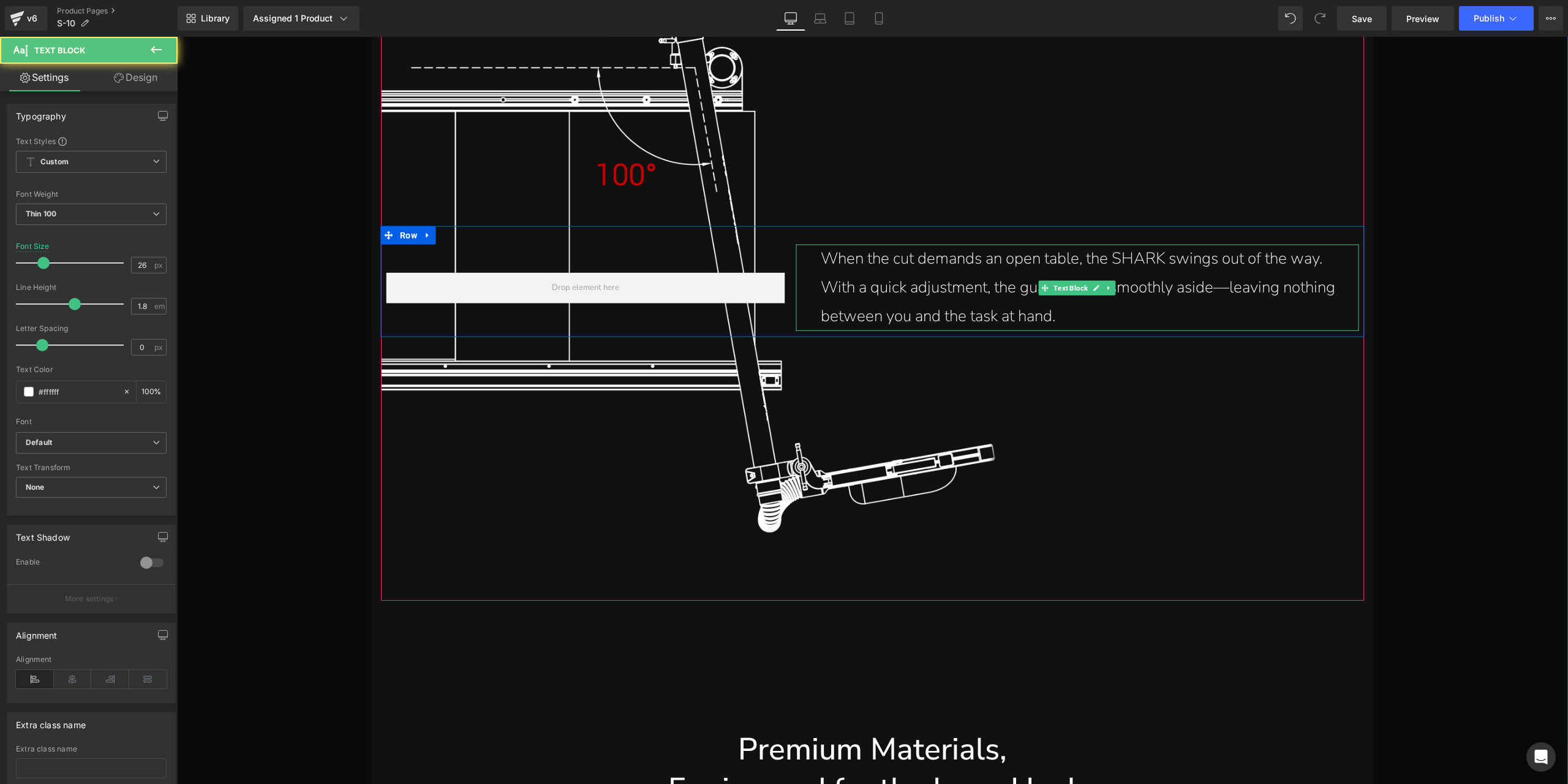
click at [893, 323] on p "When the cut demands an open table, the SHARK swings out of the way. With a qui…" at bounding box center [1081, 287] width 519 height 86
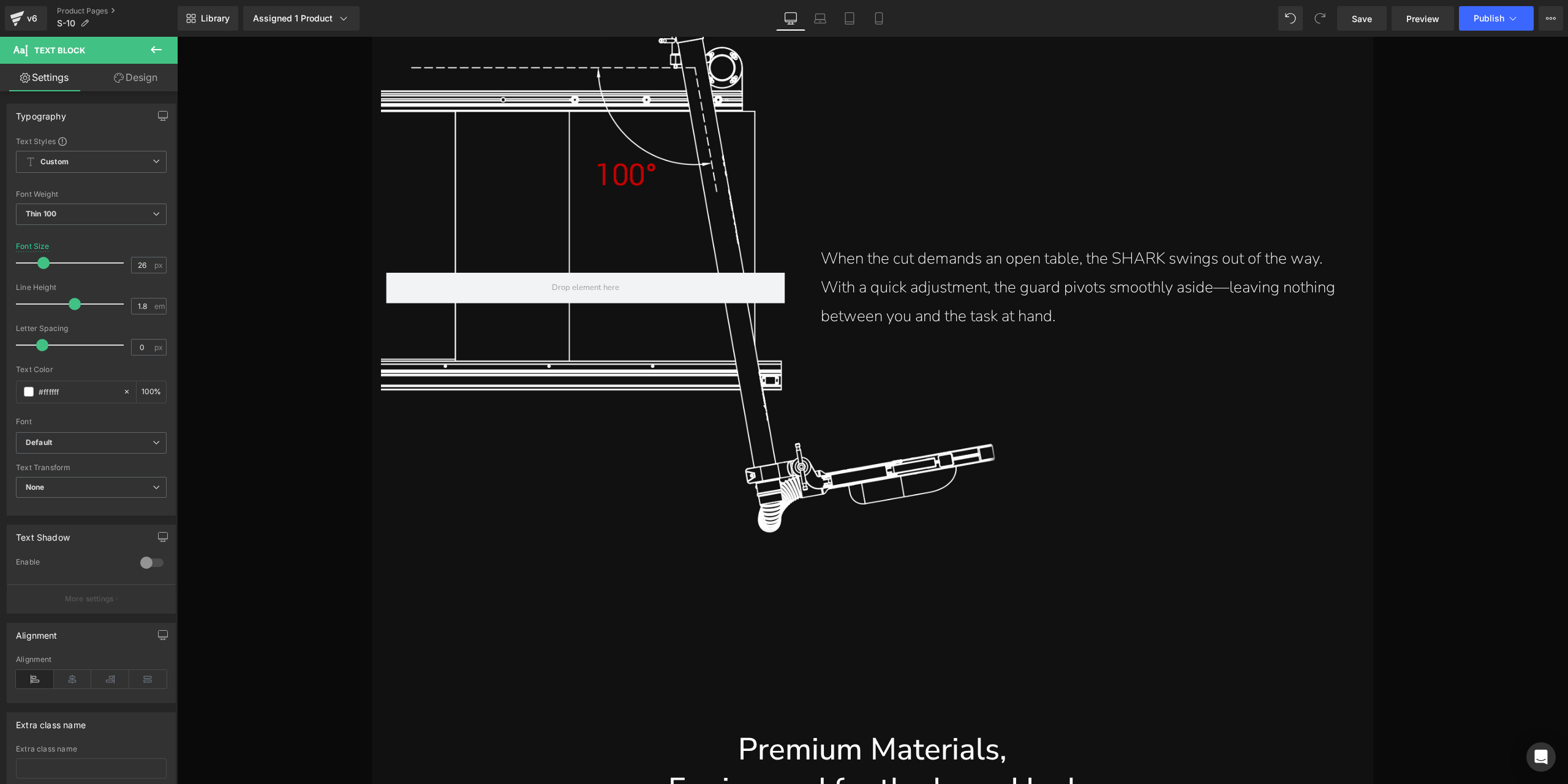
click at [134, 72] on link "Design" at bounding box center [135, 77] width 89 height 27
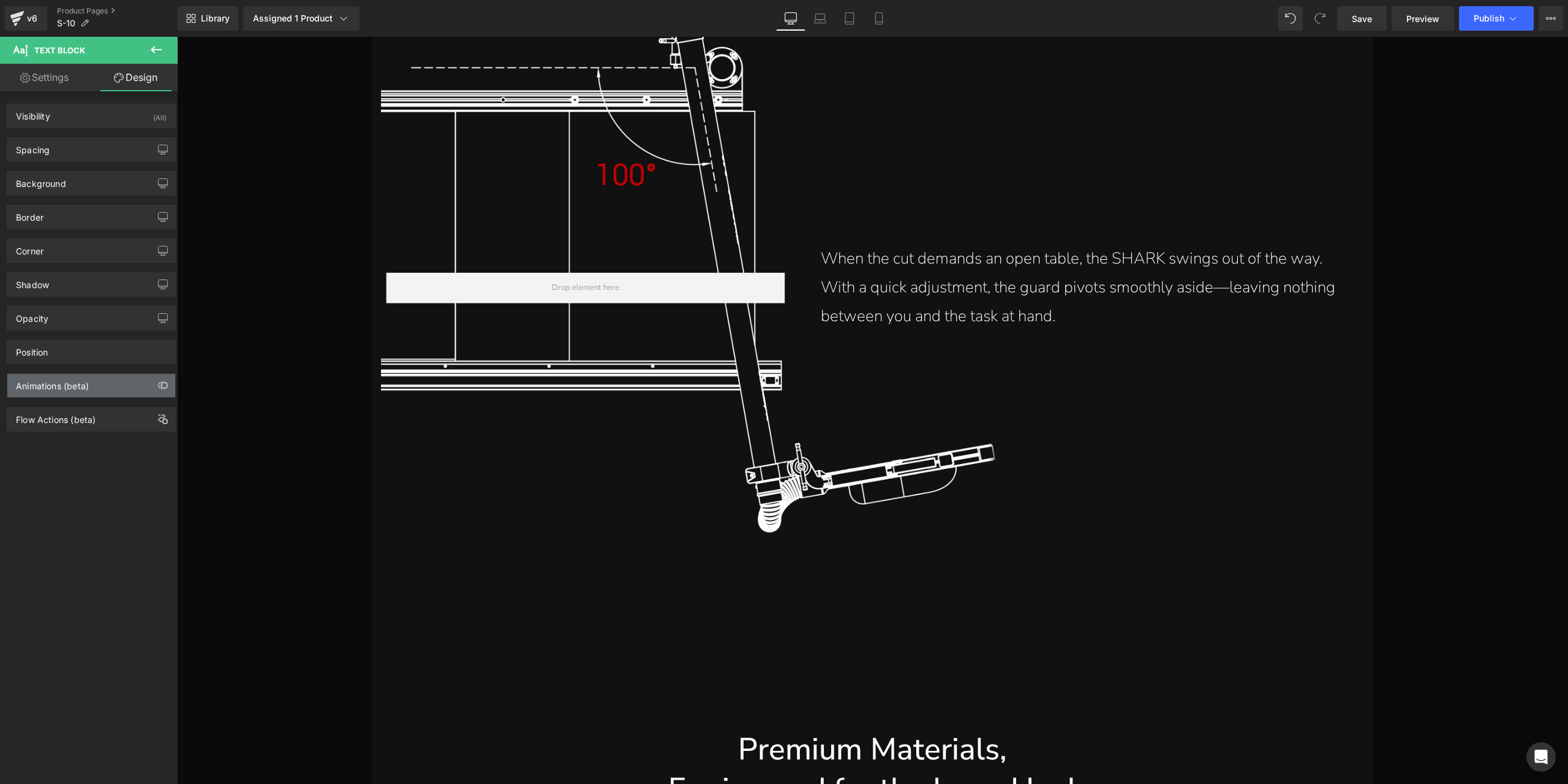
click at [62, 388] on div "Animations (beta)" at bounding box center [91, 385] width 168 height 24
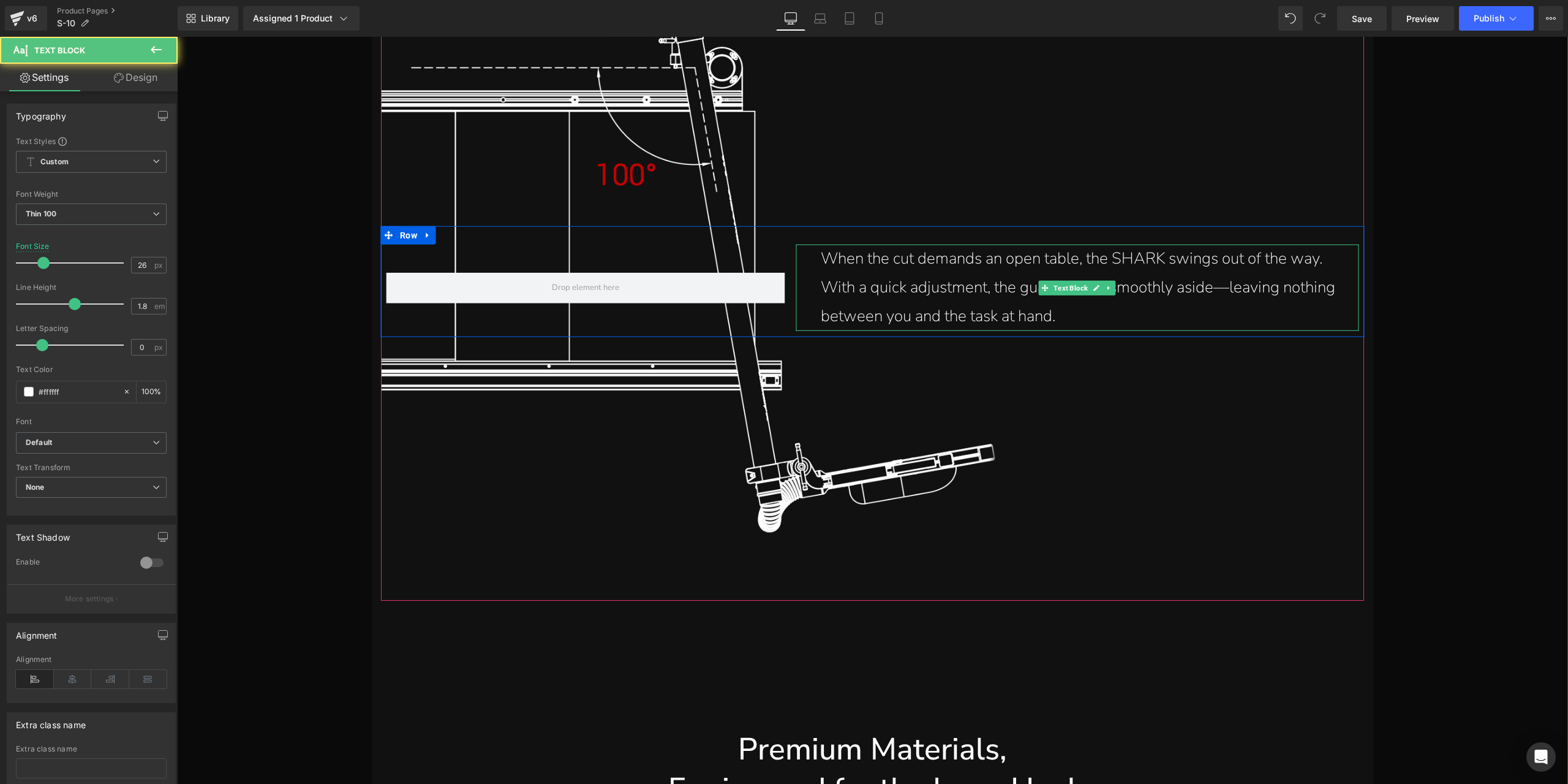
click at [918, 282] on p "When the cut demands an open table, the SHARK swings out of the way. With a qui…" at bounding box center [1081, 287] width 519 height 86
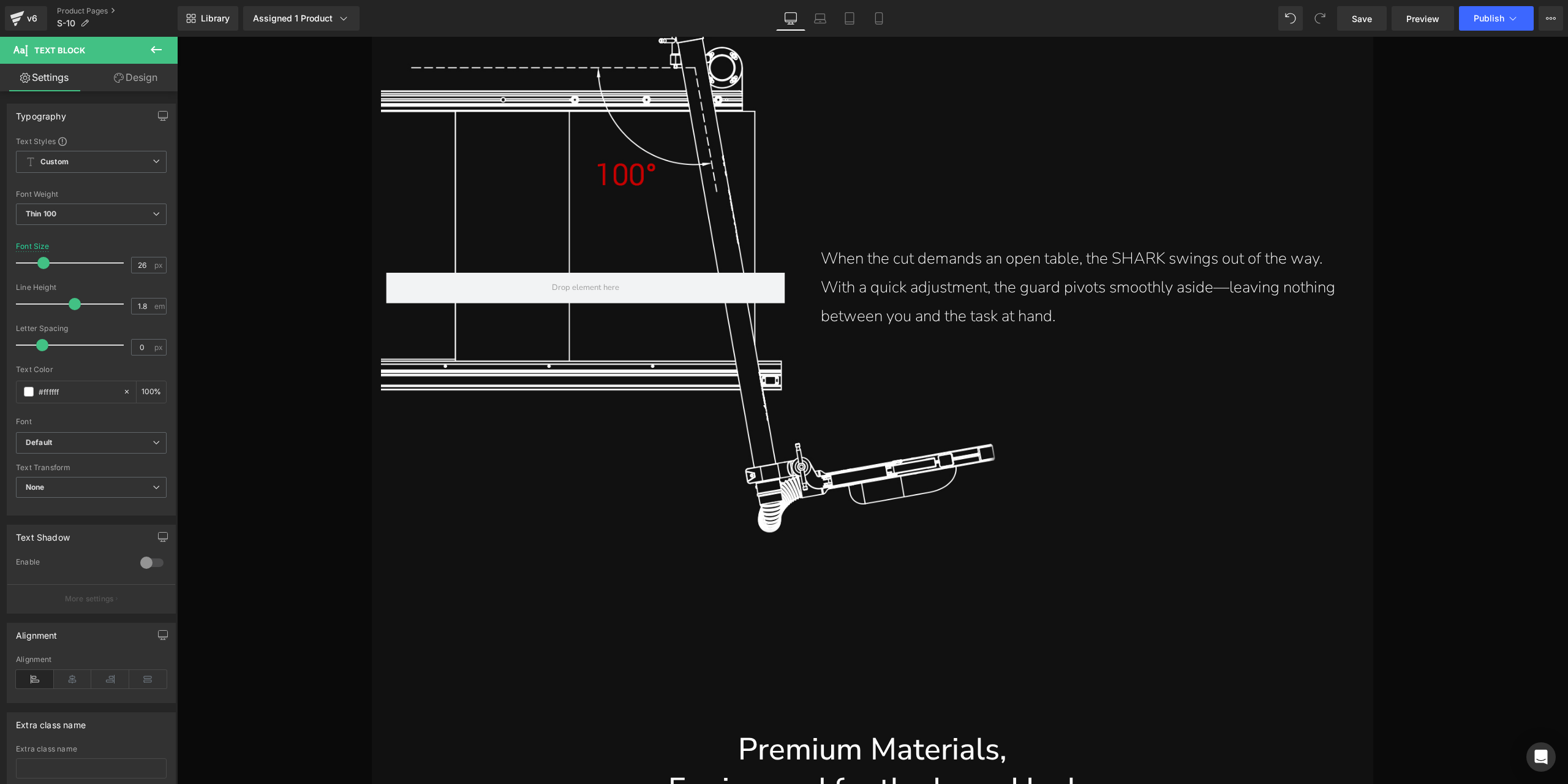
click at [147, 76] on link "Design" at bounding box center [135, 77] width 89 height 27
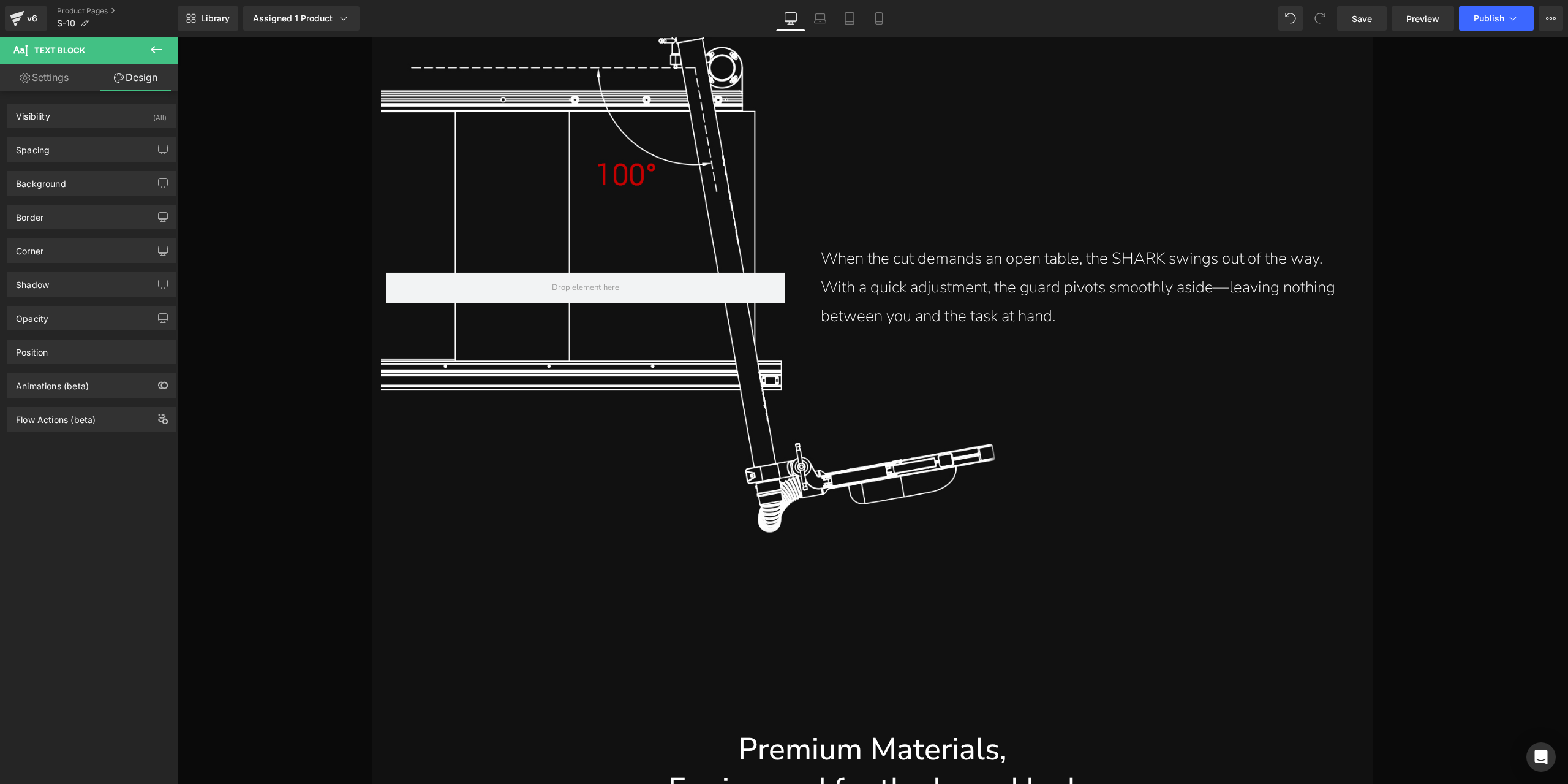
click at [74, 398] on div "Flow Actions (beta)" at bounding box center [91, 415] width 183 height 34
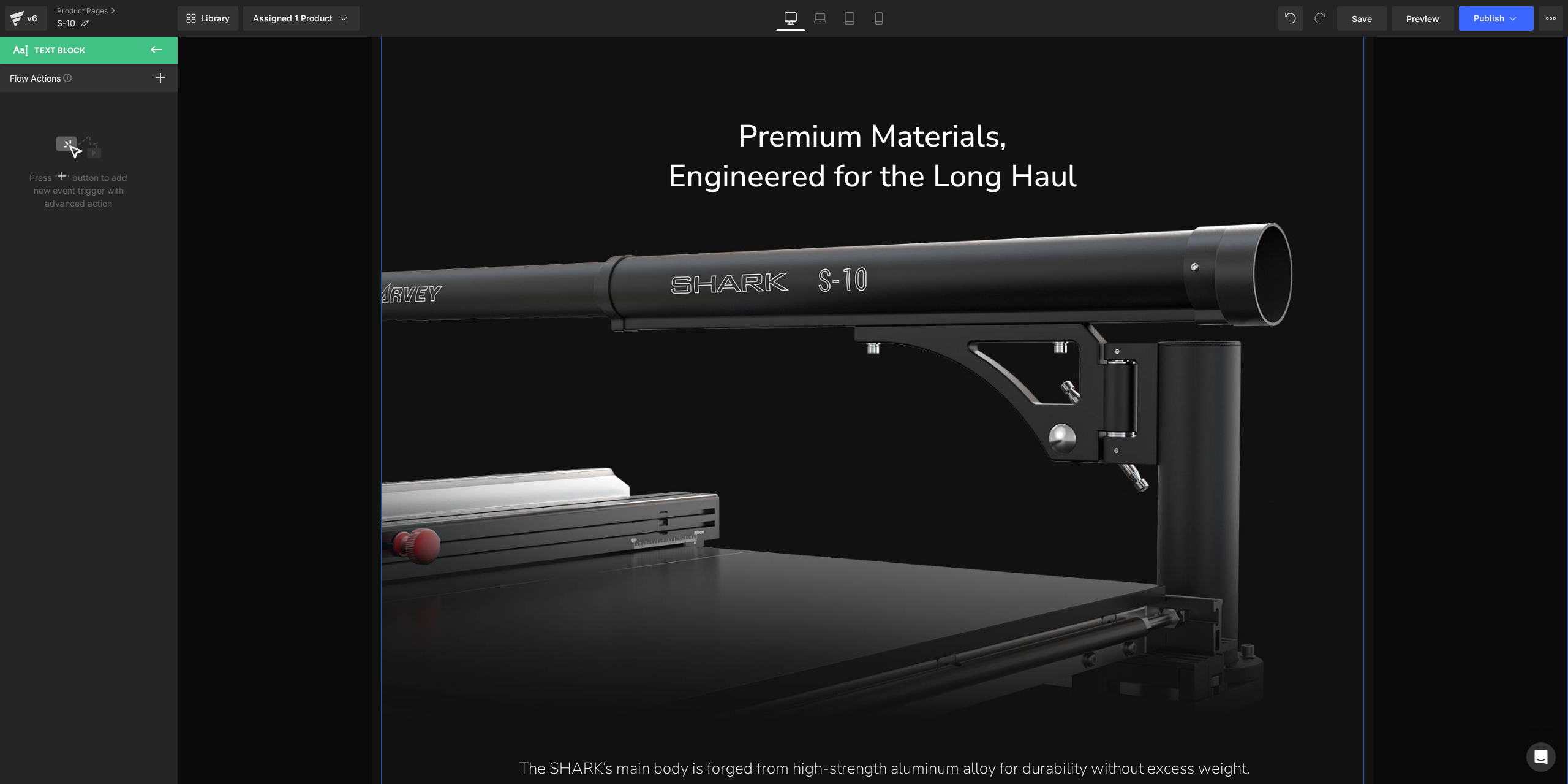
scroll to position [16394, 0]
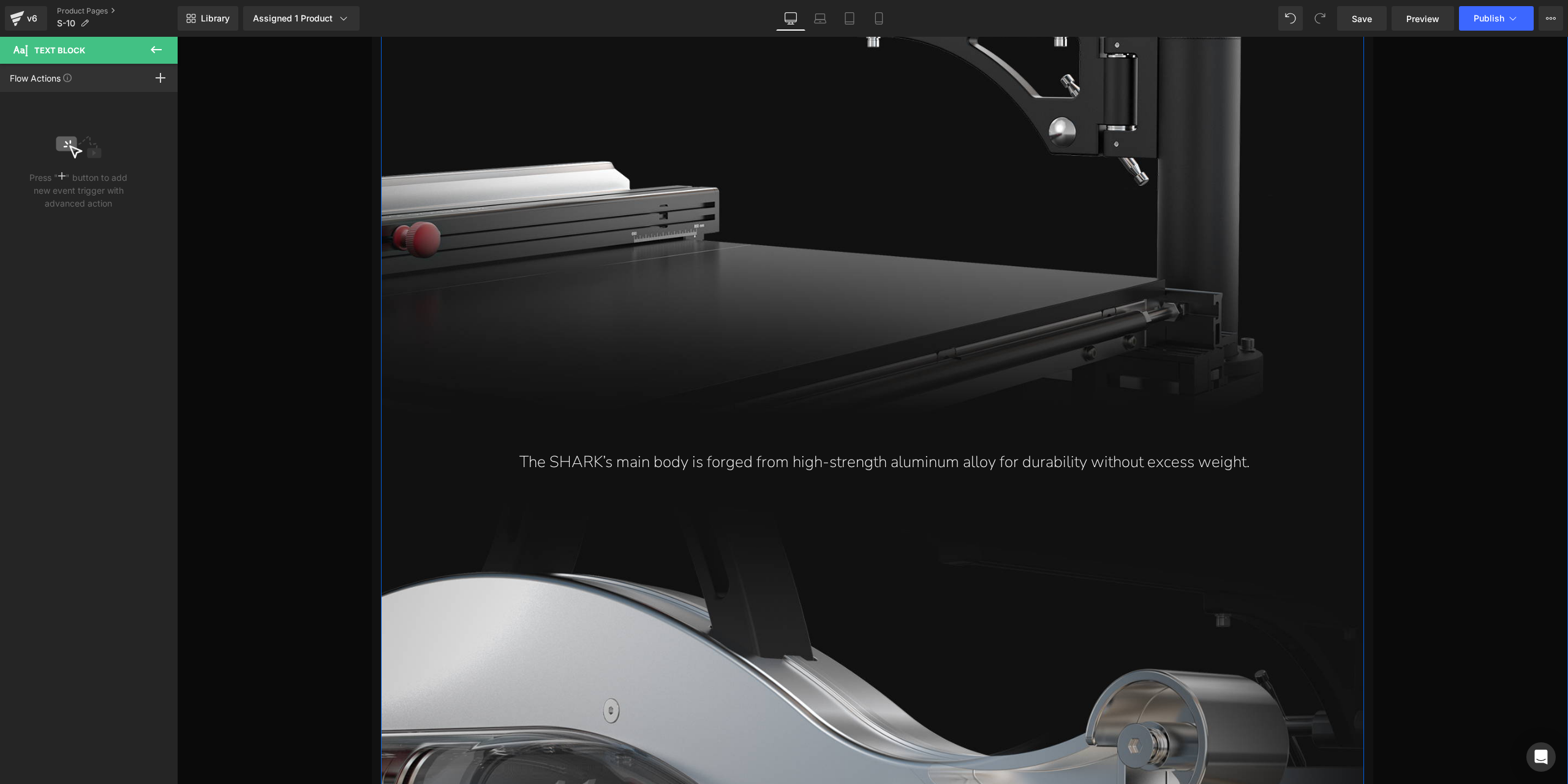
click at [750, 459] on p "The SHARK’s main body is forged from high-strength aluminum alloy for durabilit…" at bounding box center [885, 463] width 959 height 28
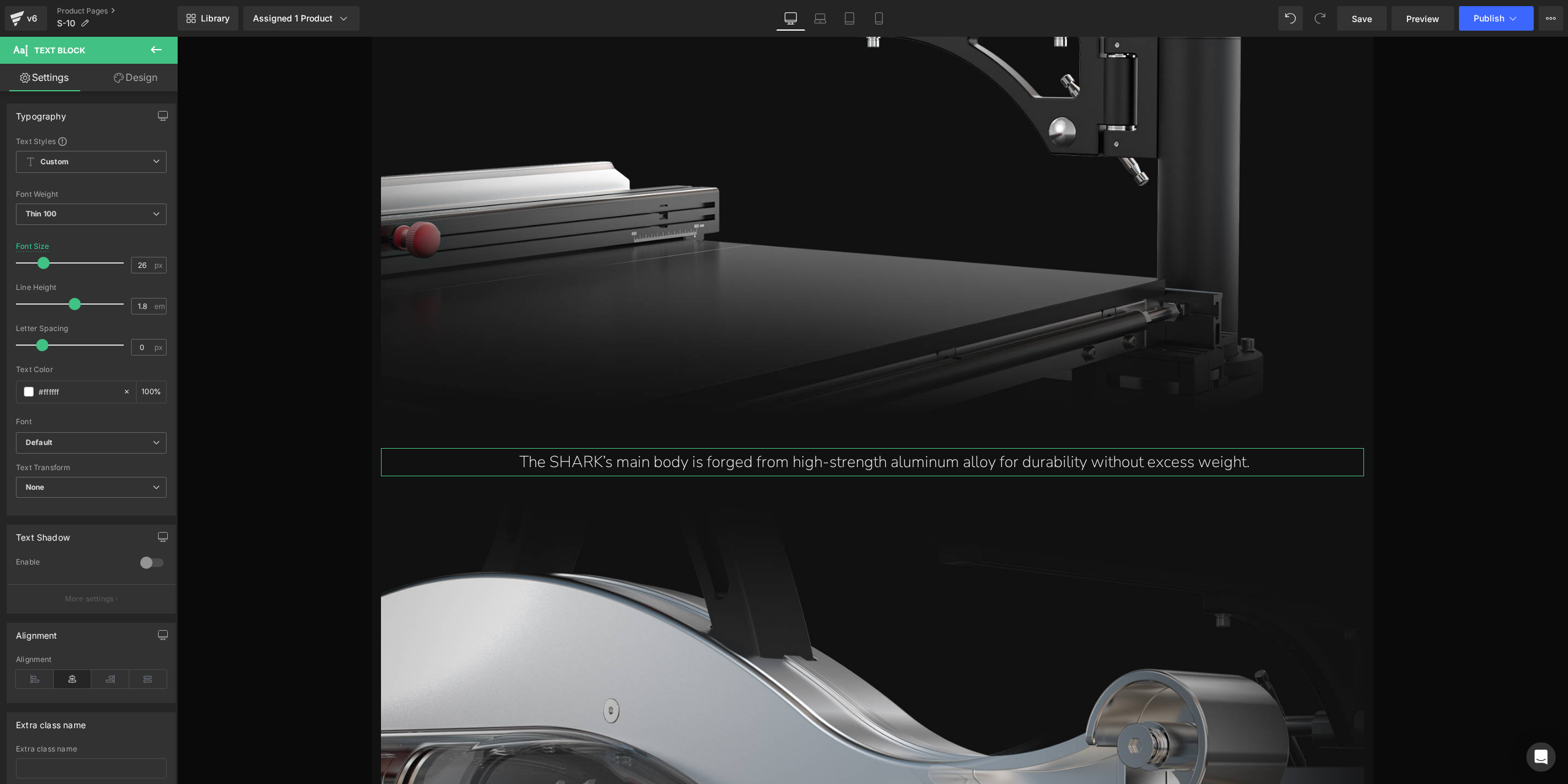
click at [152, 74] on link "Design" at bounding box center [135, 77] width 89 height 27
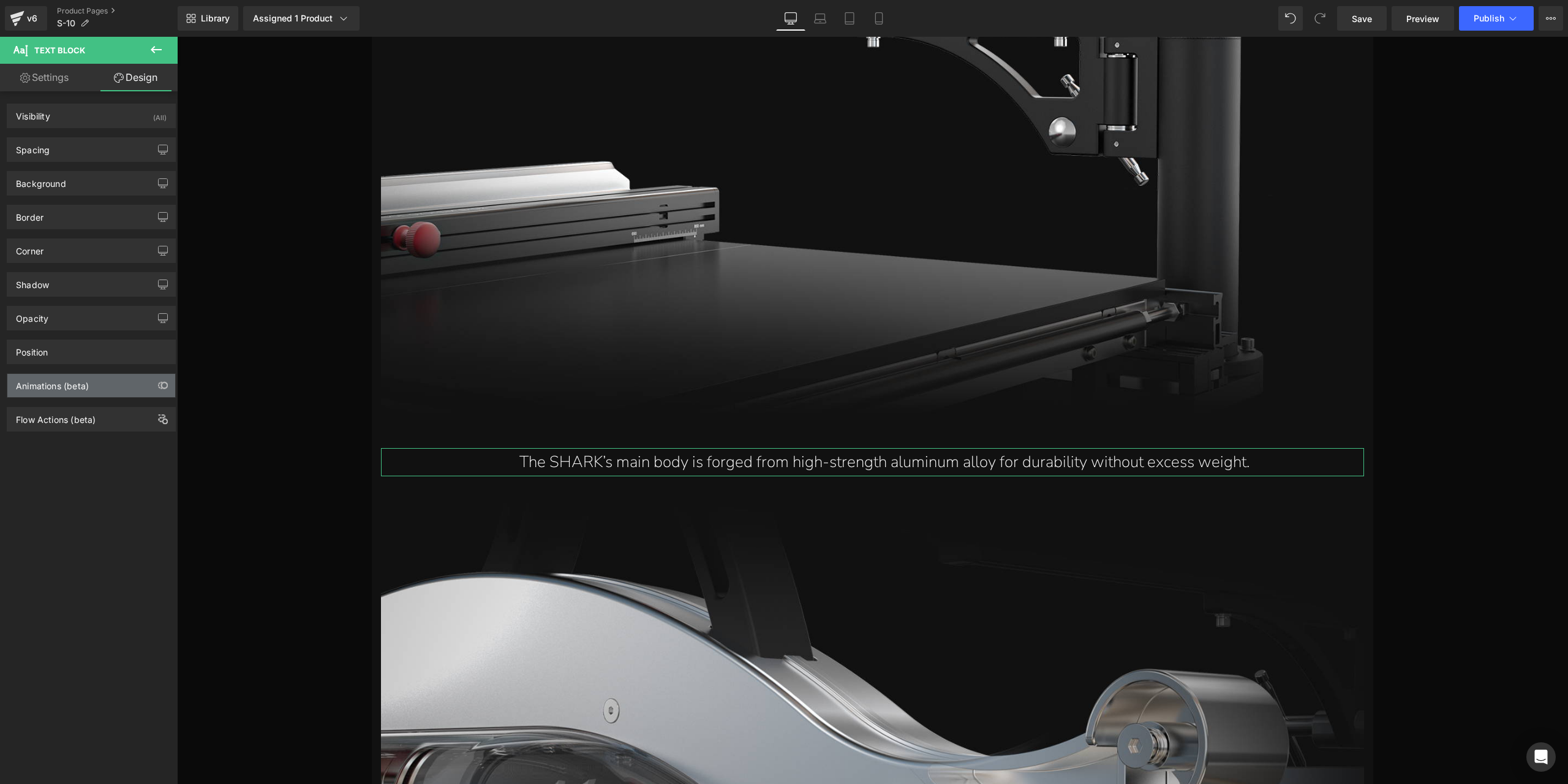
click at [77, 381] on div "Animations (beta)" at bounding box center [52, 382] width 73 height 17
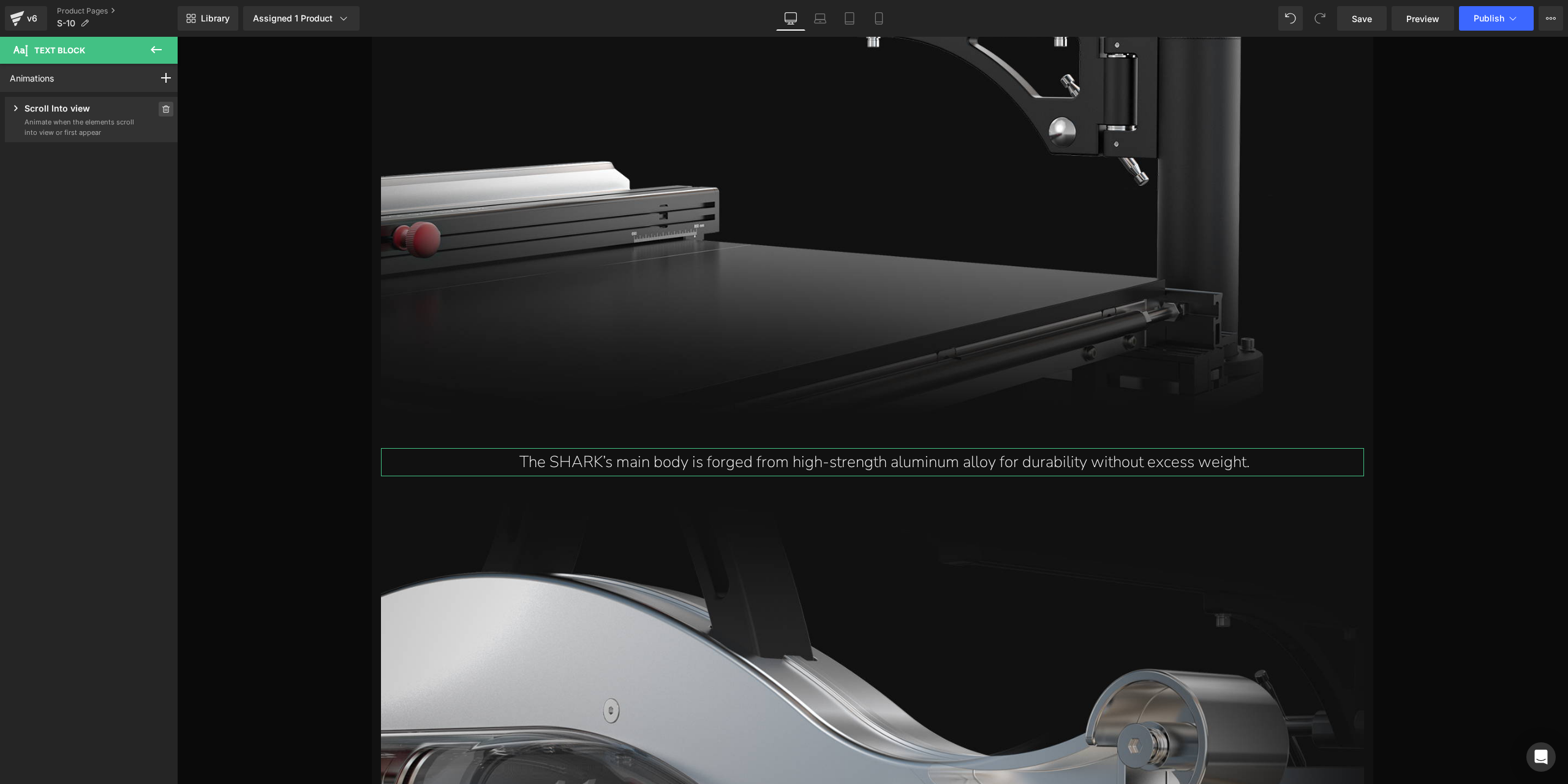
click at [158, 103] on span at bounding box center [166, 109] width 15 height 15
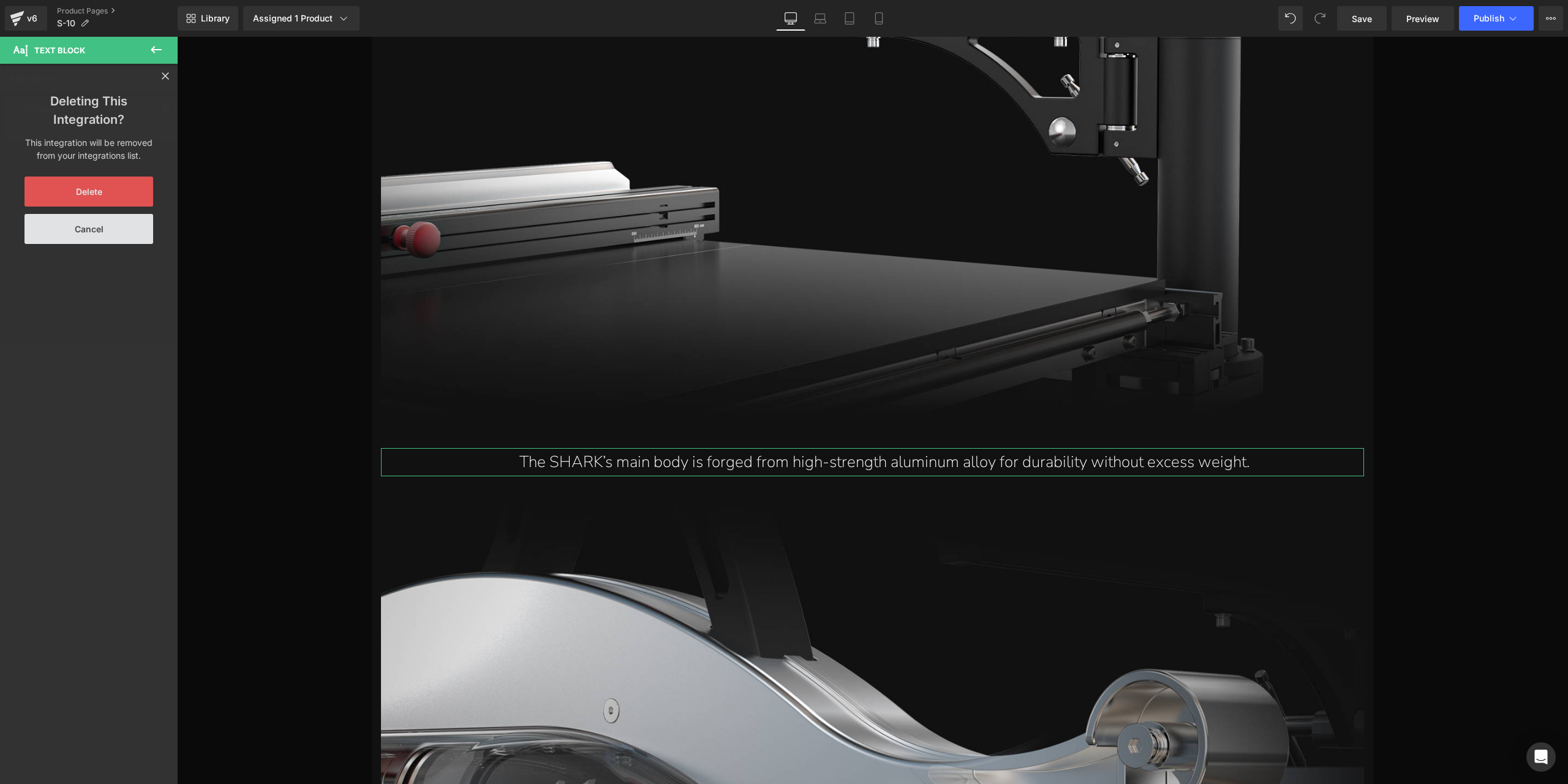
click at [106, 189] on button "Delete" at bounding box center [89, 191] width 129 height 30
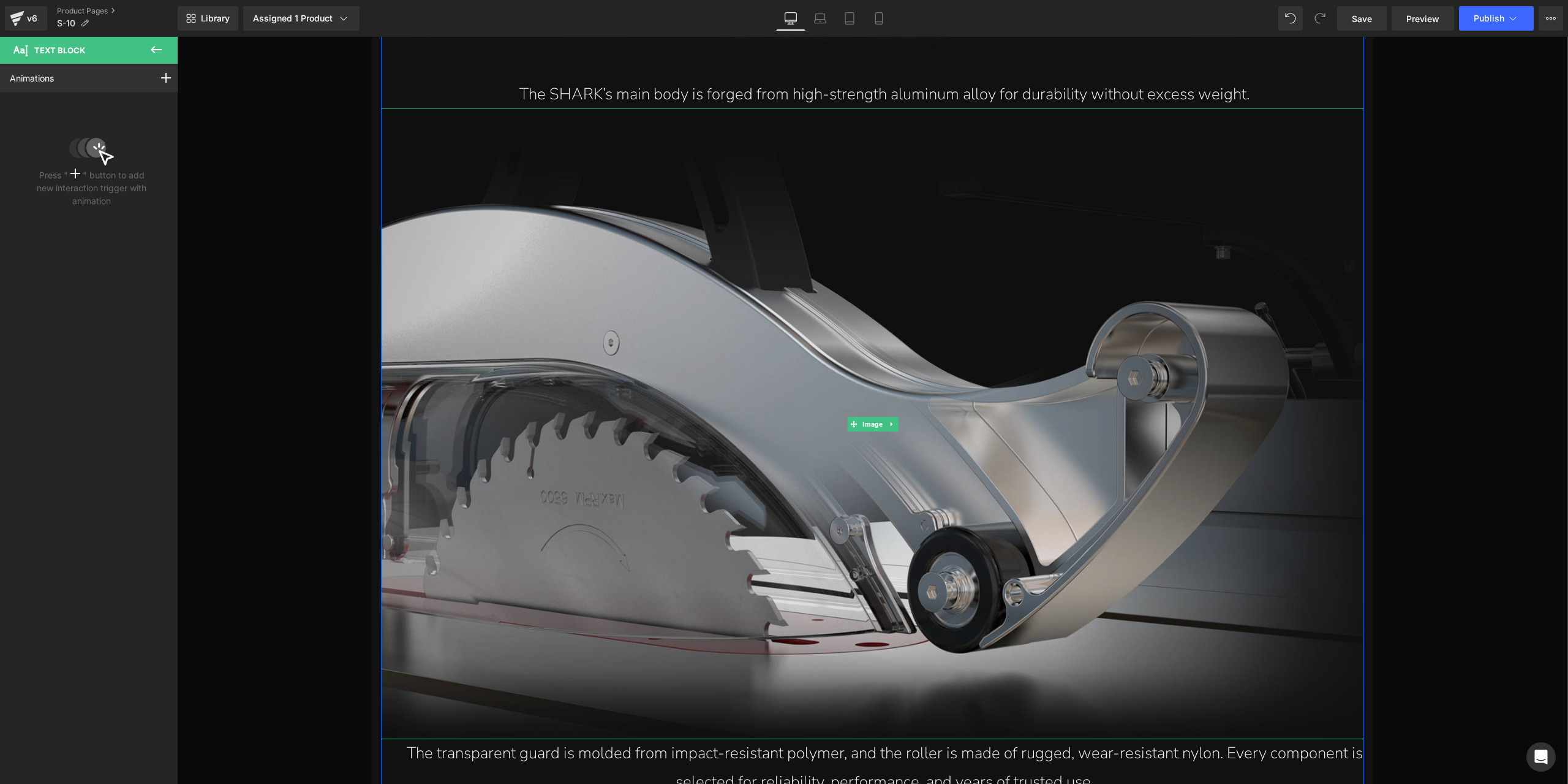
scroll to position [17069, 0]
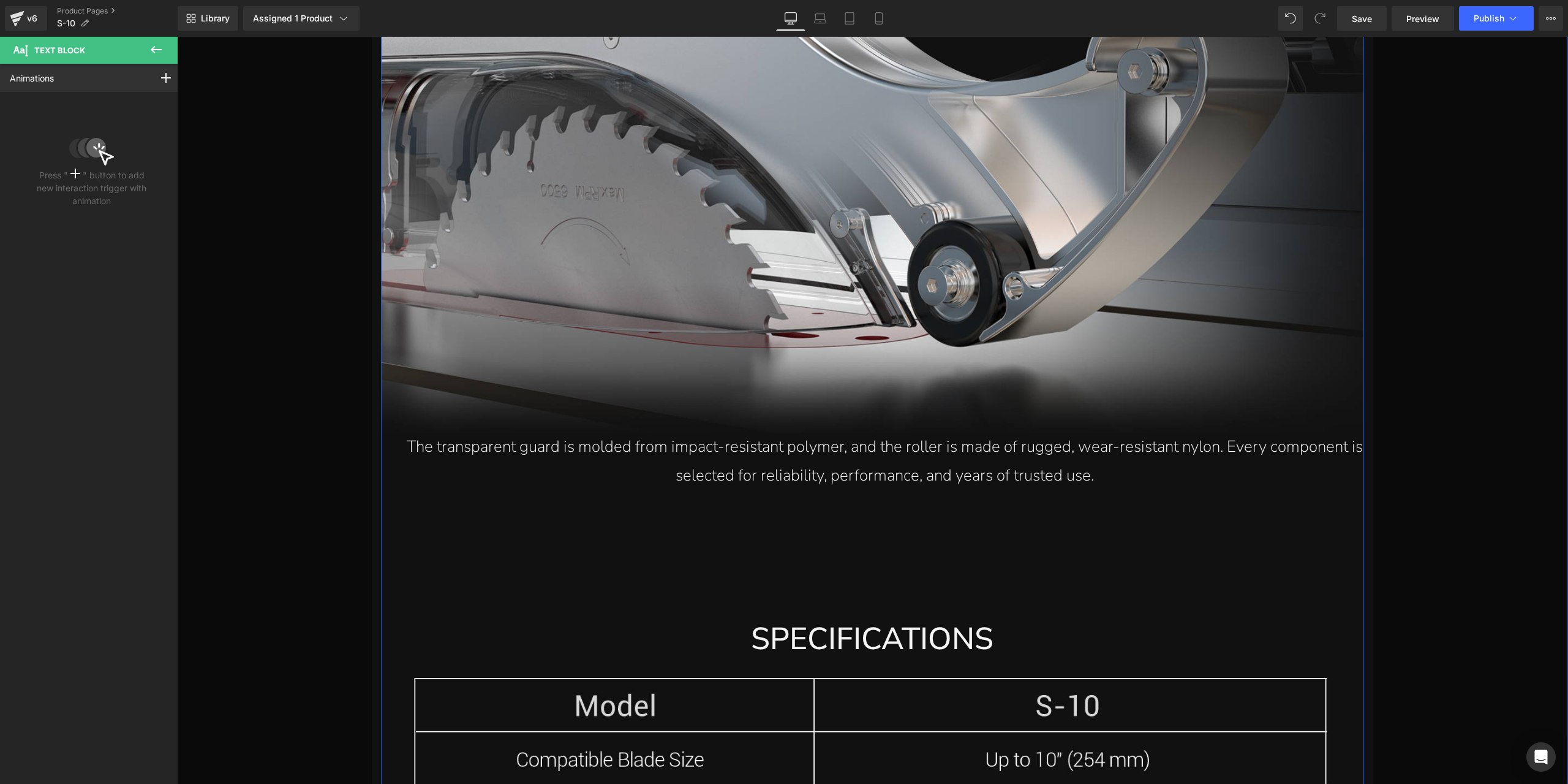
click at [818, 461] on p "The transparent guard is molded from impact-resistant polymer, and the roller i…" at bounding box center [885, 462] width 959 height 58
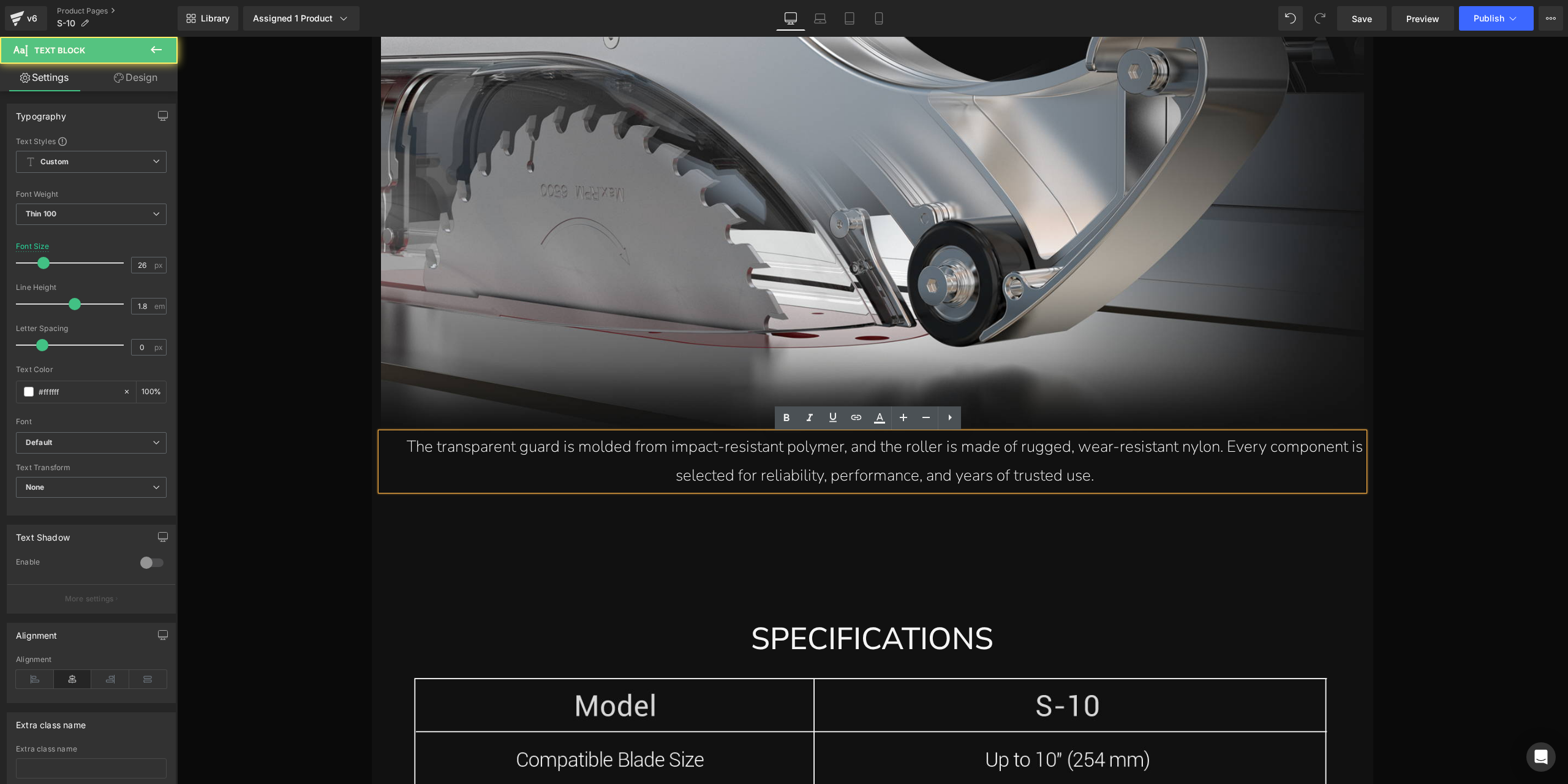
click at [811, 476] on p "The transparent guard is molded from impact-resistant polymer, and the roller i…" at bounding box center [885, 462] width 959 height 58
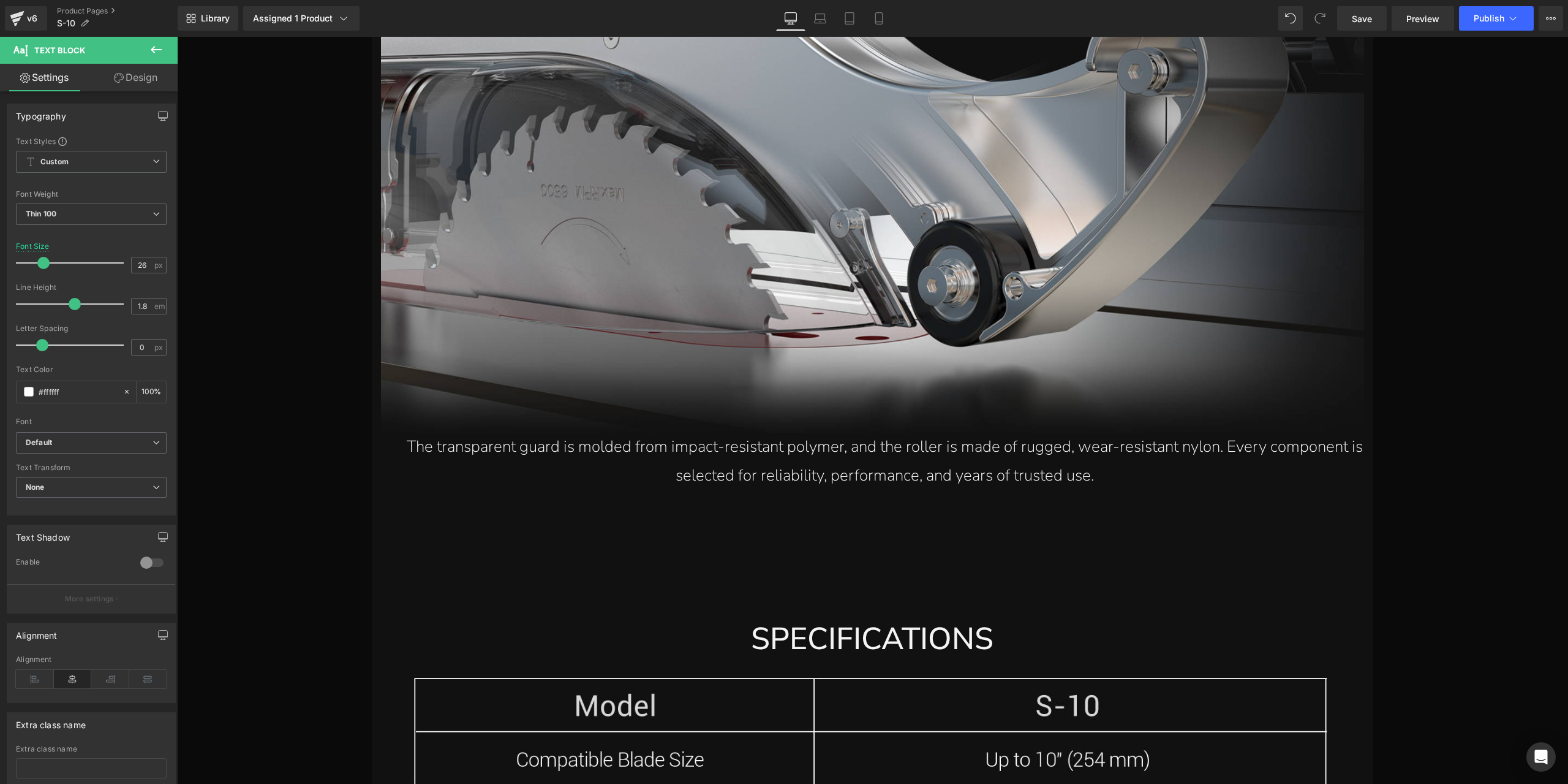
click at [149, 85] on link "Design" at bounding box center [135, 77] width 89 height 27
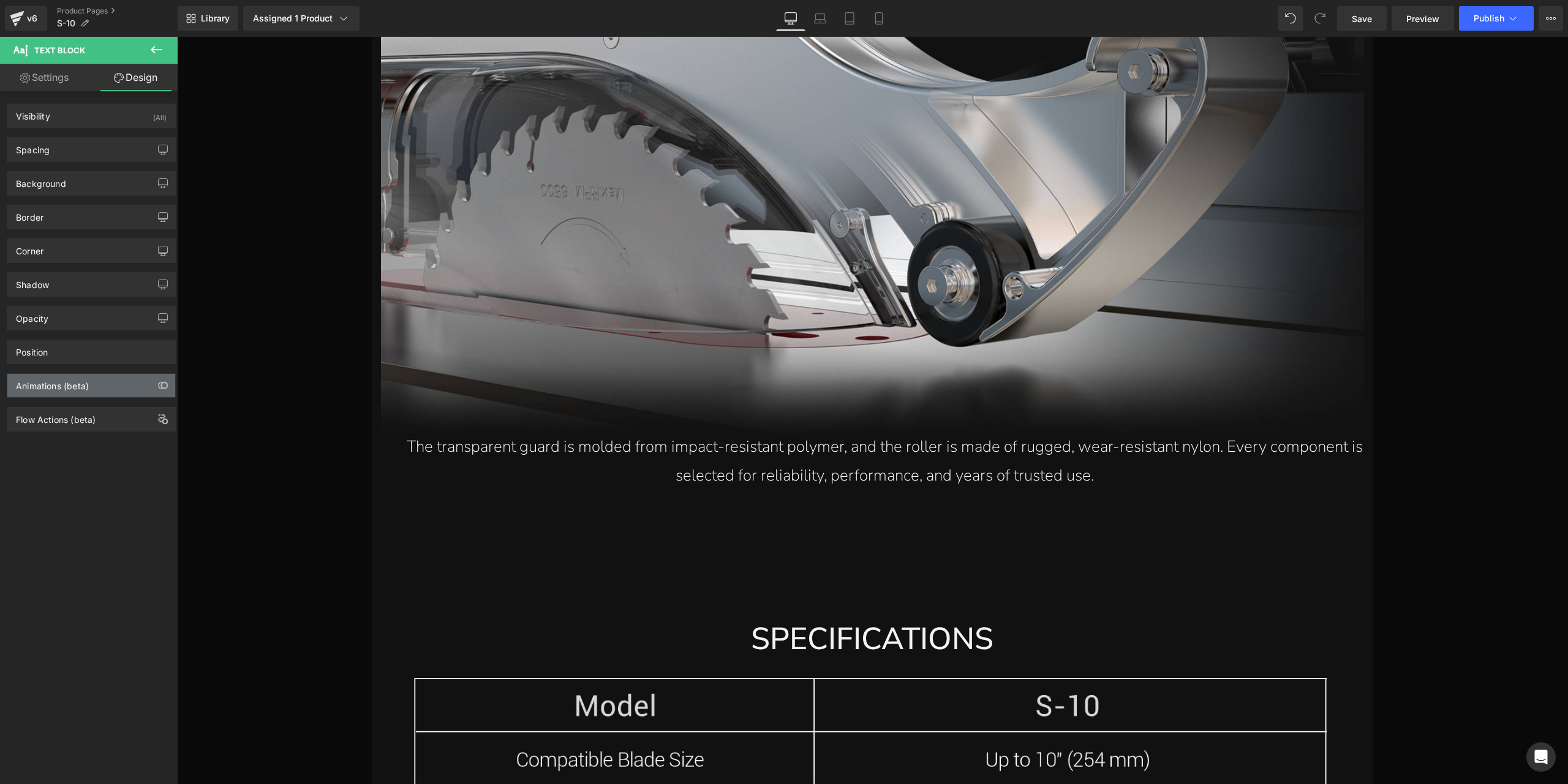
click at [93, 379] on div "Animations (beta)" at bounding box center [91, 385] width 168 height 24
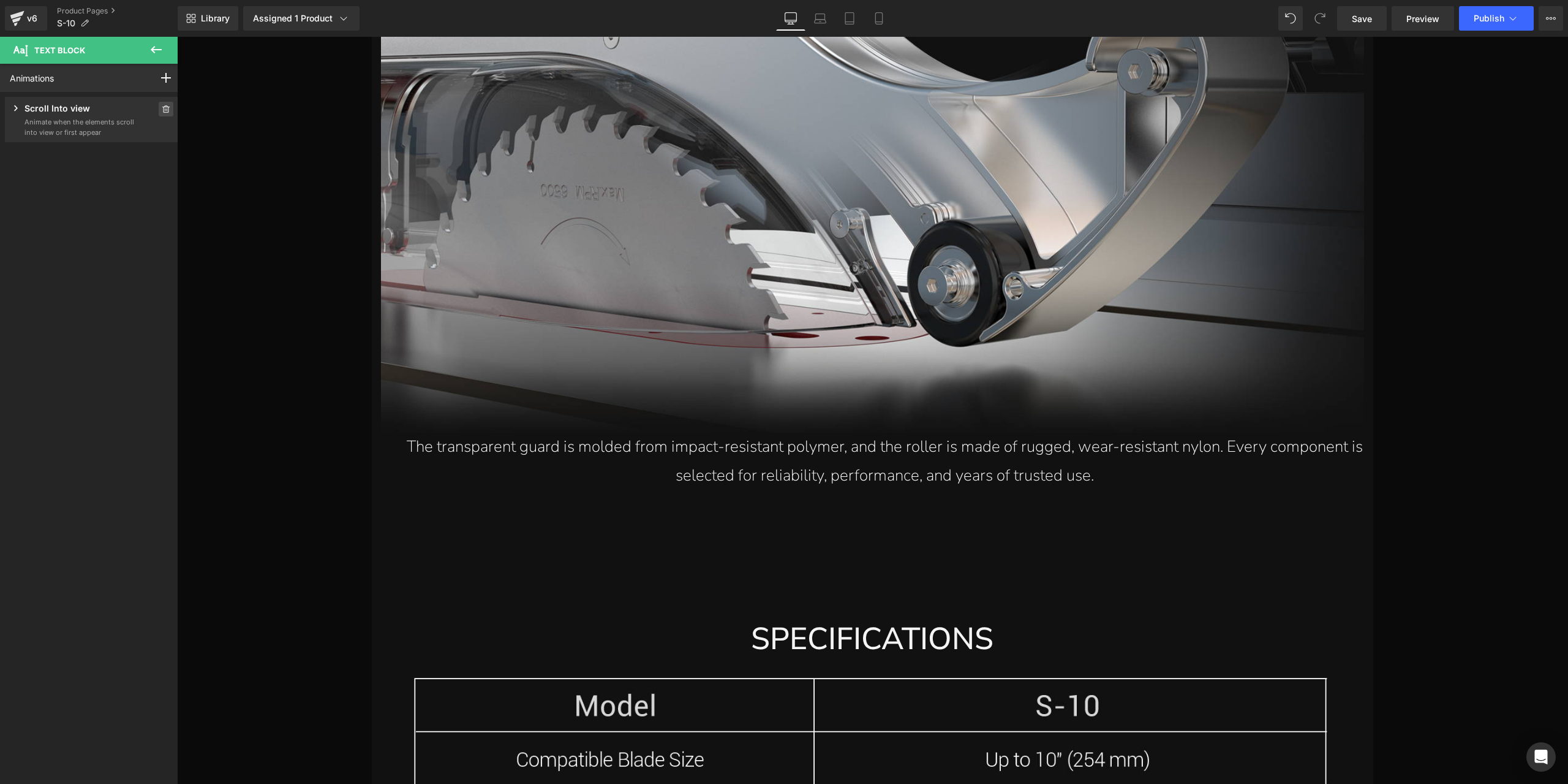
click at [162, 108] on icon at bounding box center [166, 109] width 9 height 8
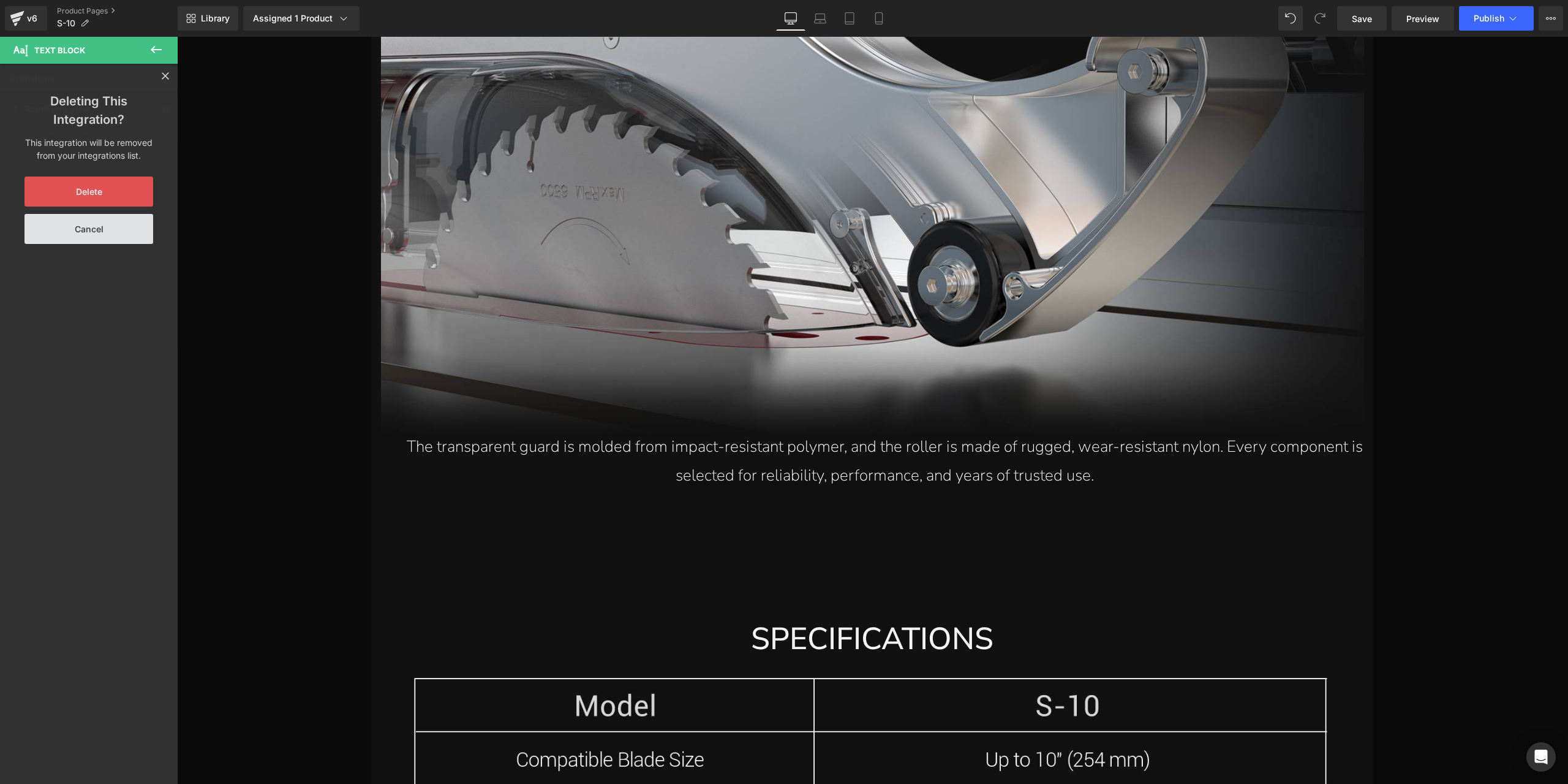
click at [103, 196] on button "Delete" at bounding box center [89, 191] width 129 height 30
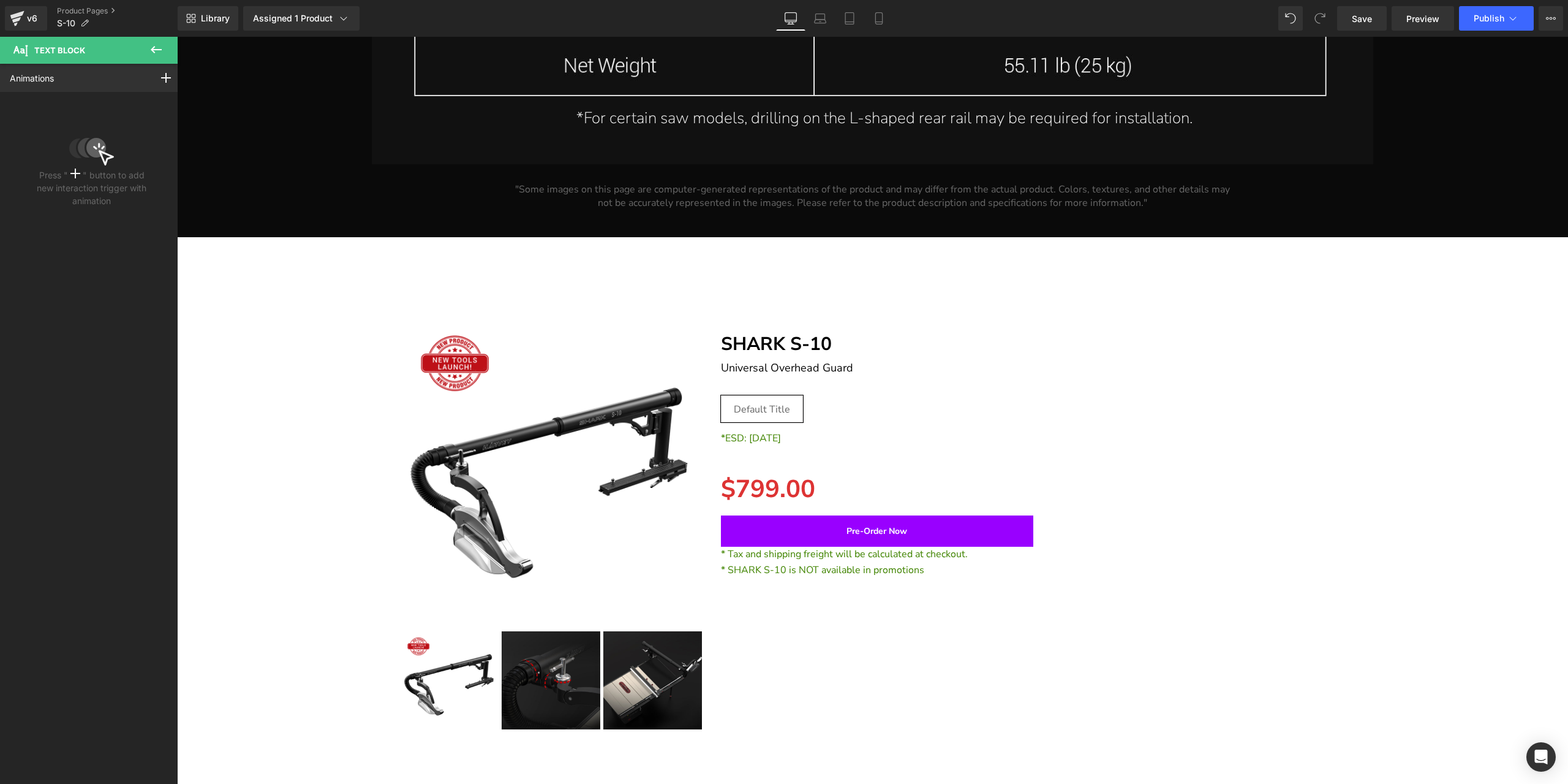
scroll to position [18540, 0]
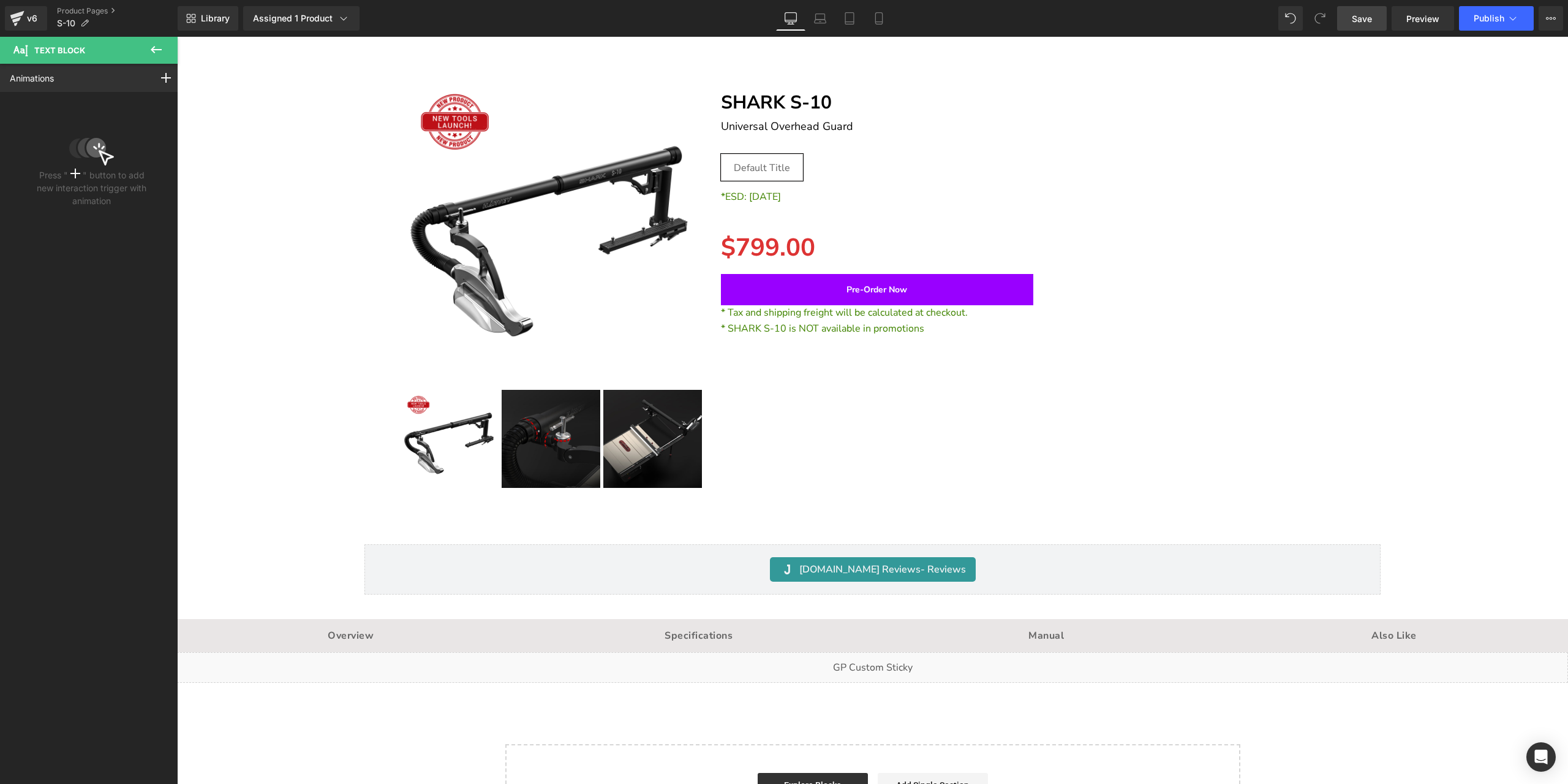
click at [1369, 20] on span "Save" at bounding box center [1361, 19] width 20 height 13
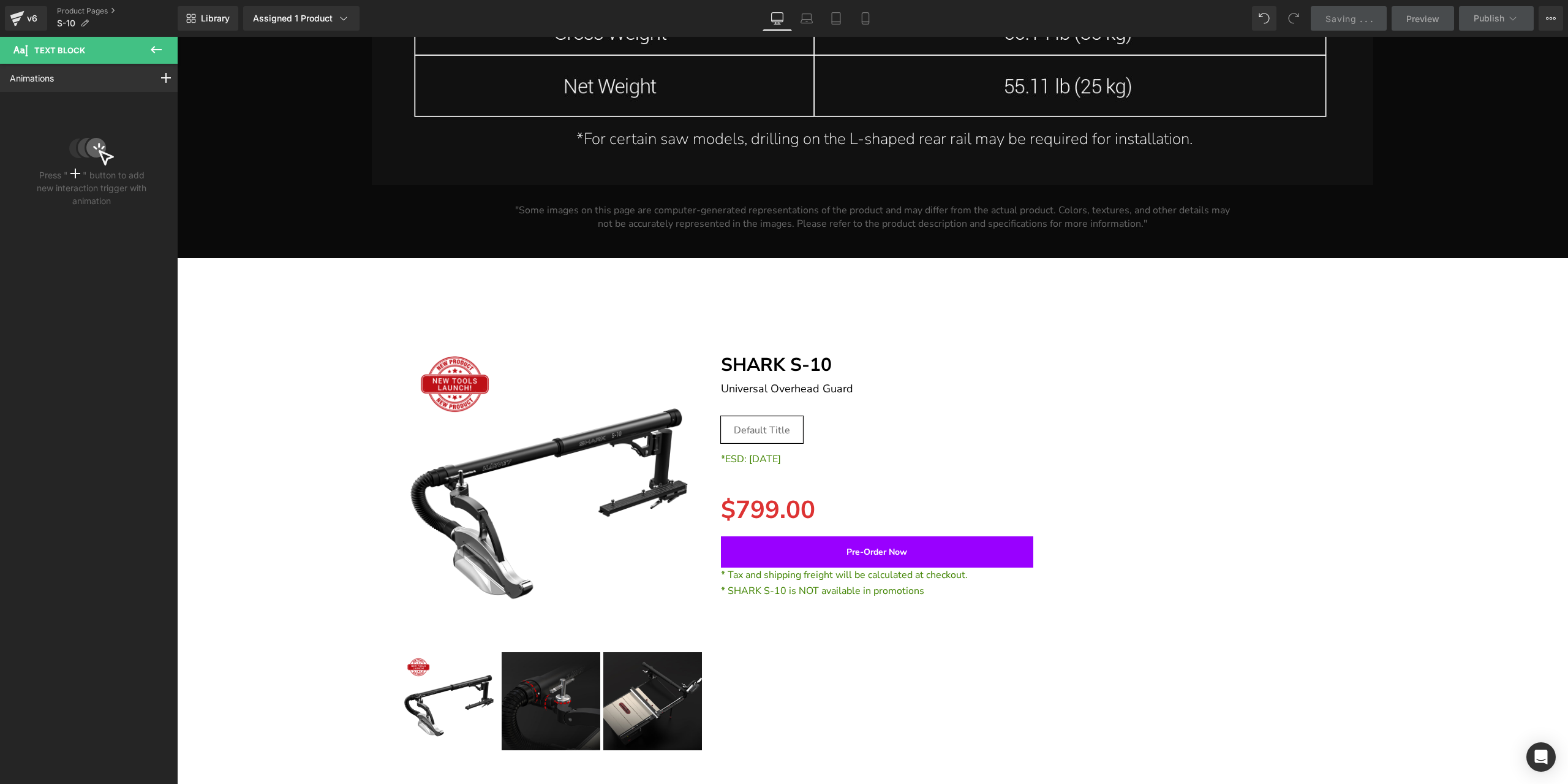
scroll to position [18111, 0]
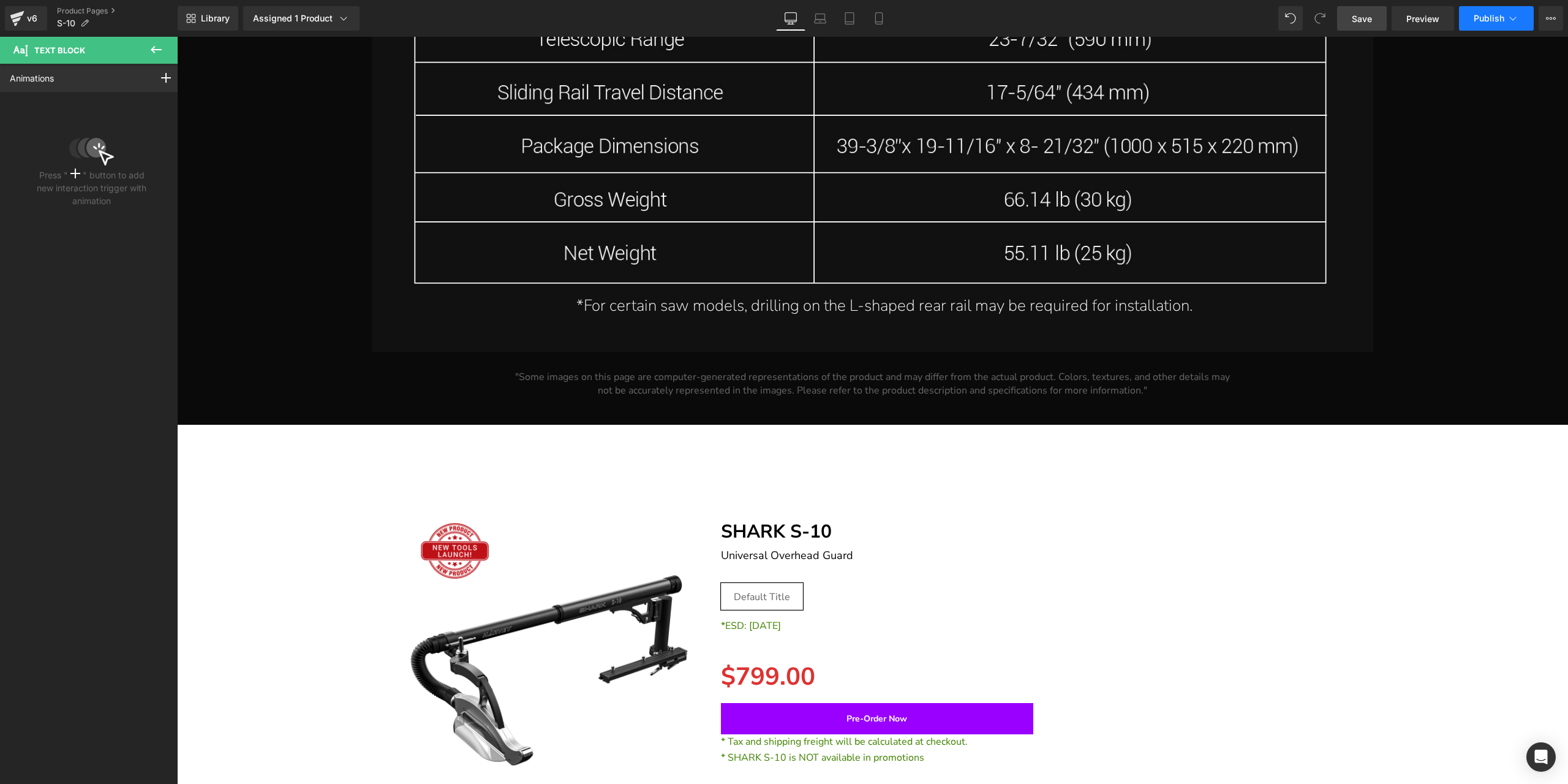
click at [1476, 25] on button "Publish" at bounding box center [1496, 18] width 75 height 25
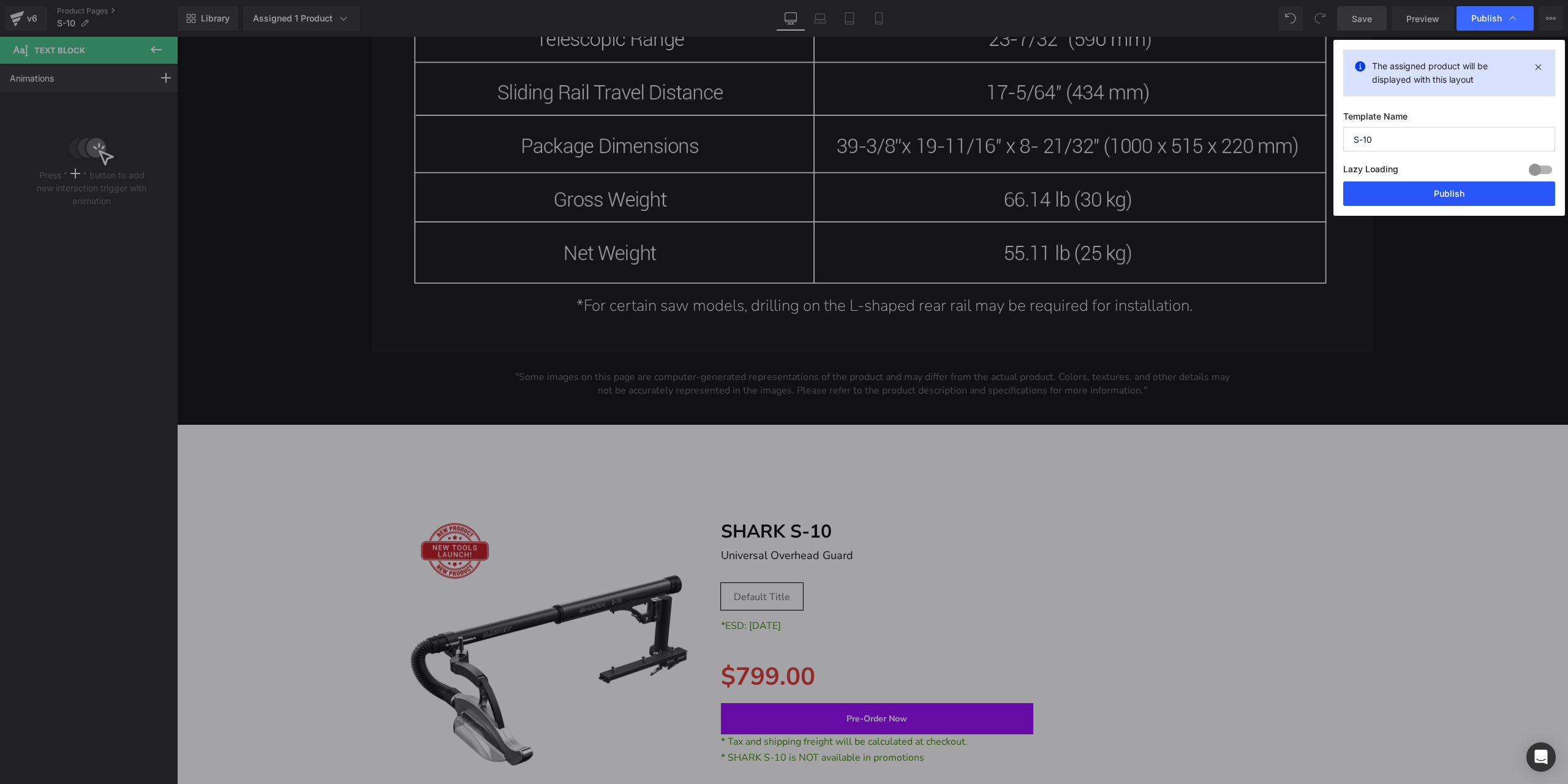
click at [1444, 191] on button "Publish" at bounding box center [1450, 193] width 212 height 25
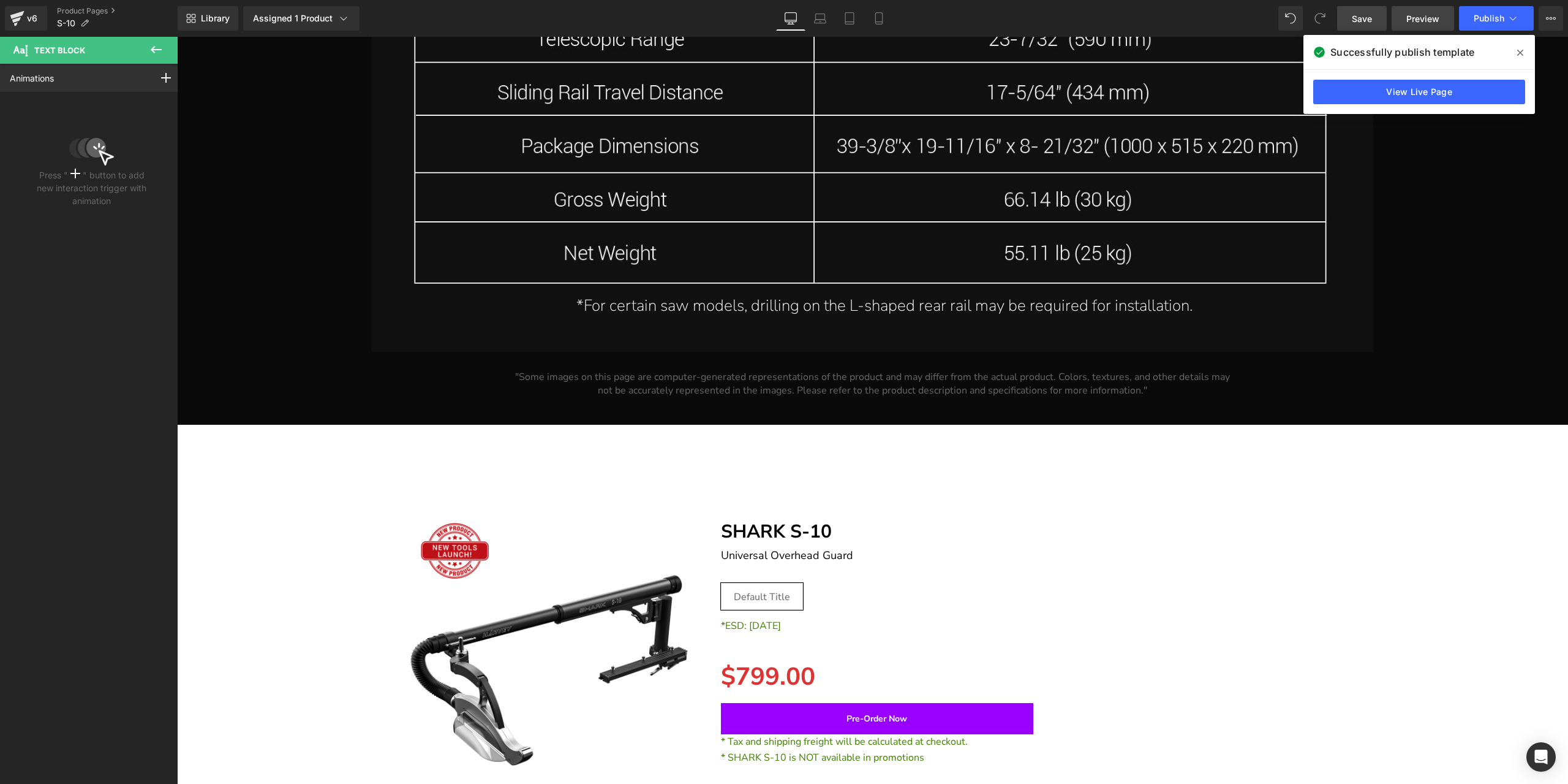
click at [1442, 17] on link "Preview" at bounding box center [1423, 18] width 63 height 25
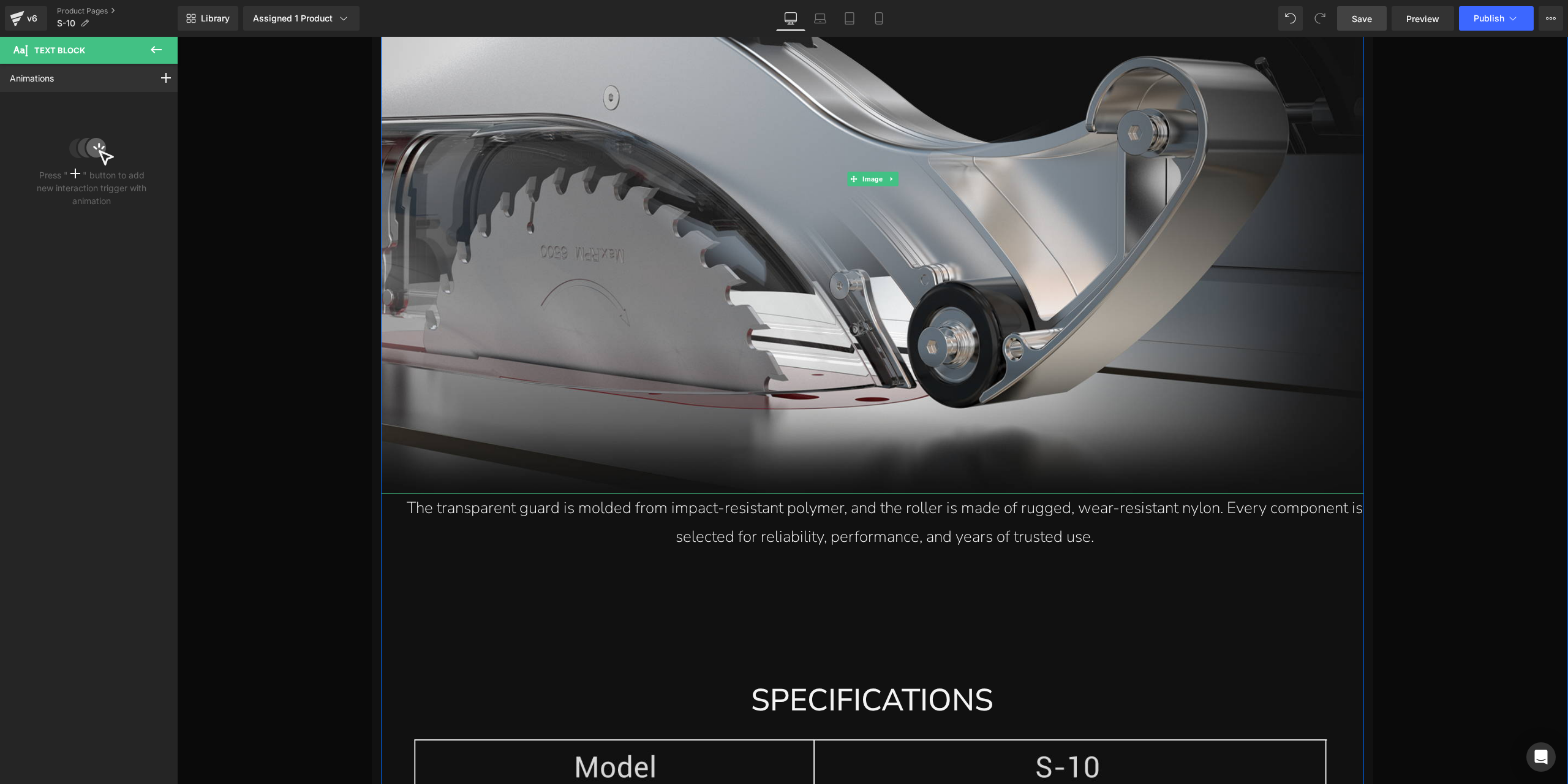
scroll to position [17069, 0]
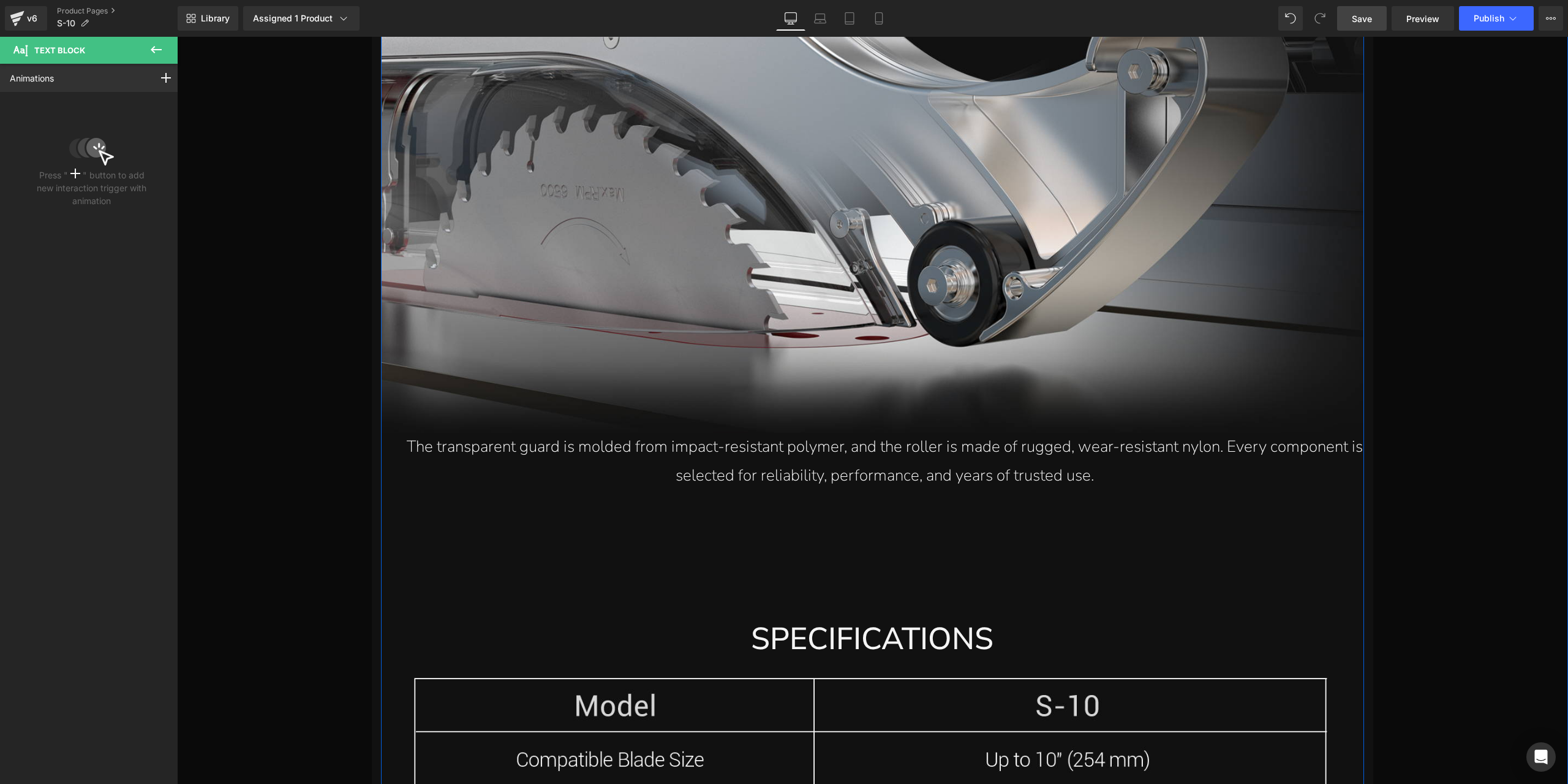
click at [880, 467] on div "The transparent guard is molded from impact-resistant polymer, and the roller i…" at bounding box center [873, 462] width 983 height 58
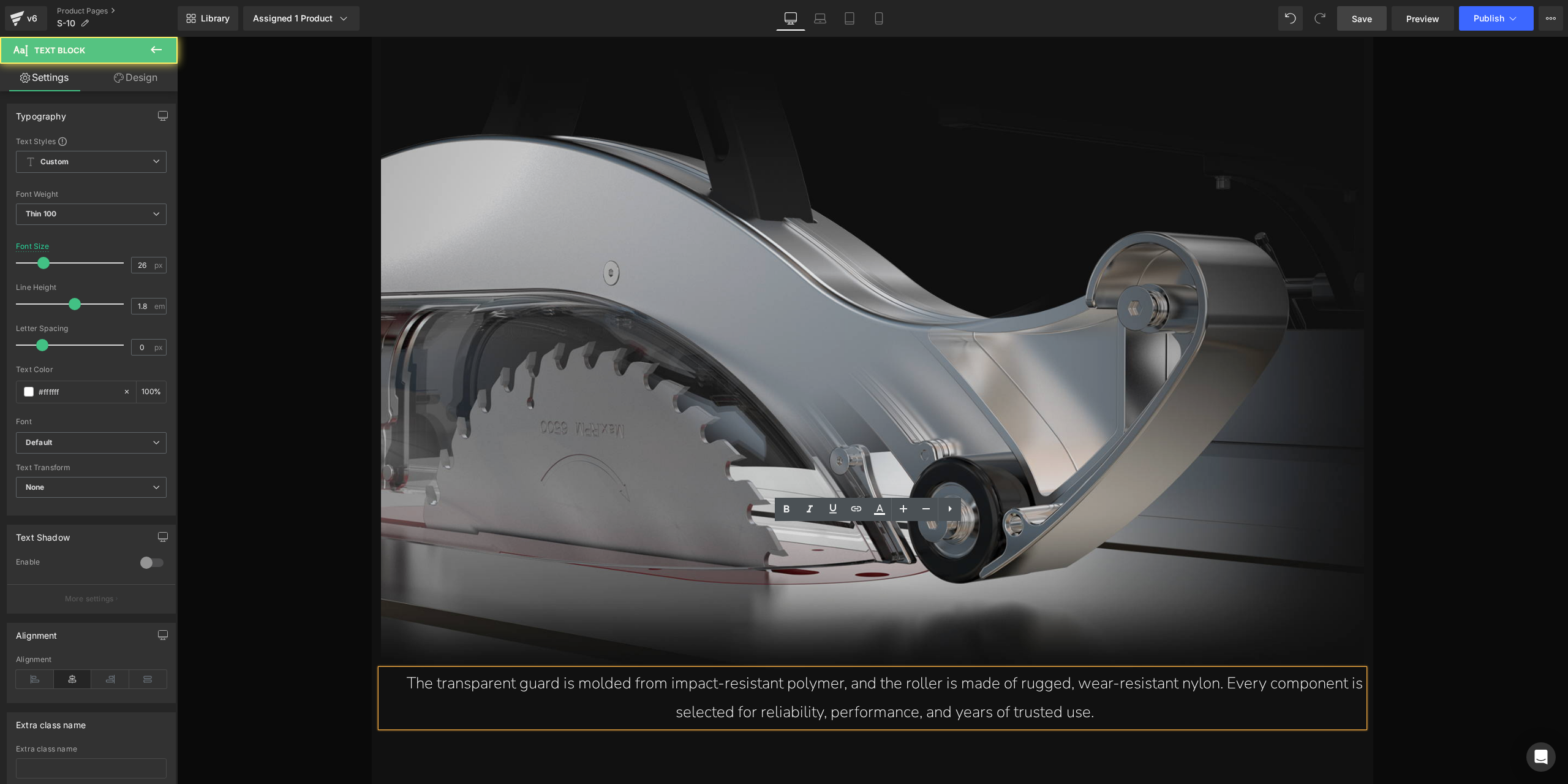
scroll to position [16639, 0]
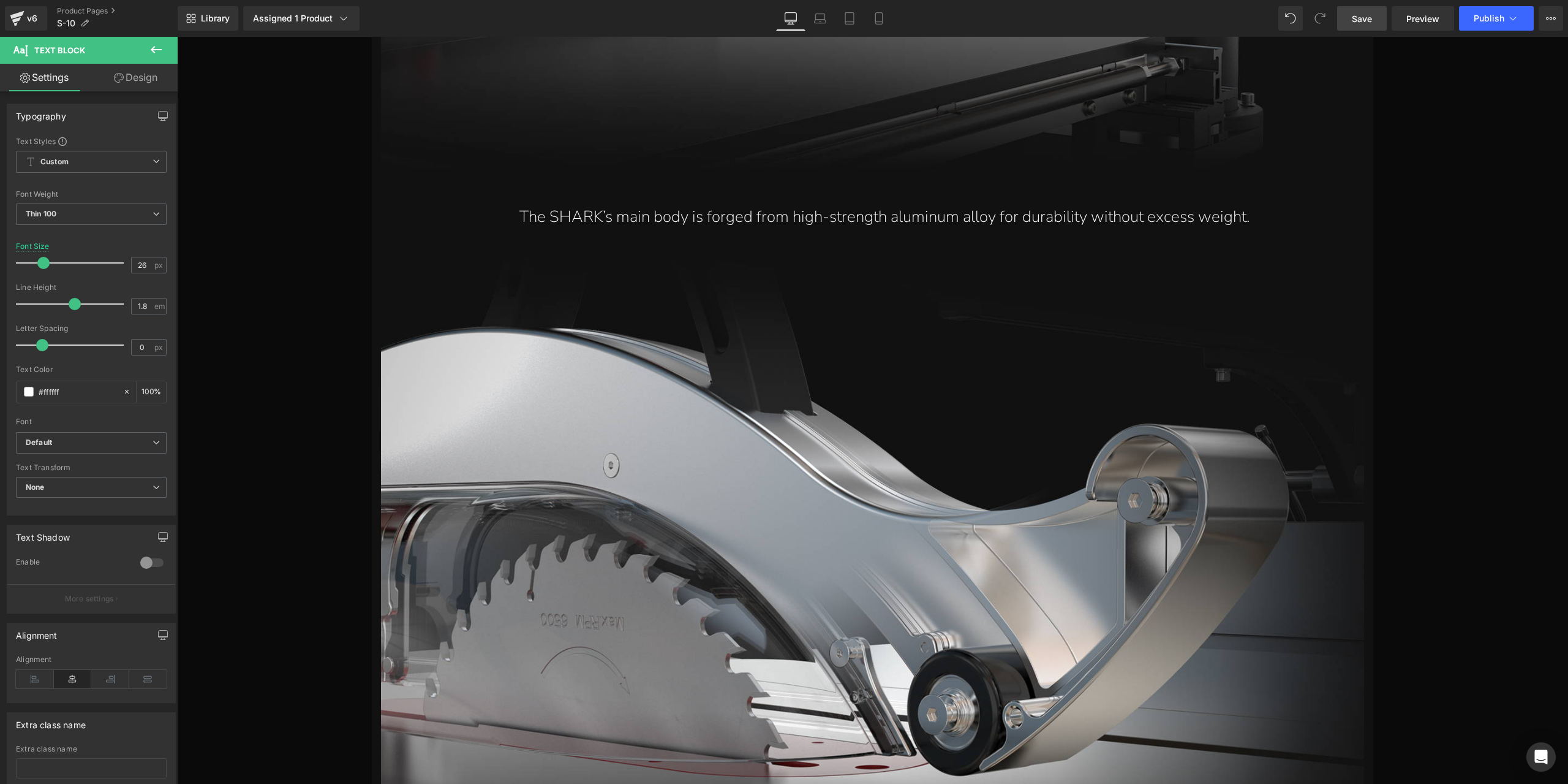
click at [135, 69] on link "Design" at bounding box center [135, 77] width 89 height 27
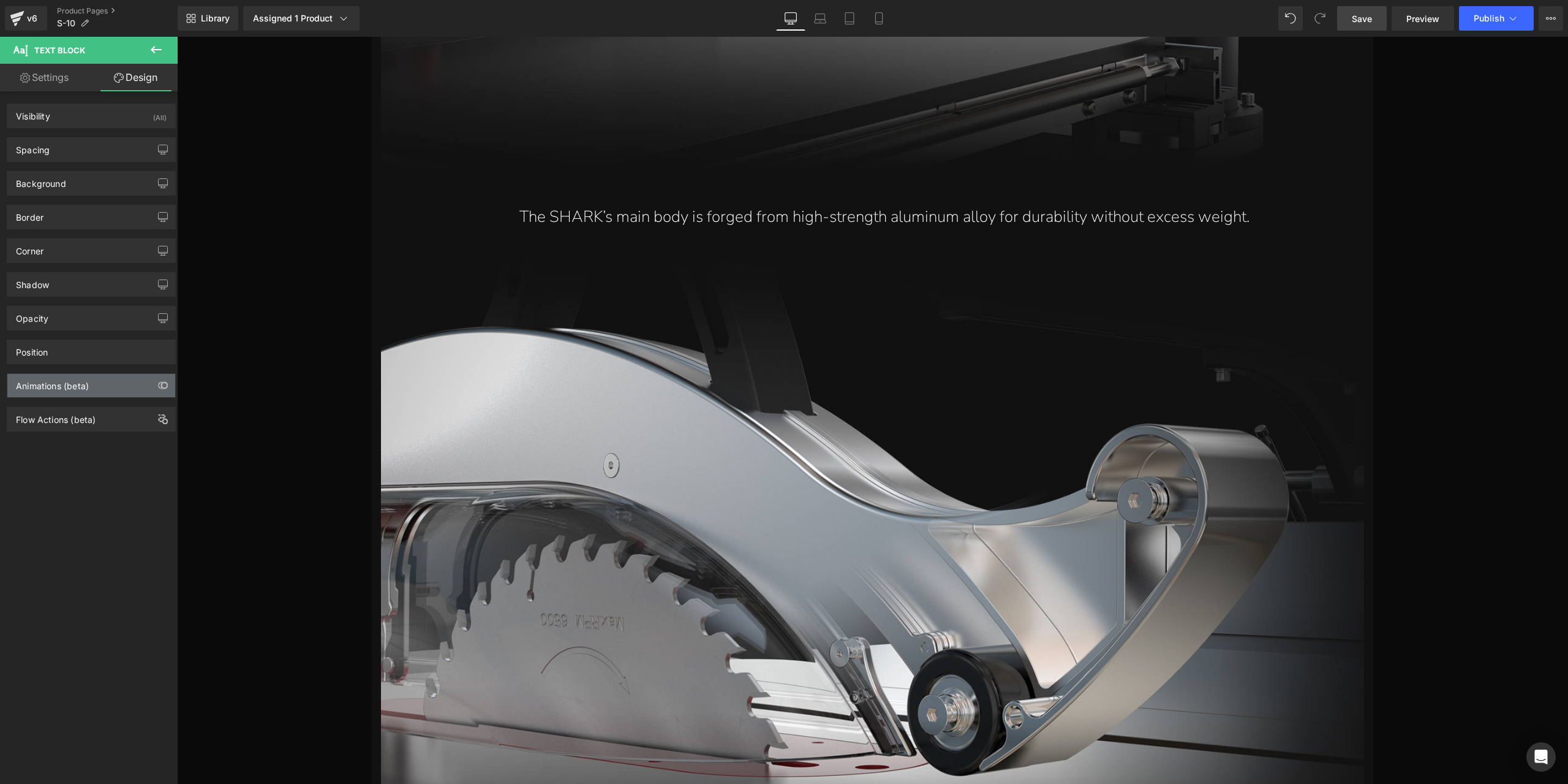
click at [110, 387] on div "Animations (beta)" at bounding box center [91, 385] width 168 height 24
